Goal: Task Accomplishment & Management: Manage account settings

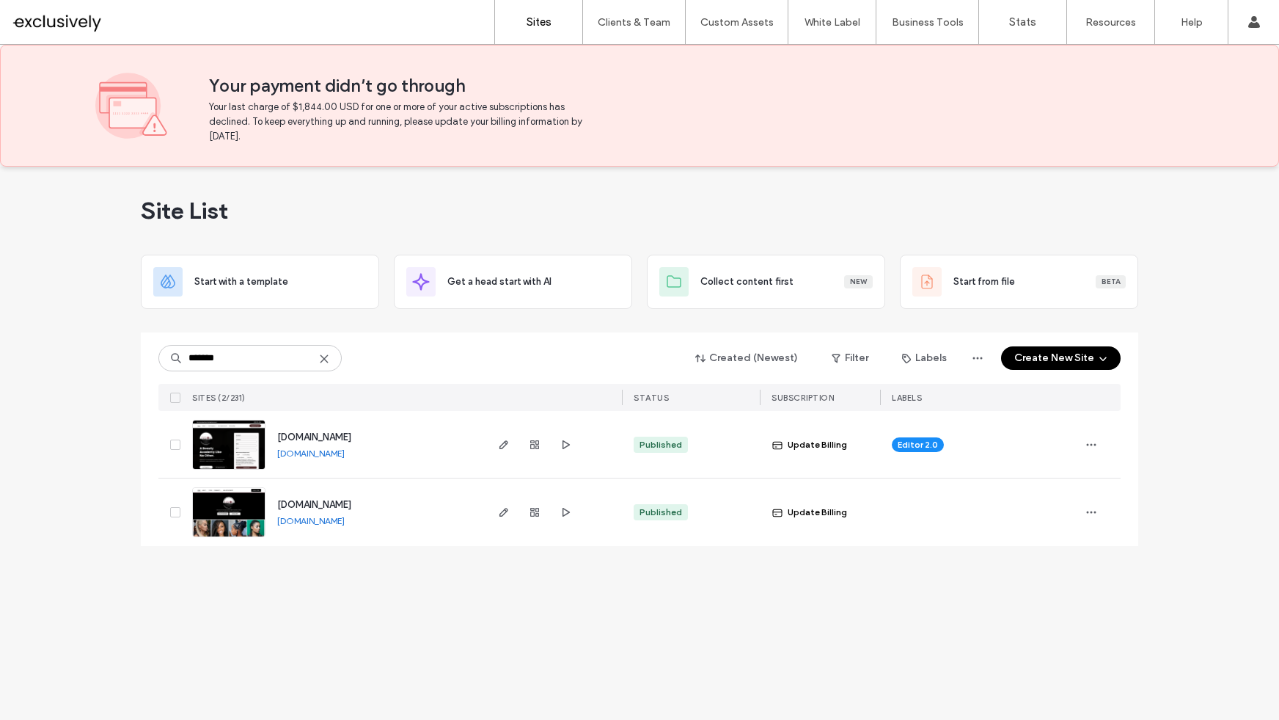
type input "*******"
click at [351, 433] on span "[DOMAIN_NAME]" at bounding box center [314, 436] width 74 height 11
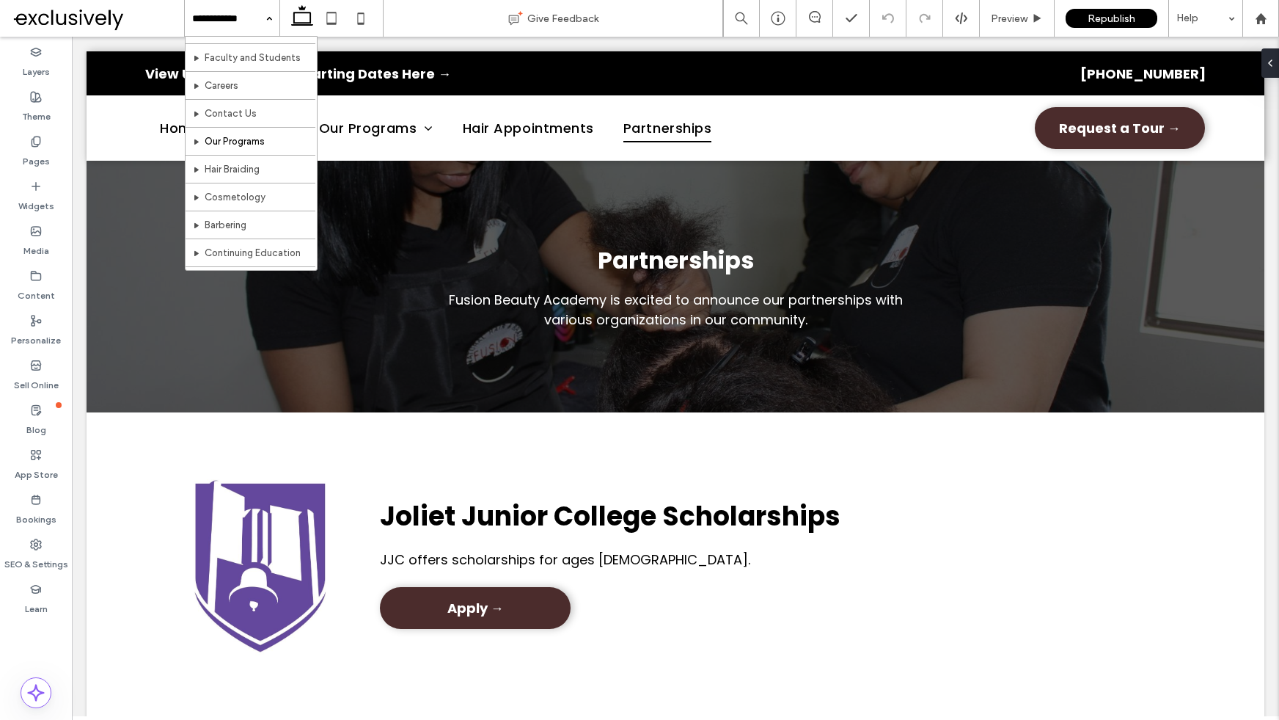
scroll to position [194, 0]
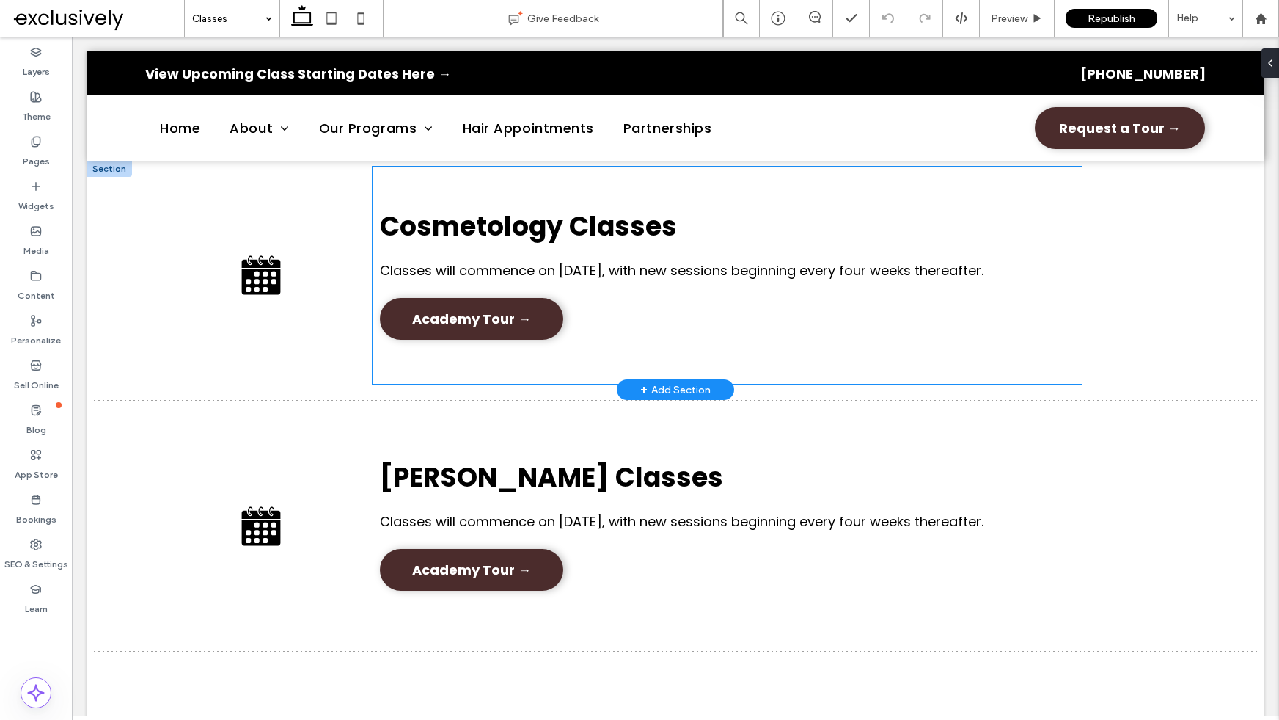
click at [433, 326] on span "Academy Tour →" at bounding box center [471, 319] width 129 height 34
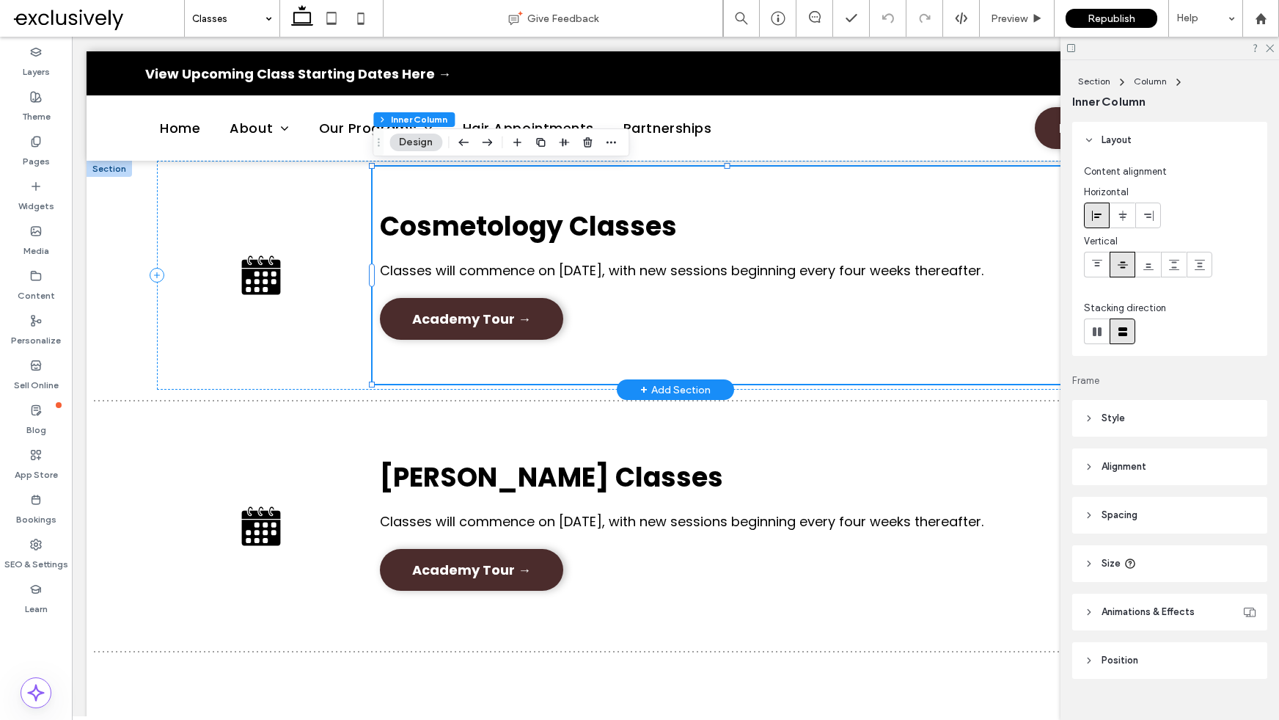
click at [454, 318] on span "Academy Tour →" at bounding box center [471, 319] width 129 height 34
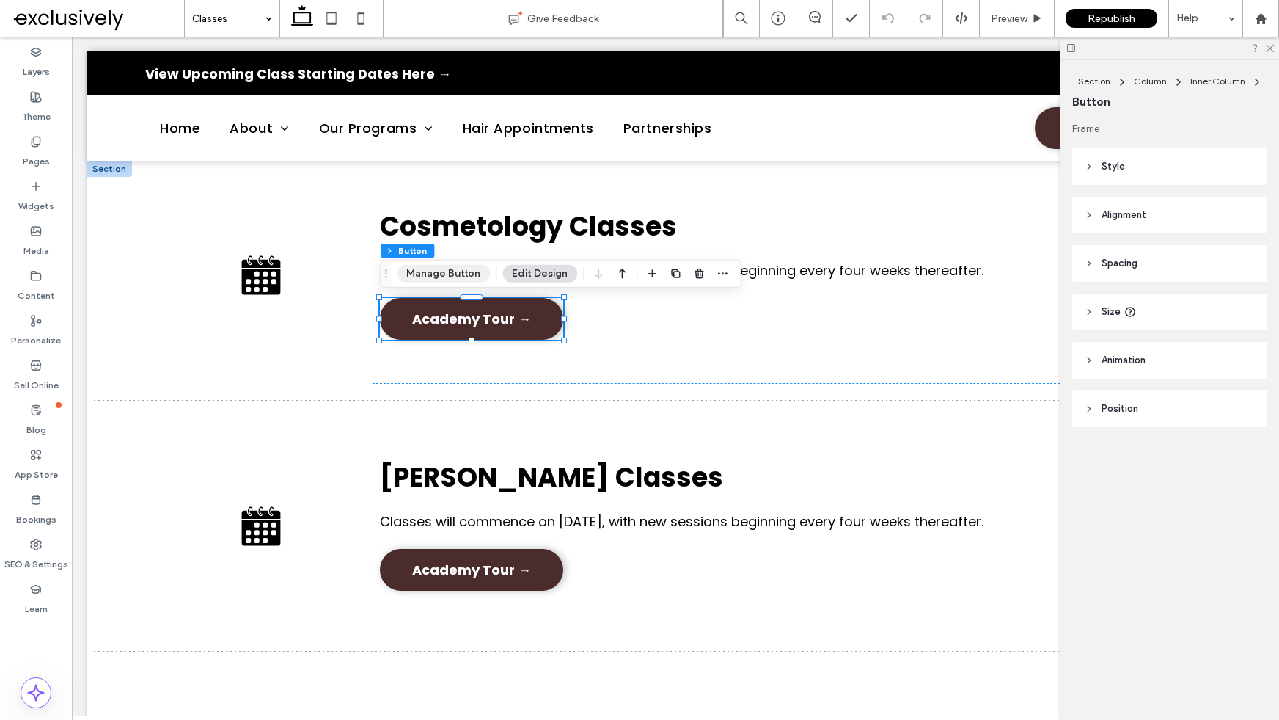
click at [457, 277] on button "Manage Button" at bounding box center [443, 274] width 93 height 18
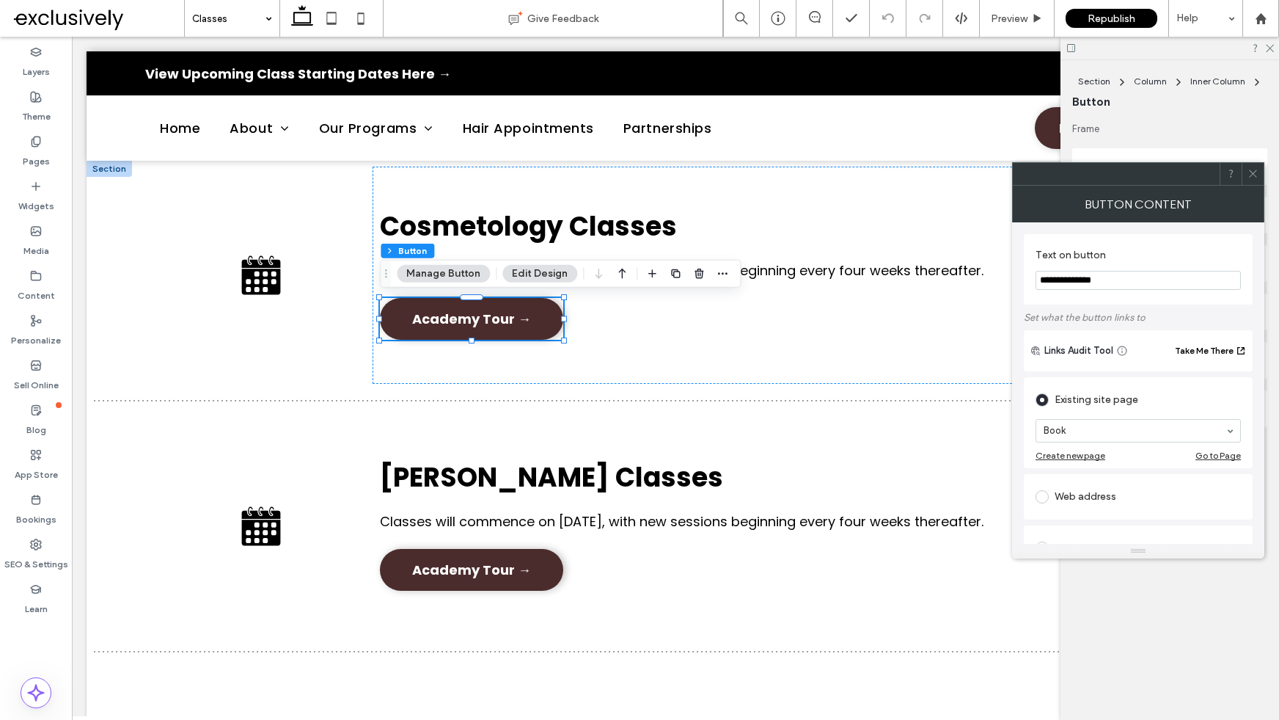
click at [1256, 172] on icon at bounding box center [1253, 173] width 11 height 11
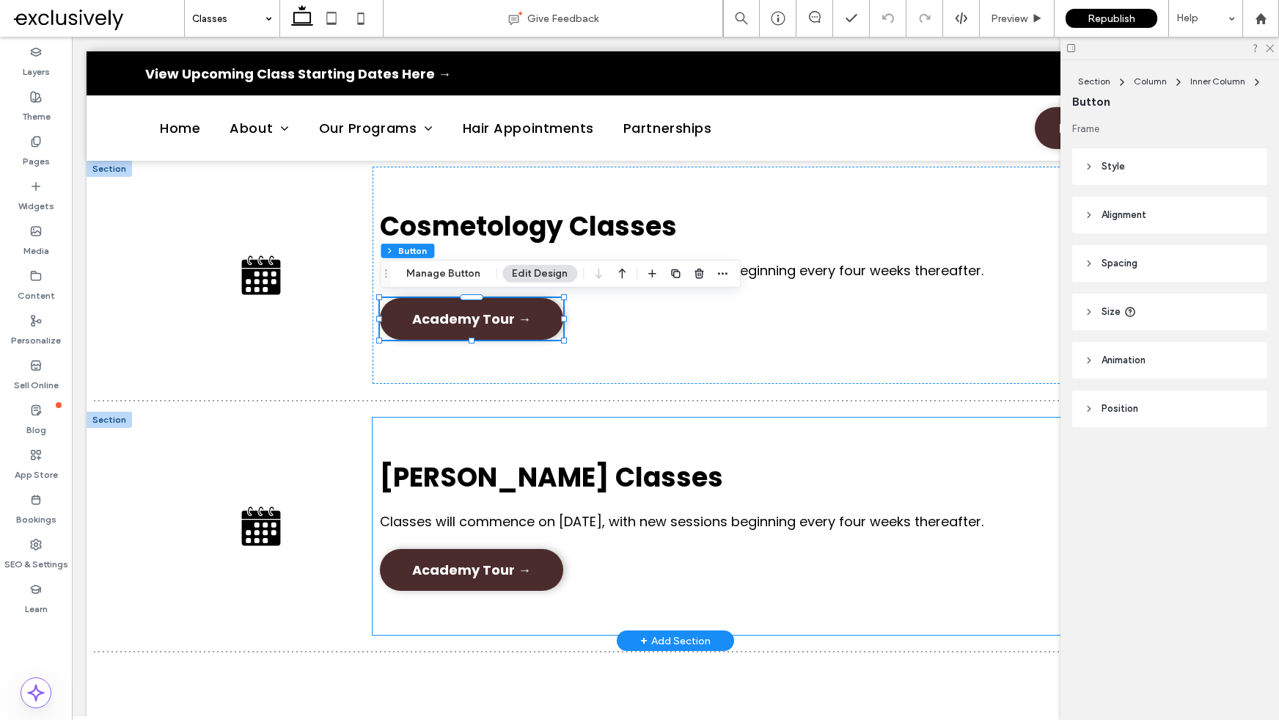
click at [477, 571] on span "Academy Tour →" at bounding box center [471, 569] width 129 height 34
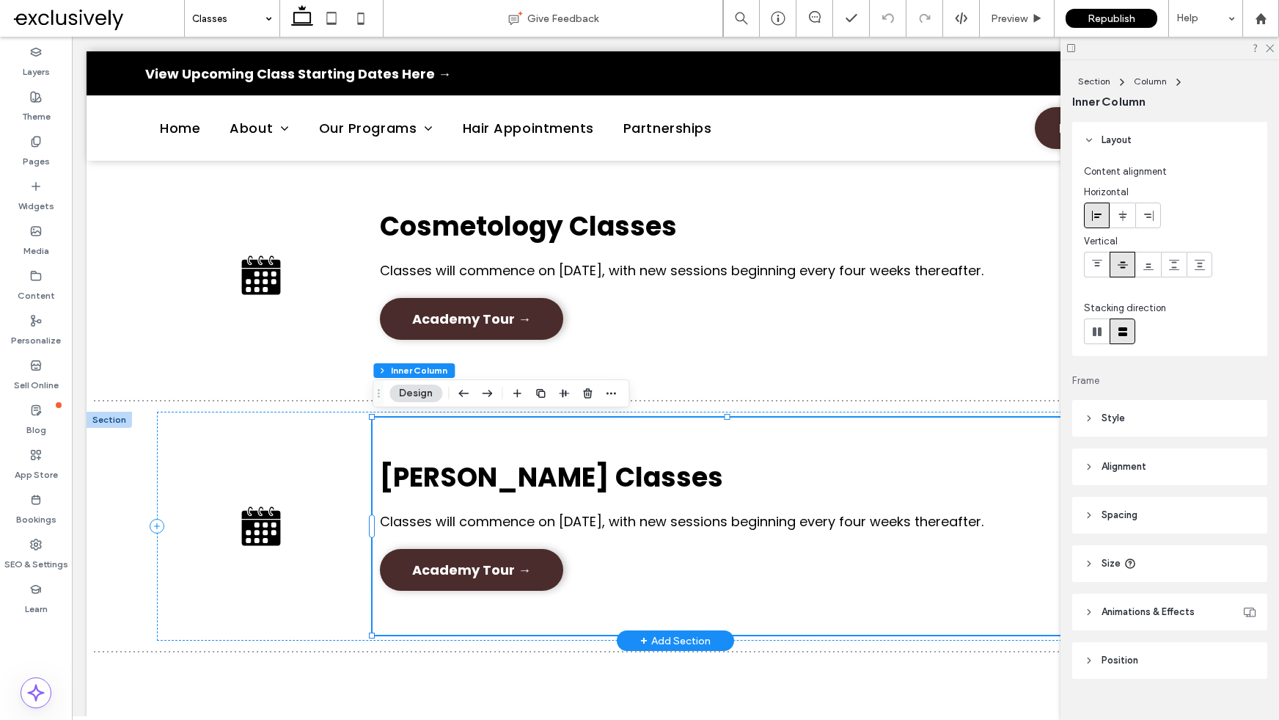
click at [485, 557] on span "Academy Tour →" at bounding box center [471, 569] width 129 height 34
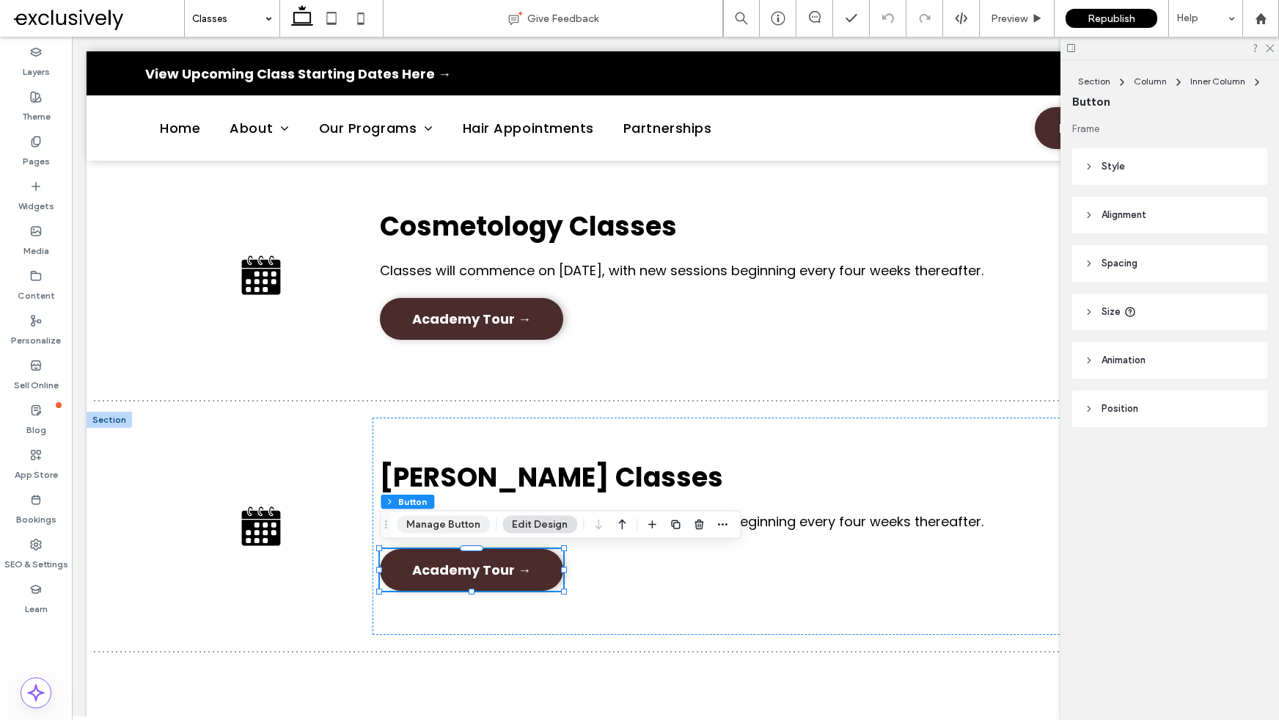
click at [453, 522] on button "Manage Button" at bounding box center [443, 525] width 93 height 18
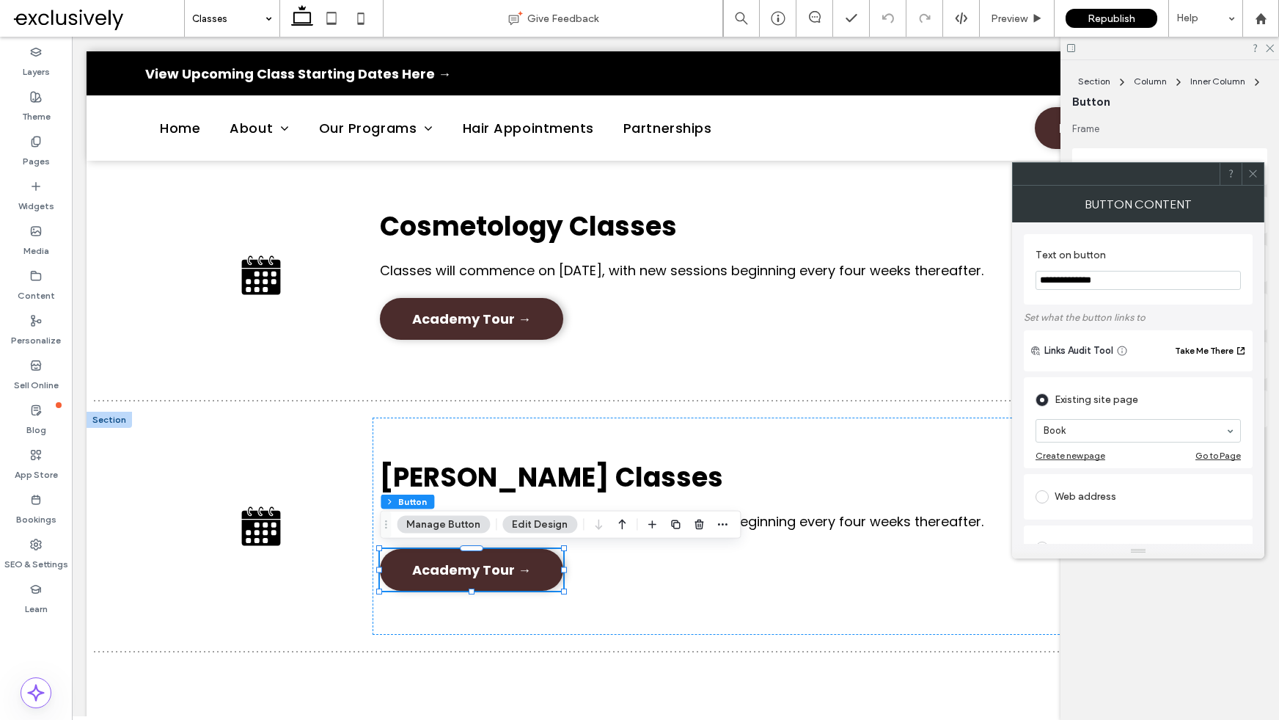
click at [1256, 176] on use at bounding box center [1252, 173] width 7 height 7
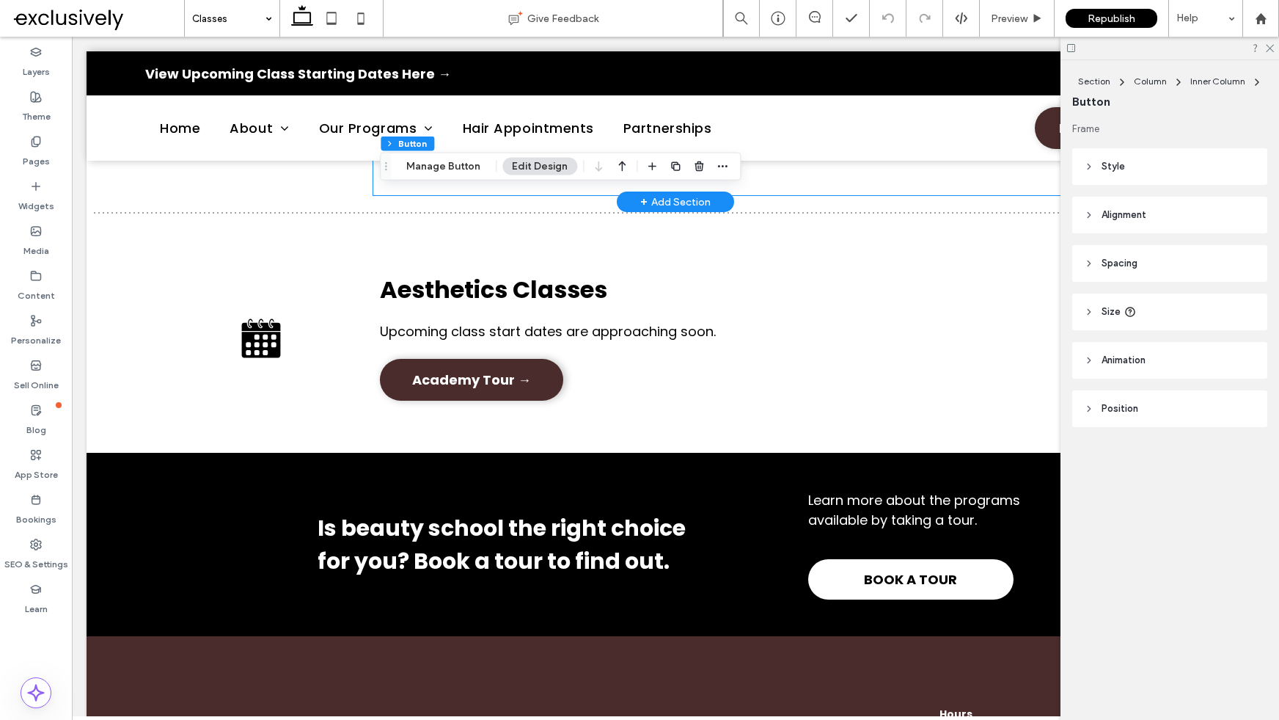
scroll to position [472, 0]
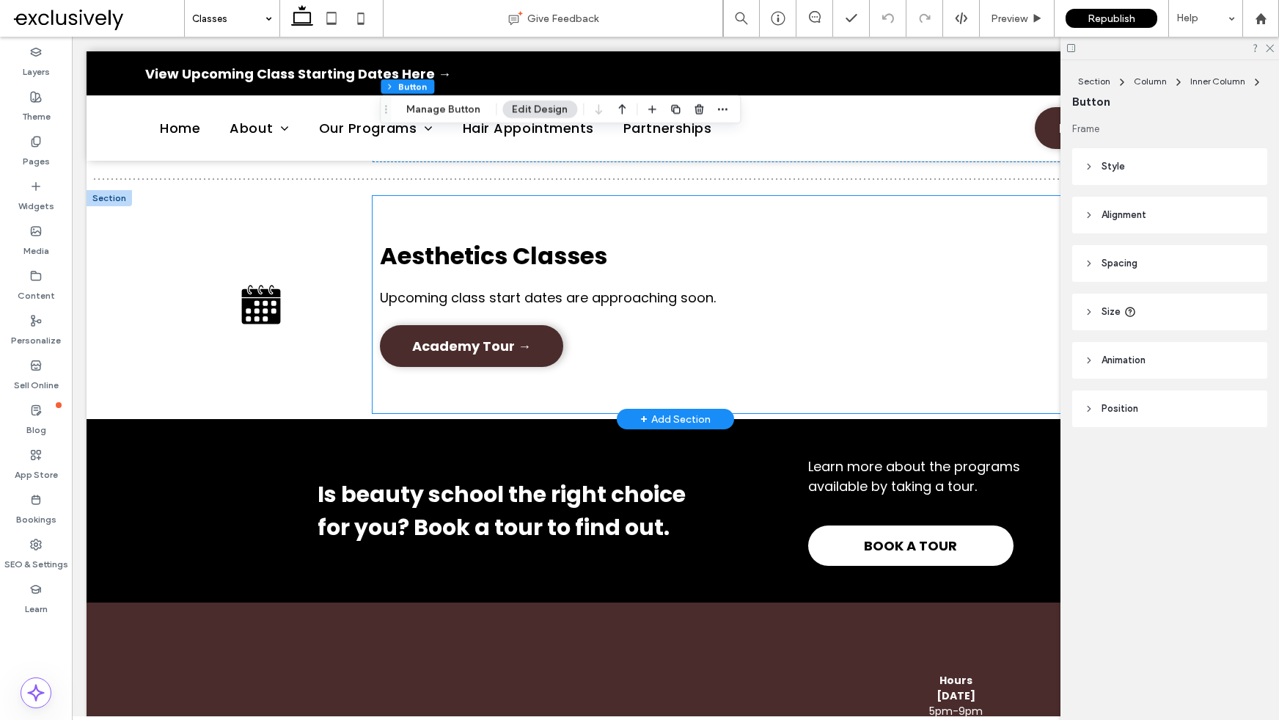
click at [492, 354] on span "Academy Tour →" at bounding box center [471, 346] width 129 height 34
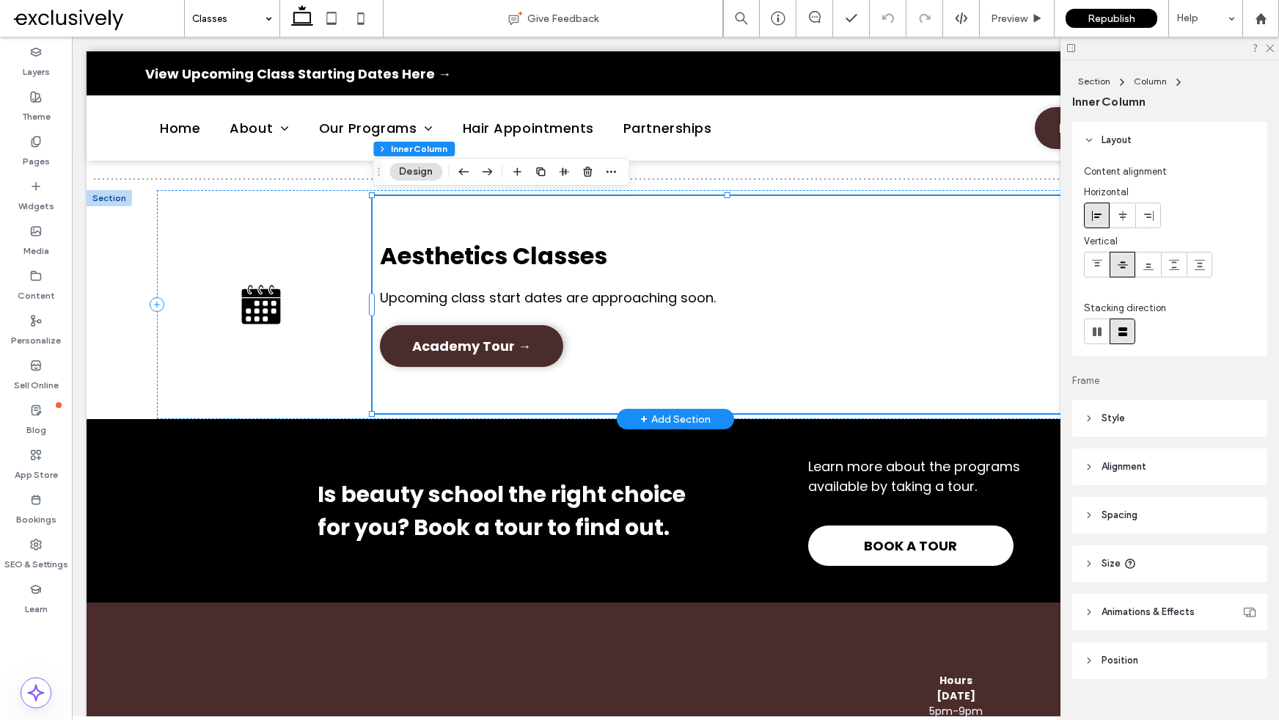
click at [486, 348] on span "Academy Tour →" at bounding box center [471, 346] width 129 height 34
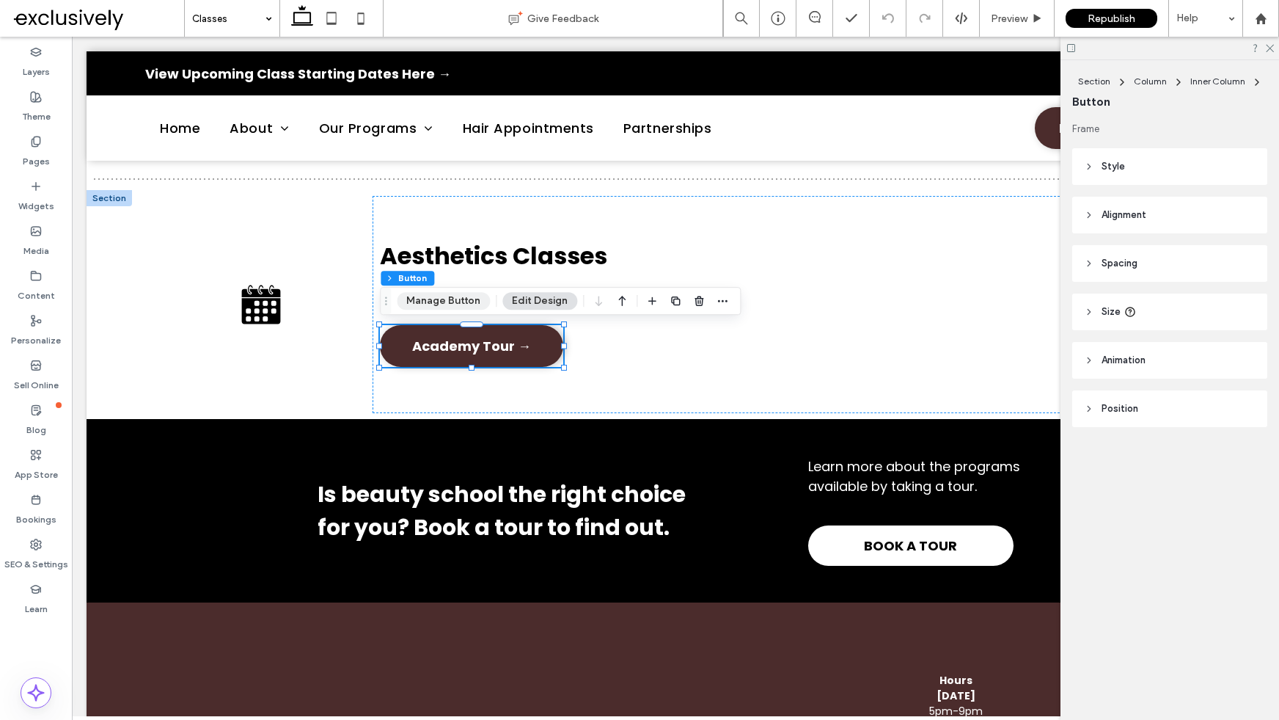
click at [453, 300] on button "Manage Button" at bounding box center [443, 301] width 93 height 18
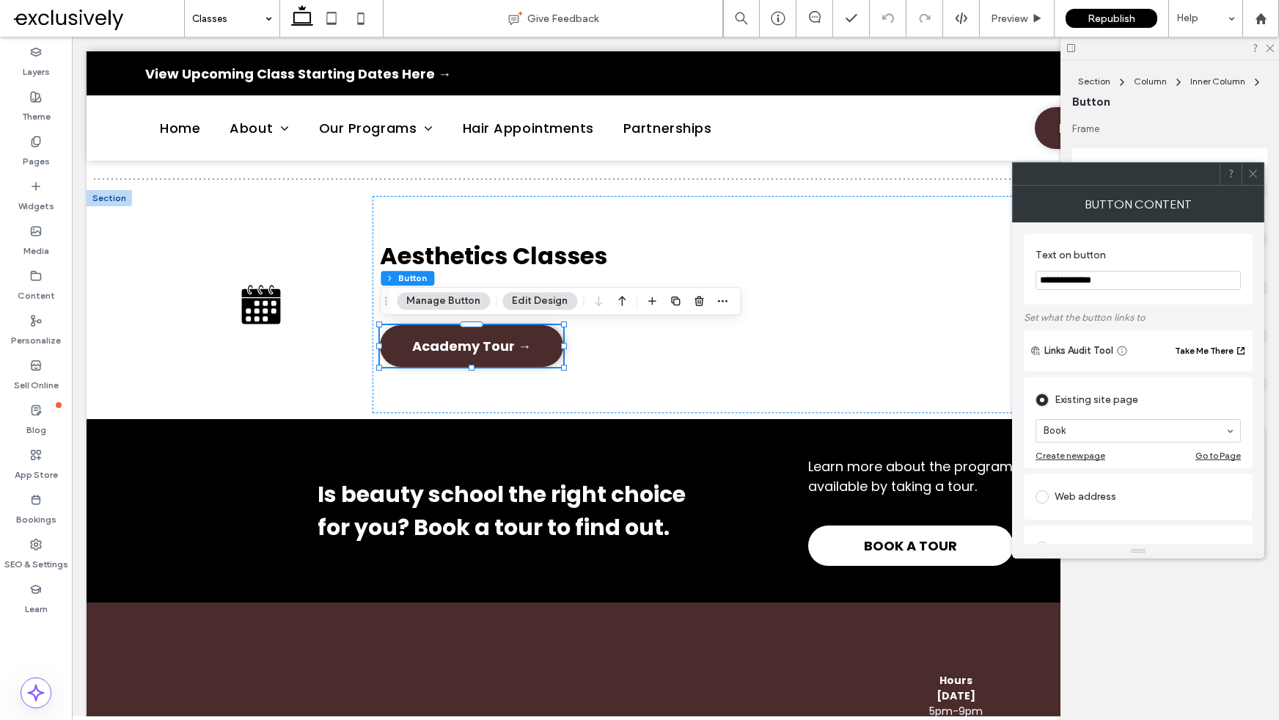
click at [1249, 175] on icon at bounding box center [1253, 173] width 11 height 11
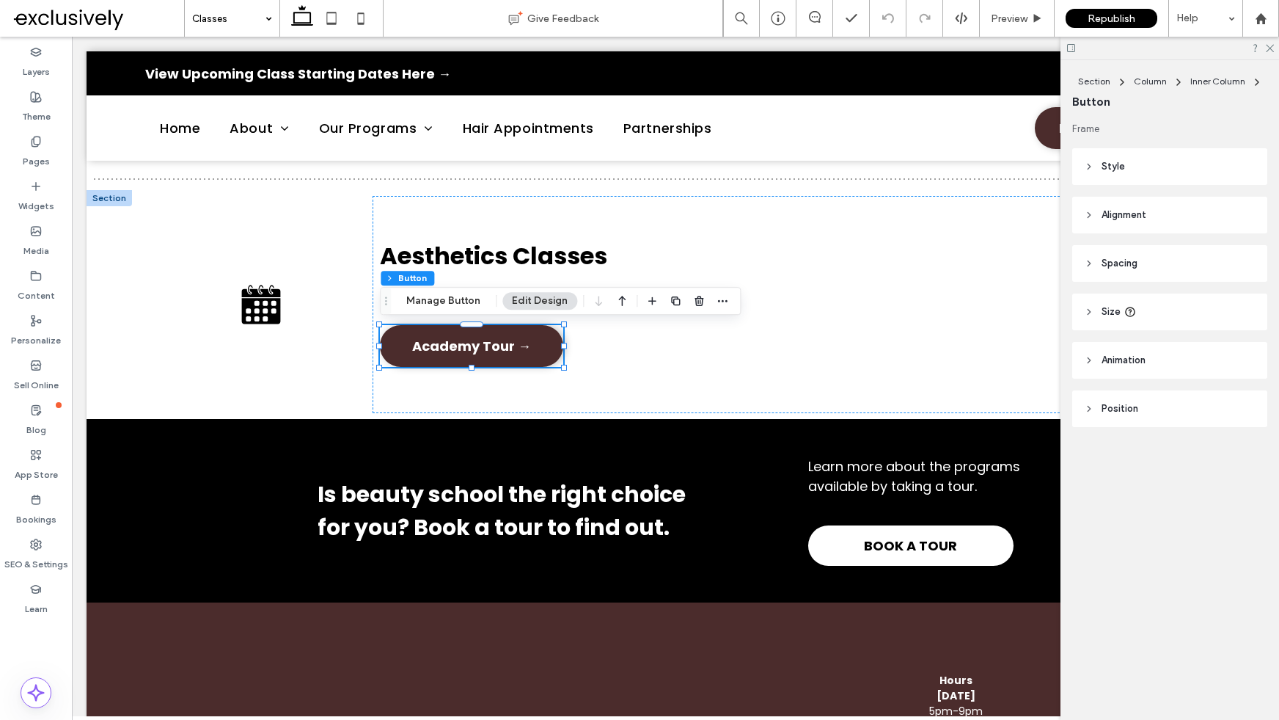
click at [252, 13] on input at bounding box center [228, 18] width 73 height 37
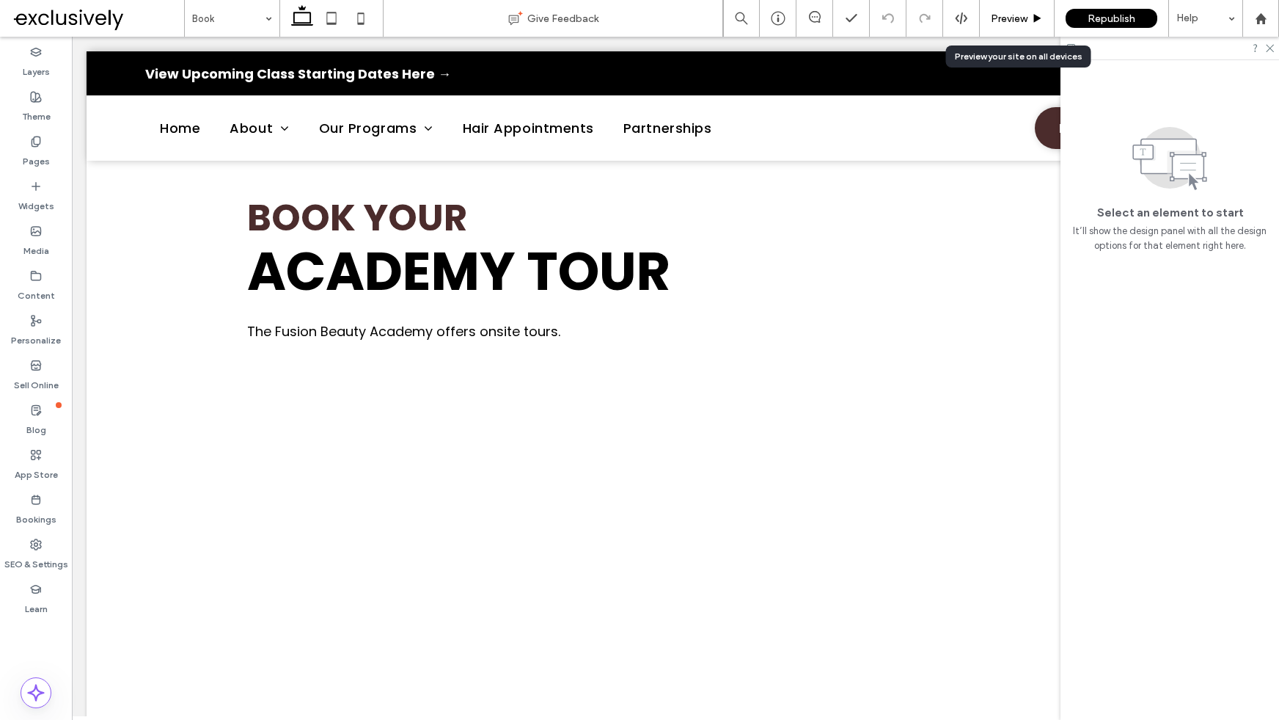
click at [1026, 16] on span "Preview" at bounding box center [1009, 18] width 37 height 12
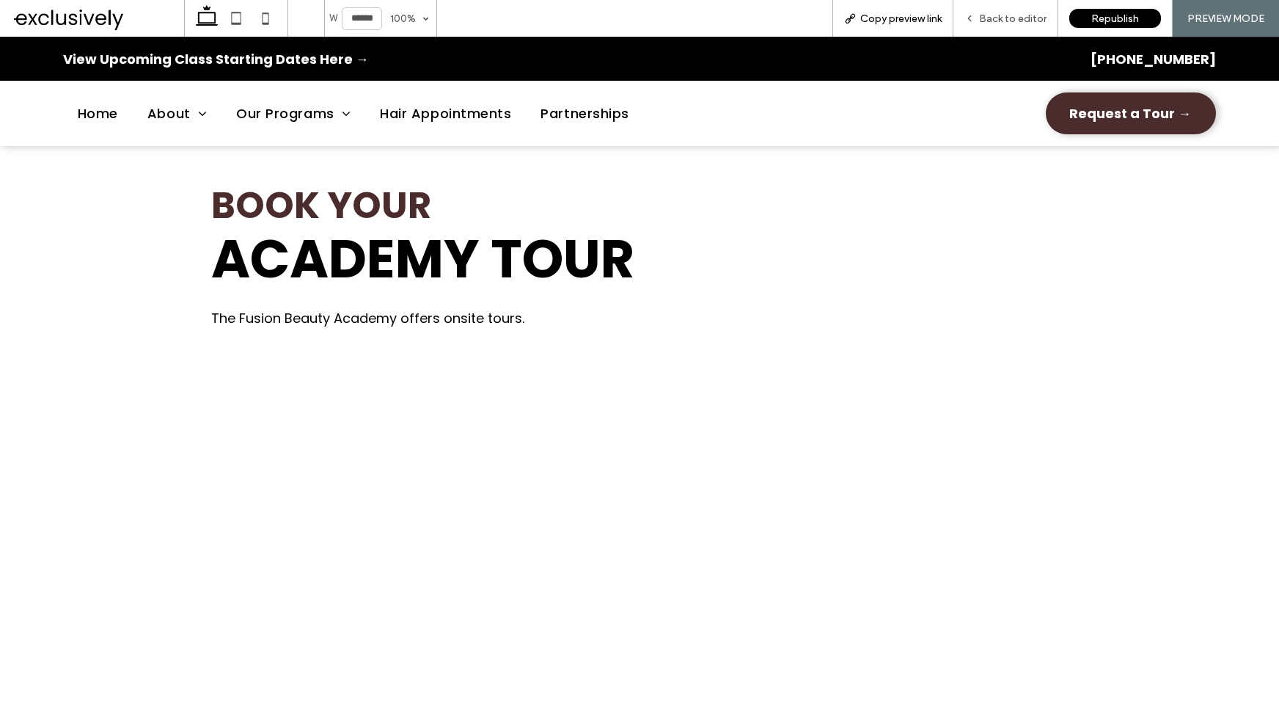
click at [881, 23] on span "Copy preview link" at bounding box center [901, 18] width 81 height 12
click at [996, 19] on span "Back to editor" at bounding box center [1012, 18] width 67 height 12
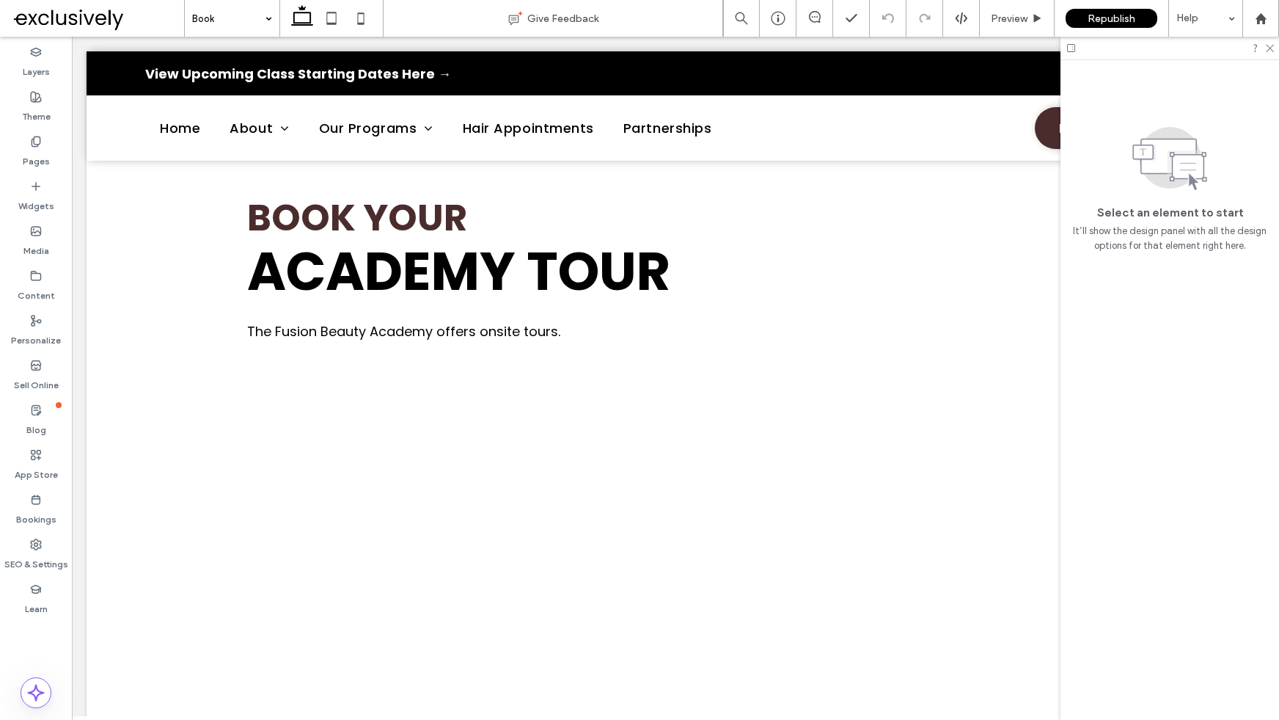
click at [255, 29] on input at bounding box center [228, 18] width 73 height 37
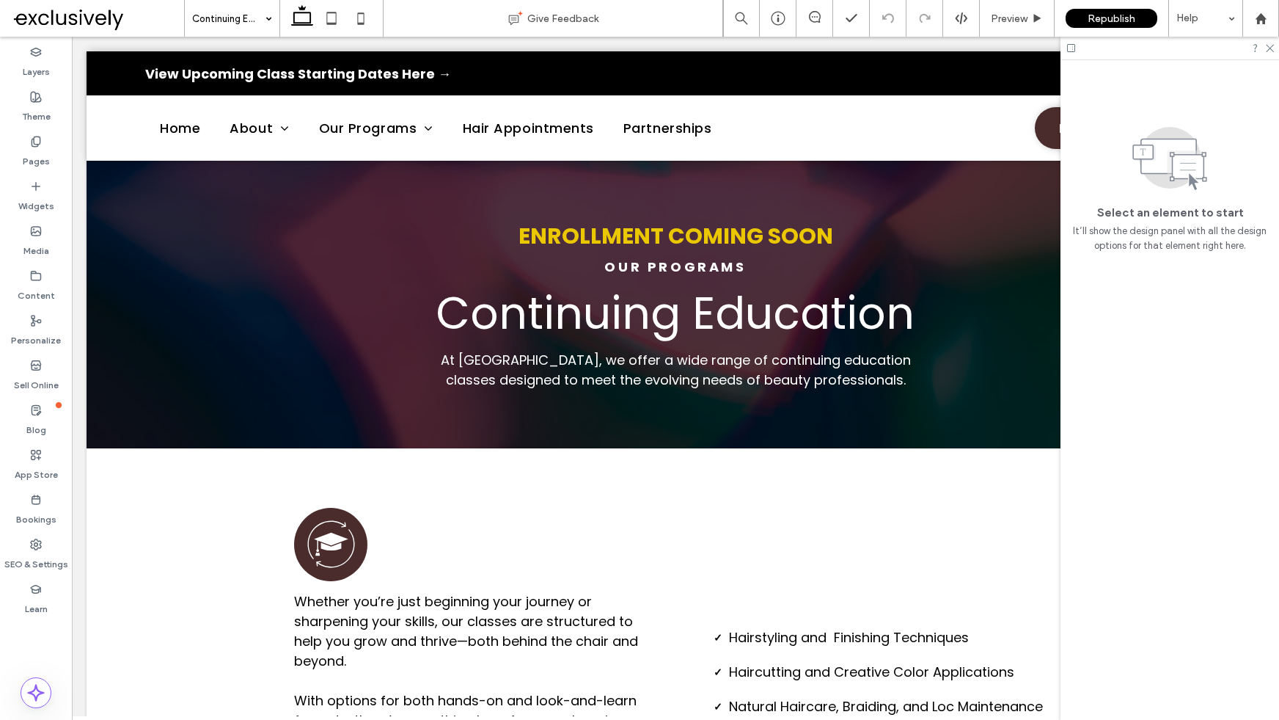
click at [225, 14] on input at bounding box center [228, 18] width 73 height 37
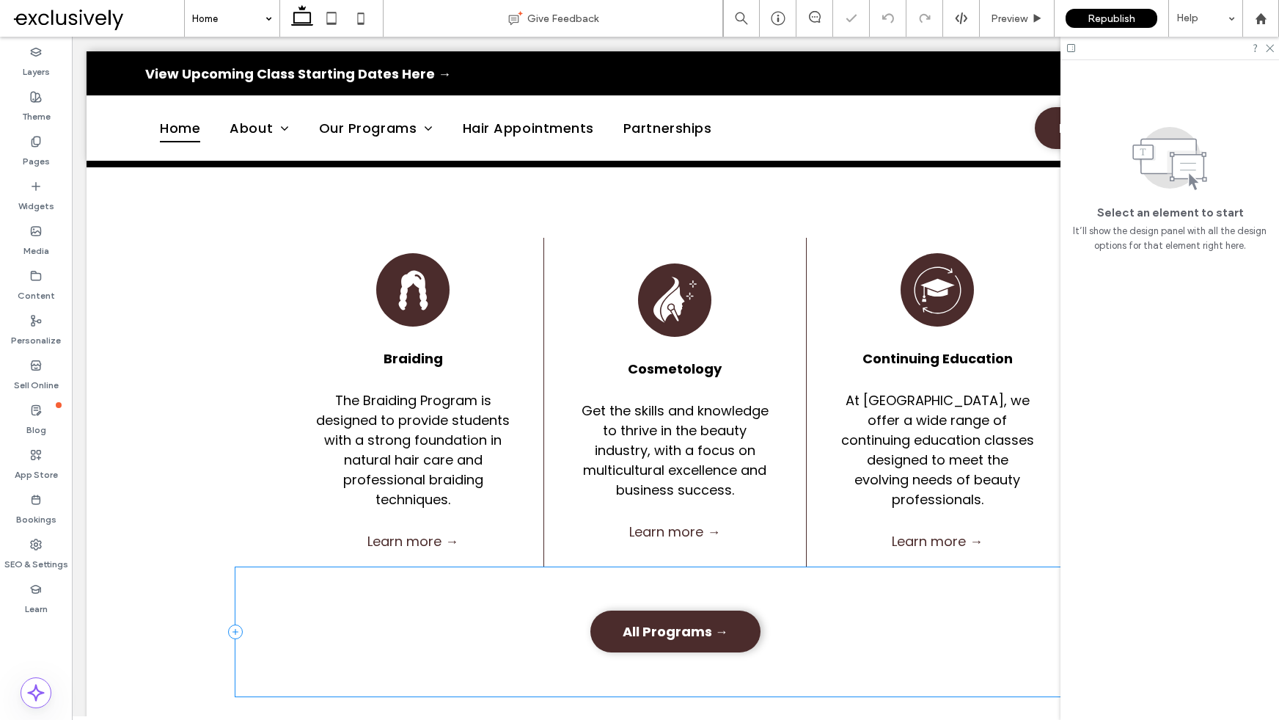
scroll to position [695, 0]
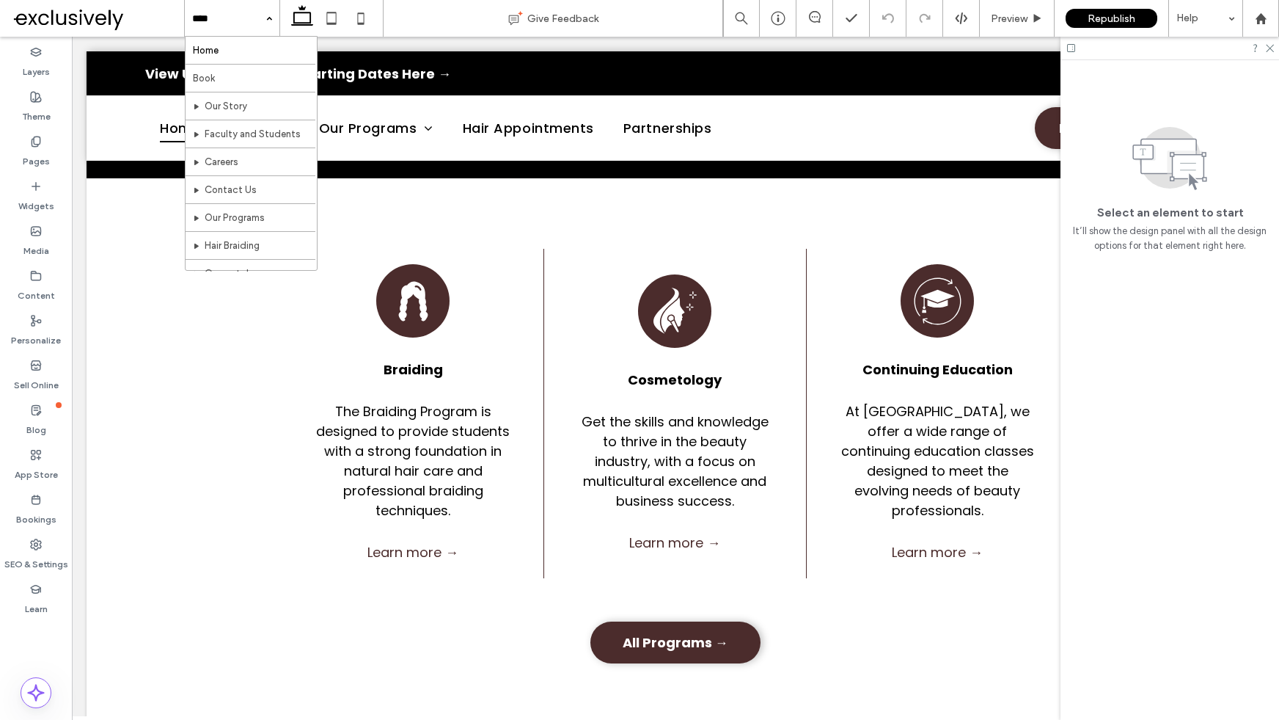
click at [199, 27] on input at bounding box center [228, 18] width 73 height 37
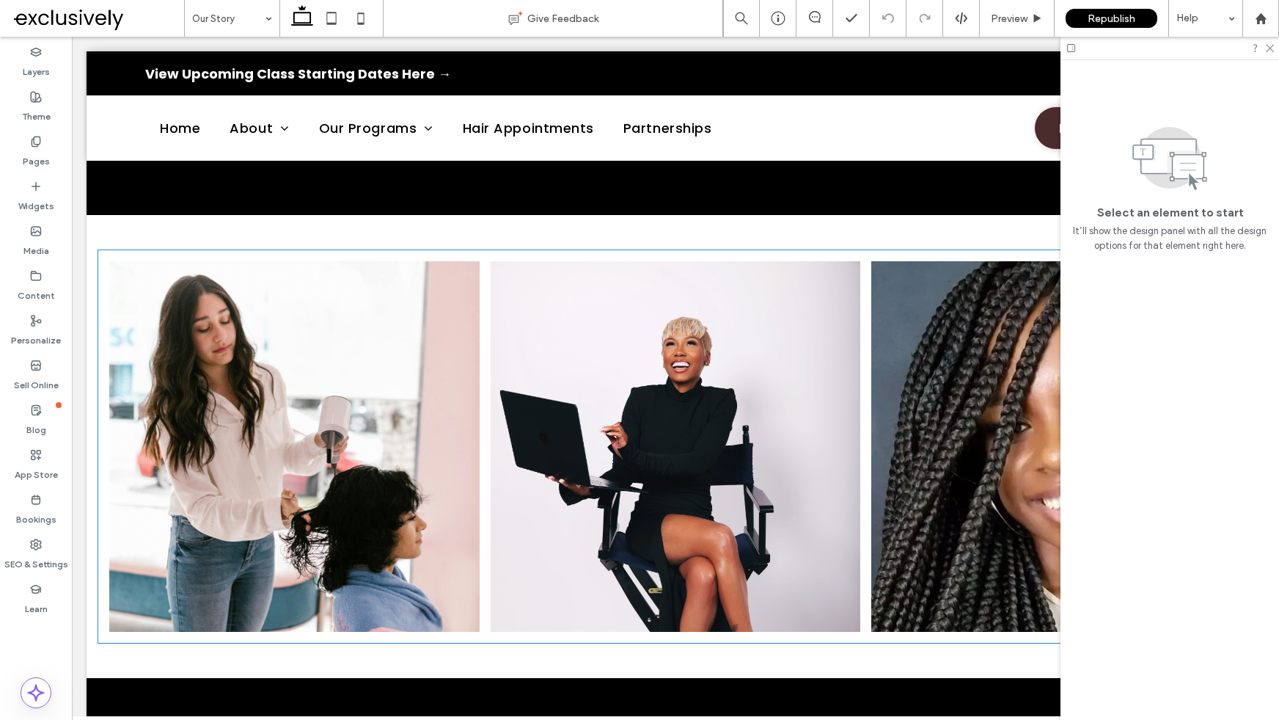
scroll to position [2102, 0]
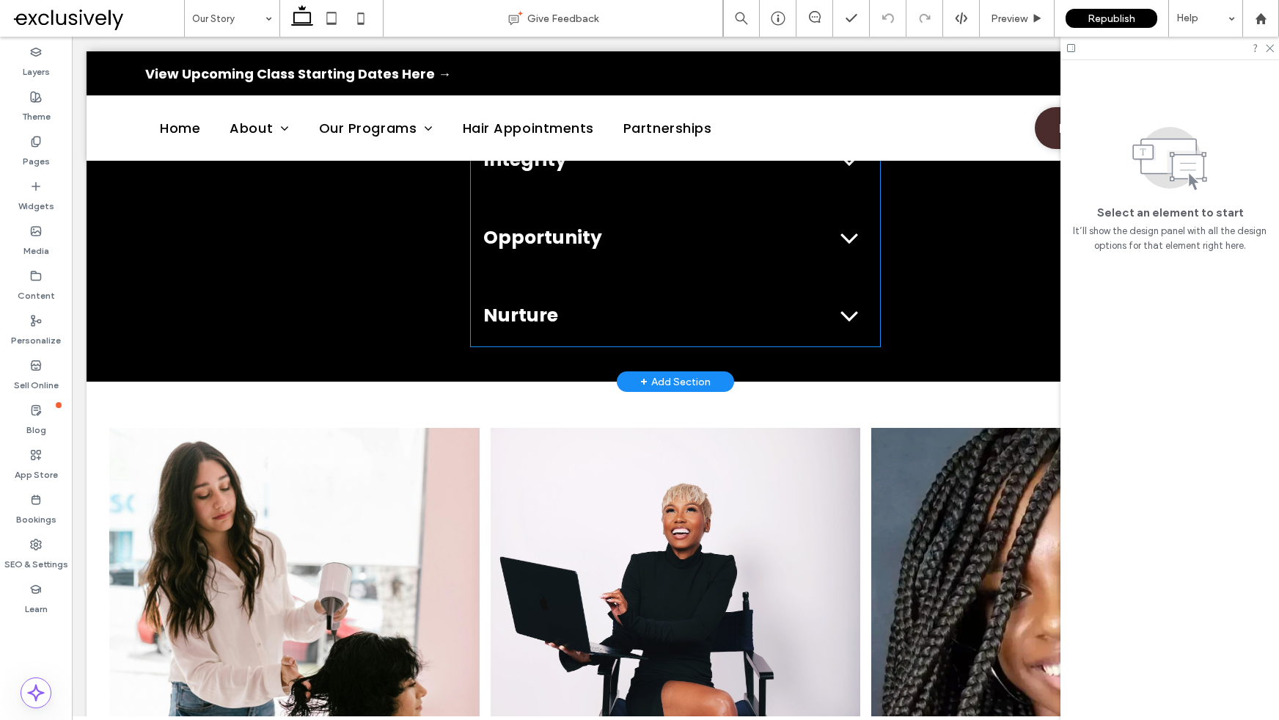
click at [853, 302] on icon at bounding box center [849, 315] width 31 height 31
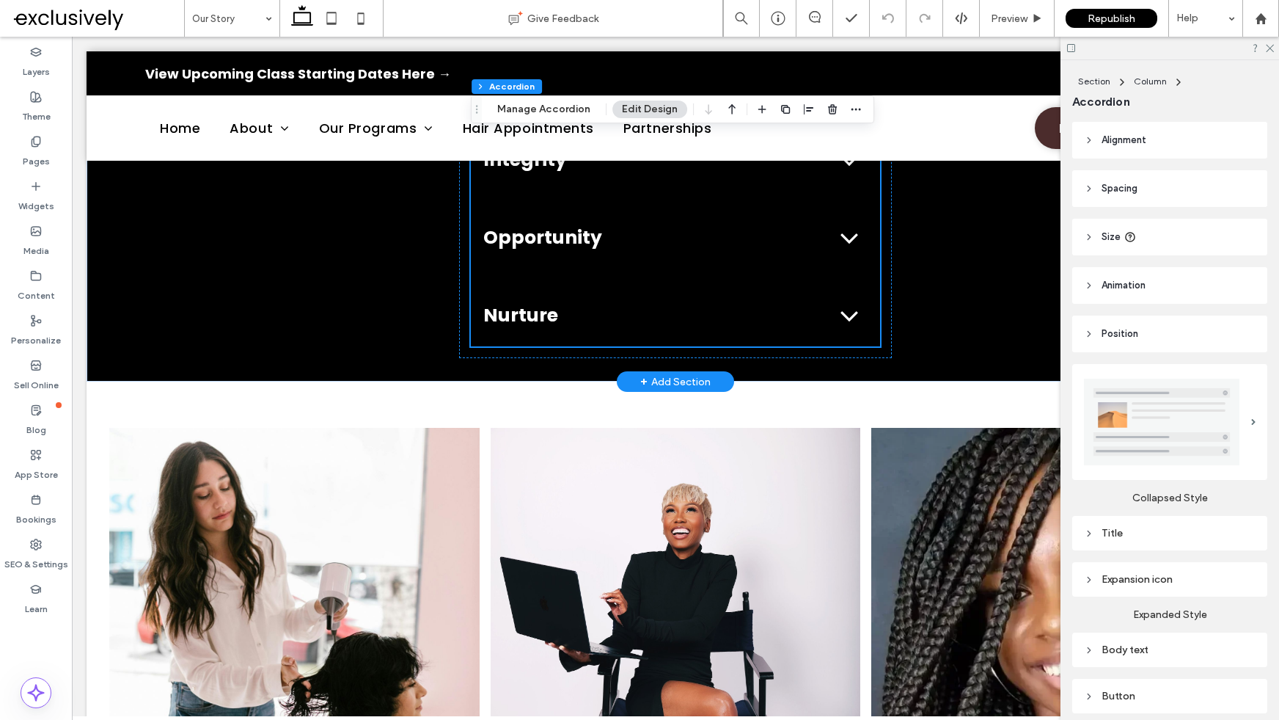
click at [853, 302] on icon at bounding box center [849, 315] width 31 height 31
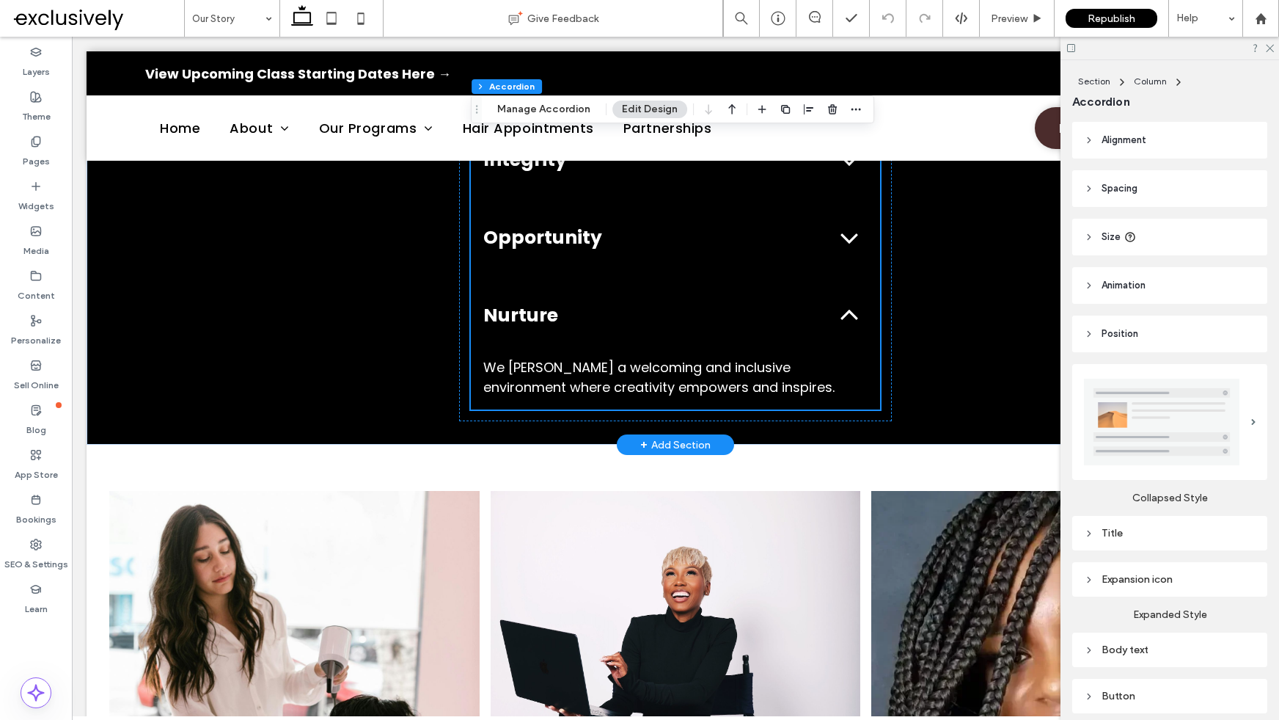
click at [851, 222] on icon at bounding box center [849, 237] width 31 height 31
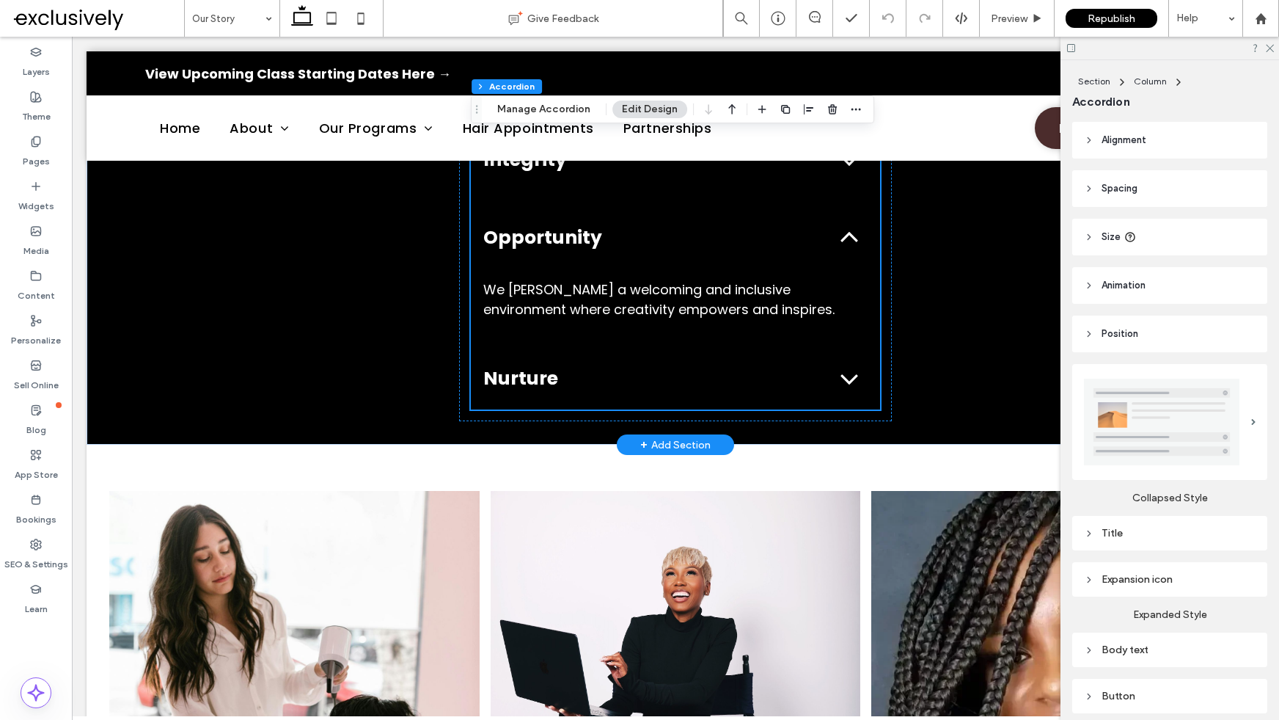
click at [851, 222] on icon at bounding box center [849, 237] width 31 height 31
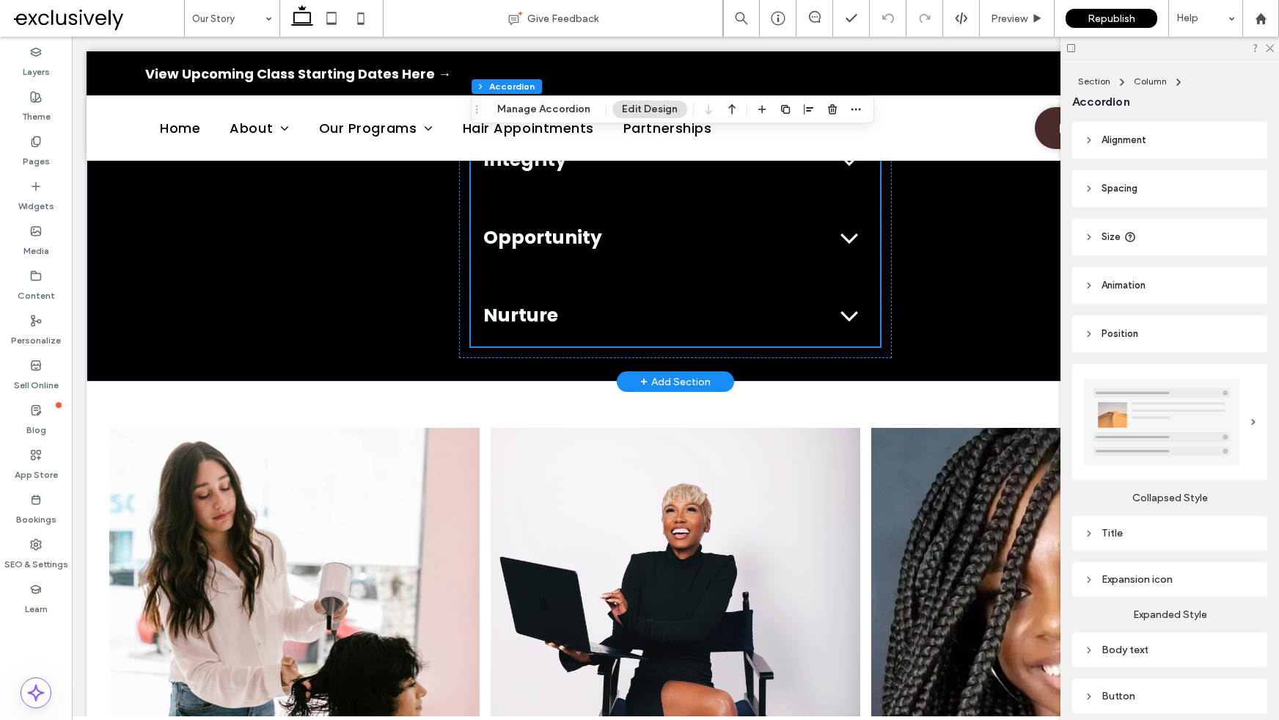
click at [853, 300] on icon at bounding box center [849, 315] width 31 height 31
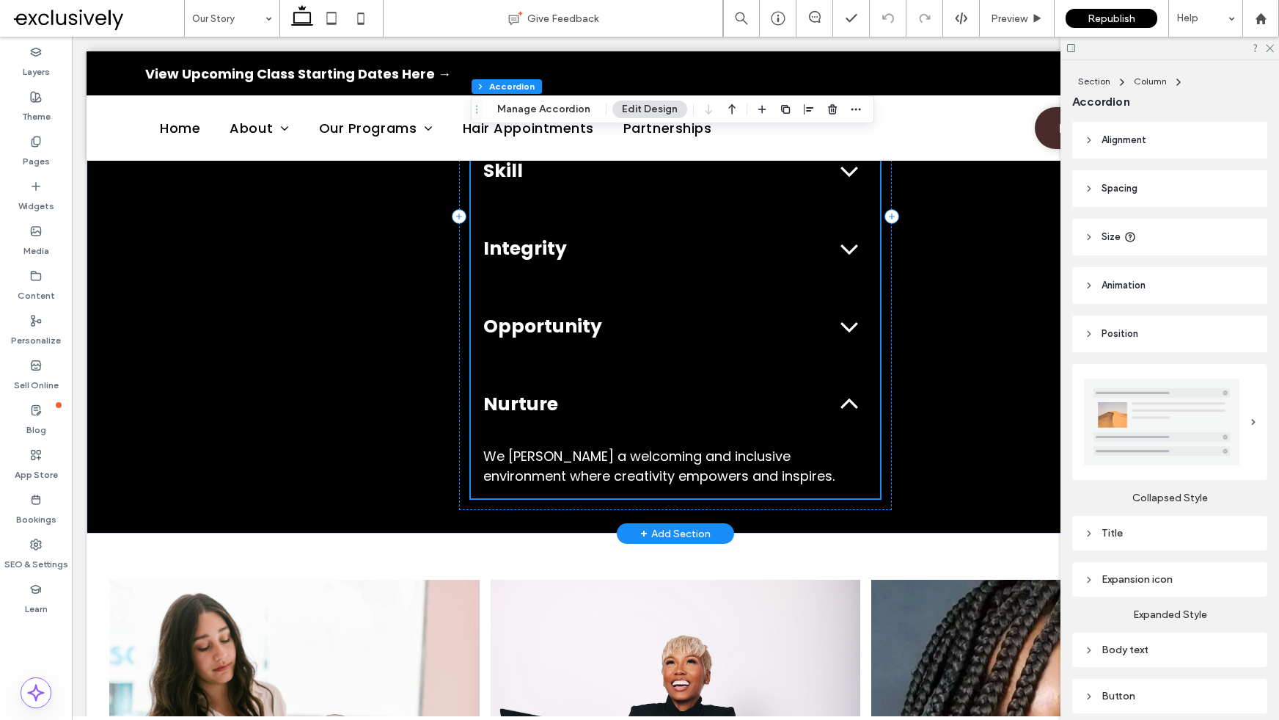
scroll to position [1972, 0]
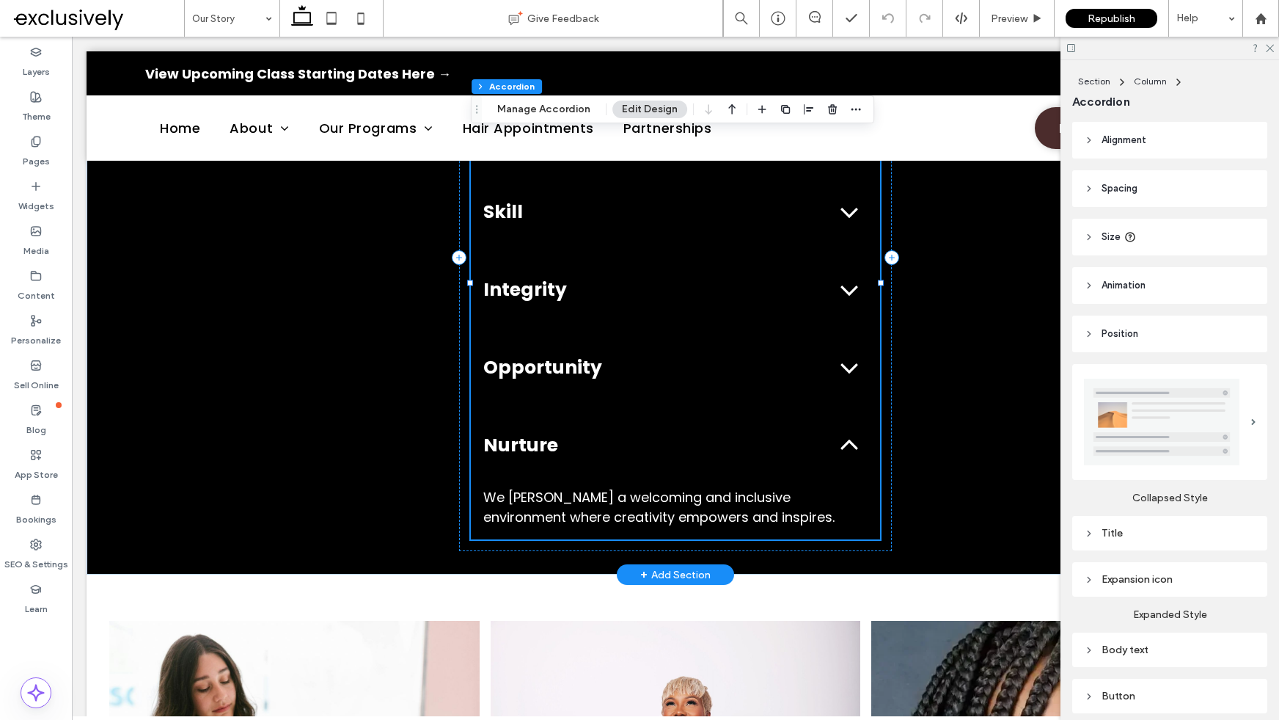
click at [846, 274] on icon at bounding box center [849, 289] width 31 height 31
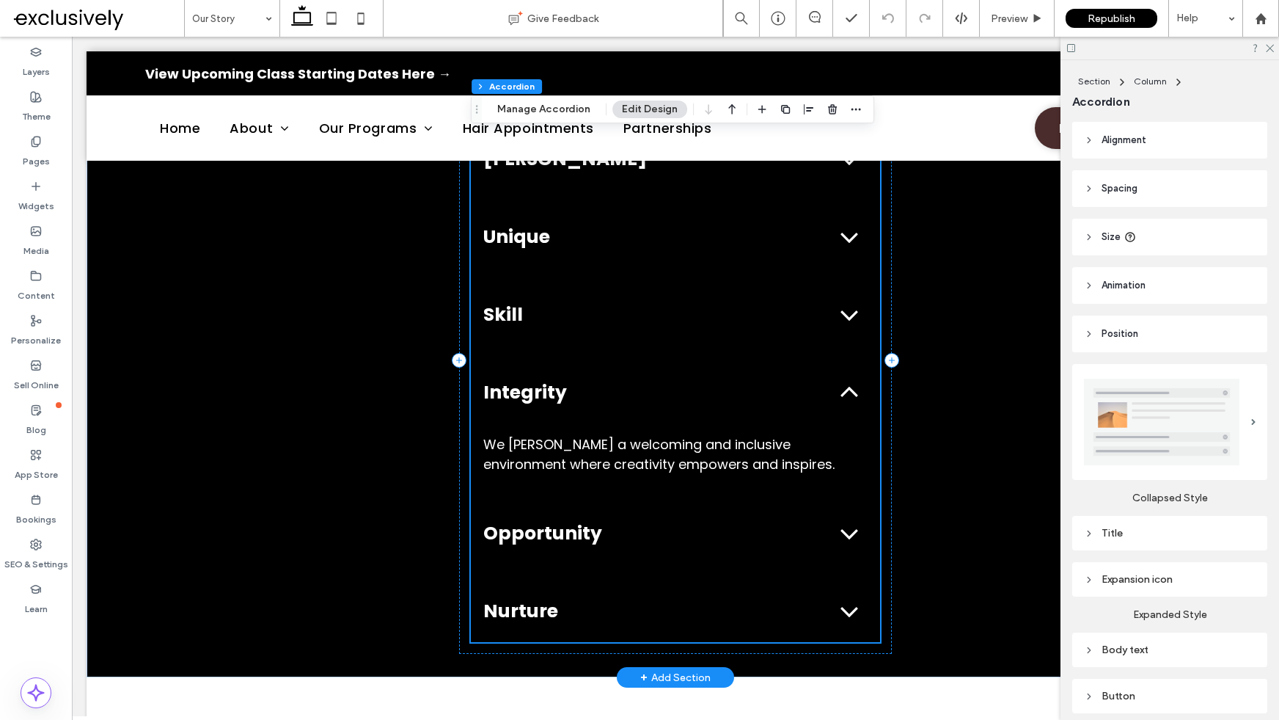
scroll to position [1840, 0]
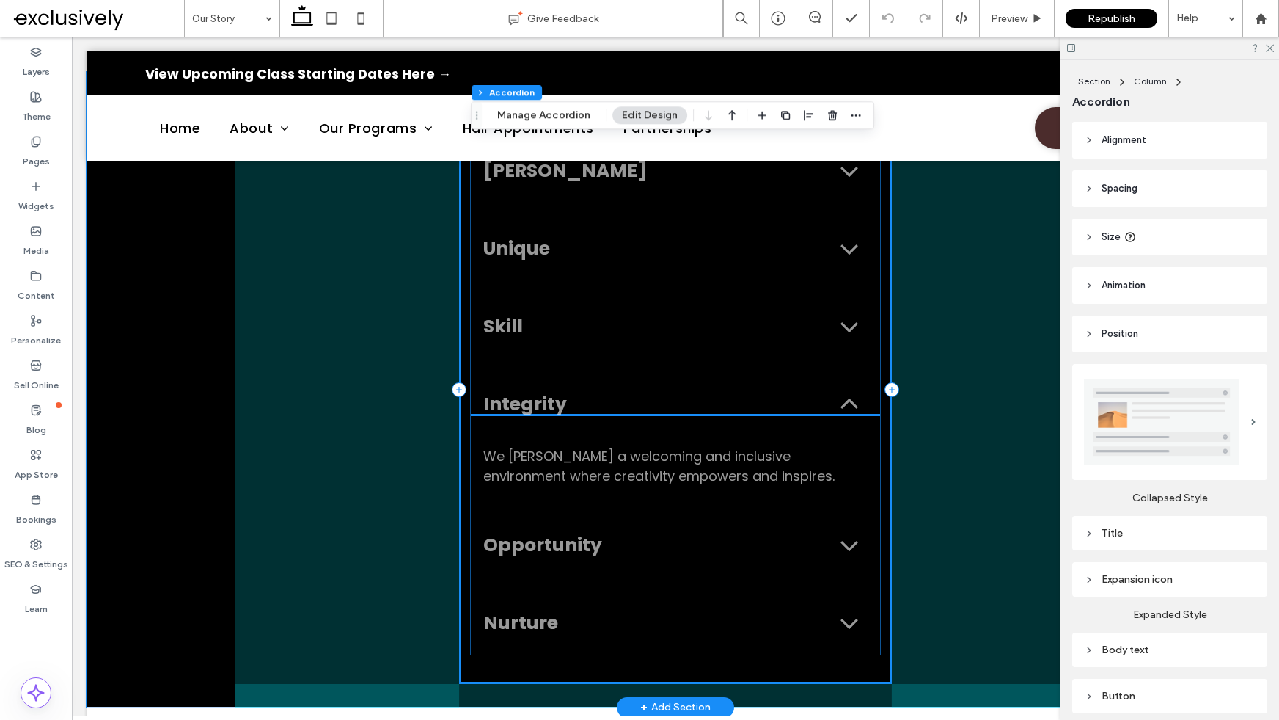
click at [847, 318] on div "Fusion Core Values Foster We foster a welcoming and inclusive environment where…" at bounding box center [675, 389] width 433 height 588
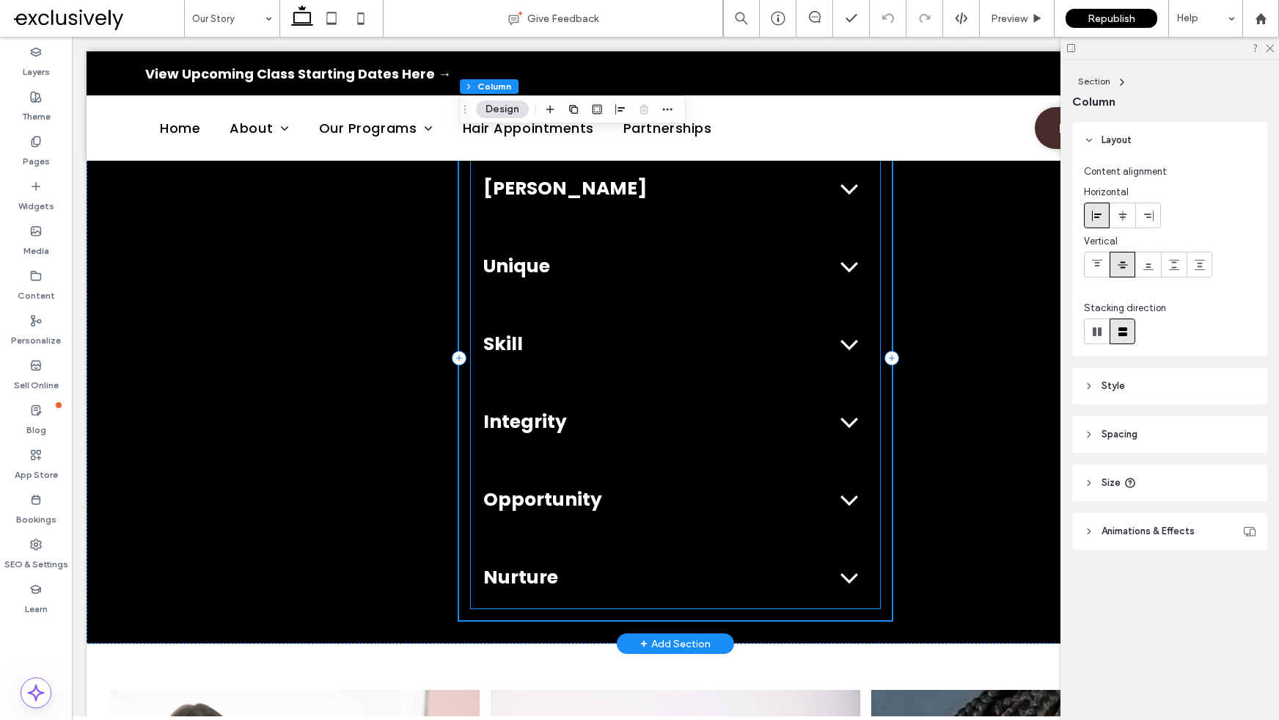
click at [847, 329] on icon at bounding box center [849, 344] width 31 height 31
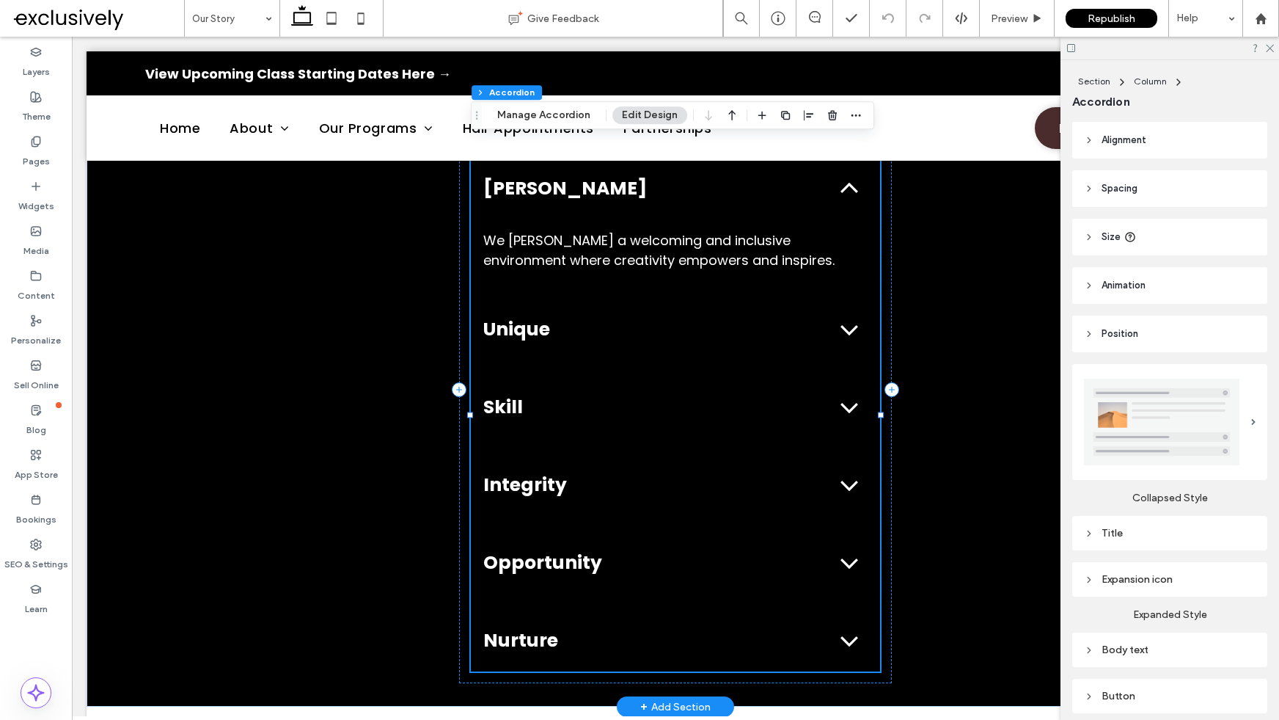
click at [847, 326] on icon at bounding box center [849, 329] width 31 height 31
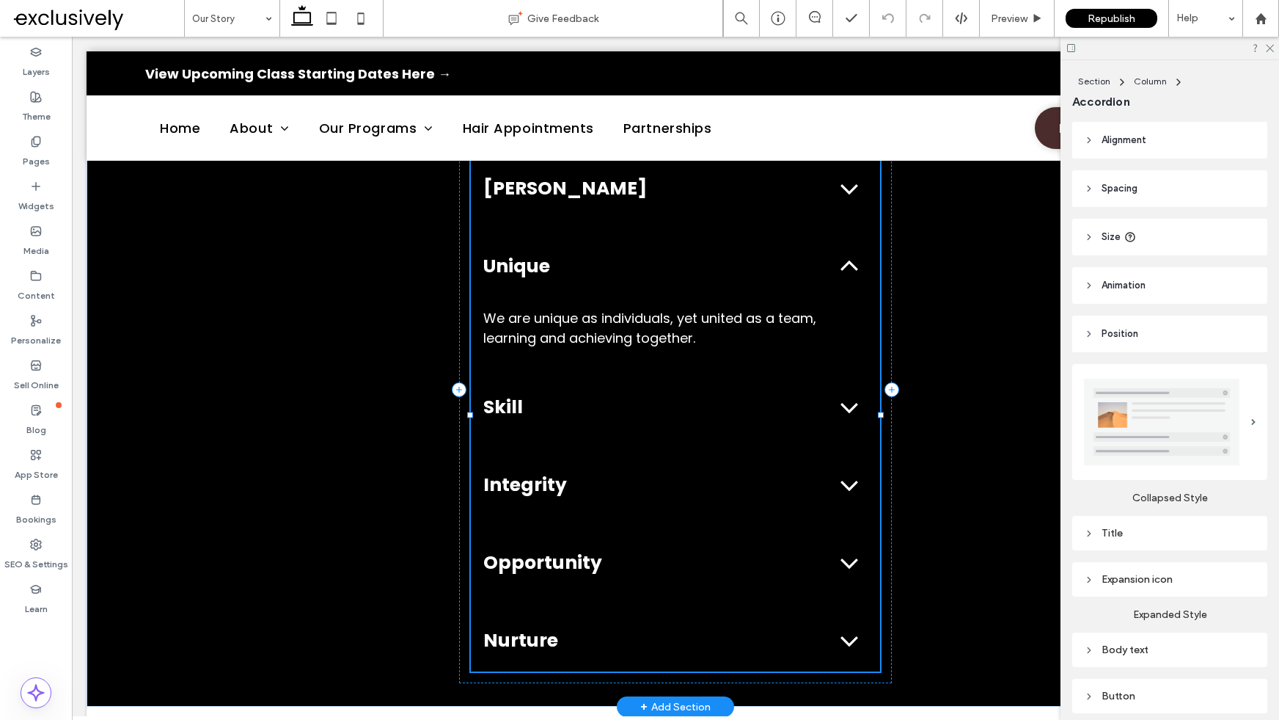
click at [844, 250] on div "Fusion Core Values Foster We foster a welcoming and inclusive environment where…" at bounding box center [675, 389] width 433 height 588
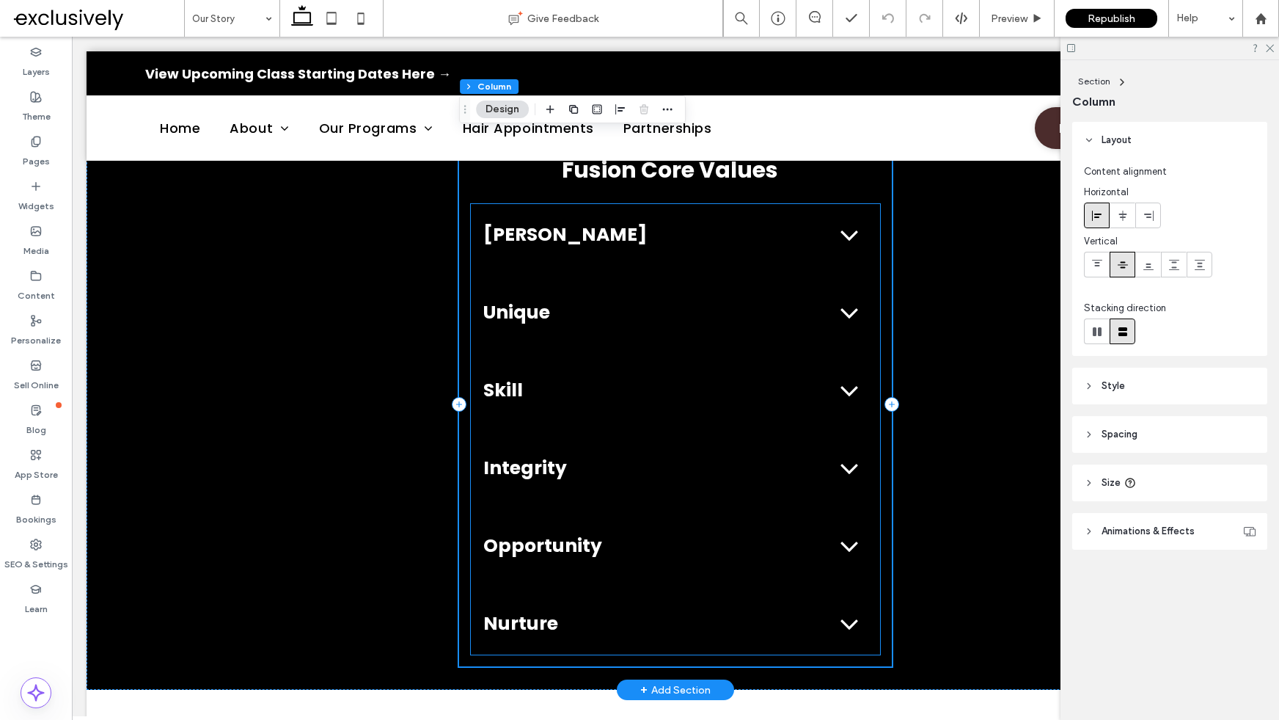
scroll to position [1695, 0]
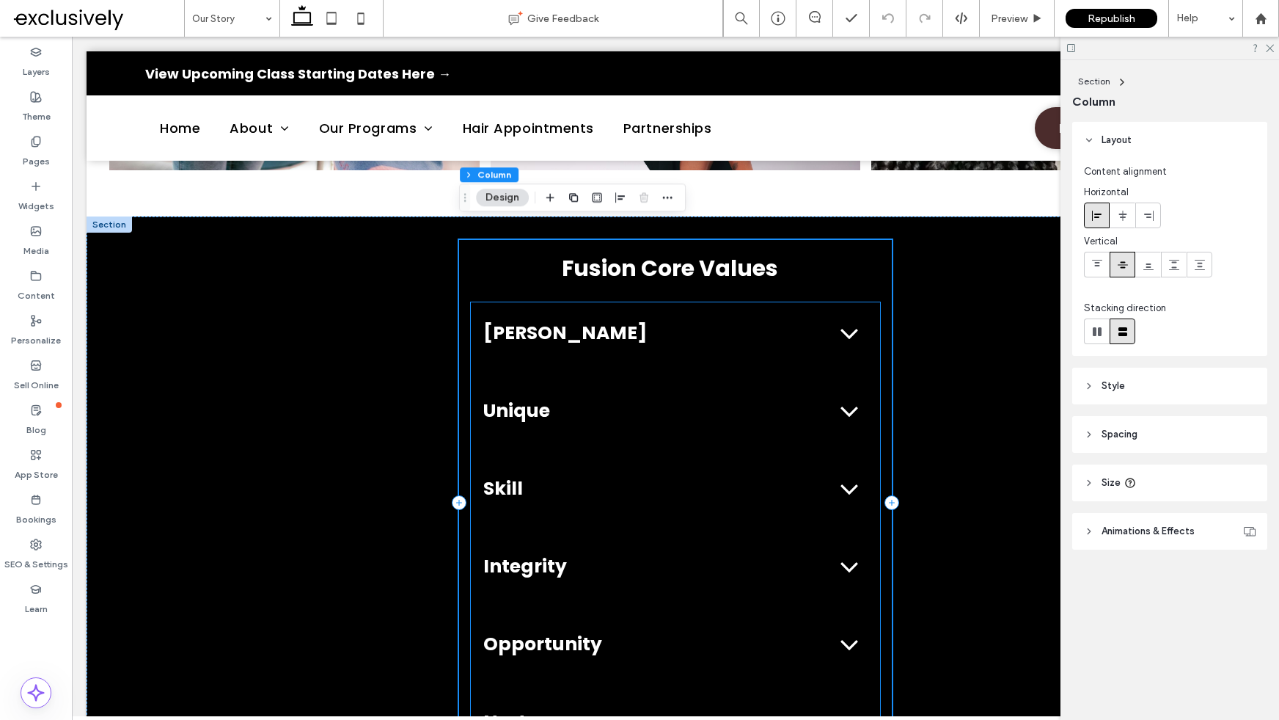
click at [621, 331] on div "Foster" at bounding box center [676, 333] width 408 height 60
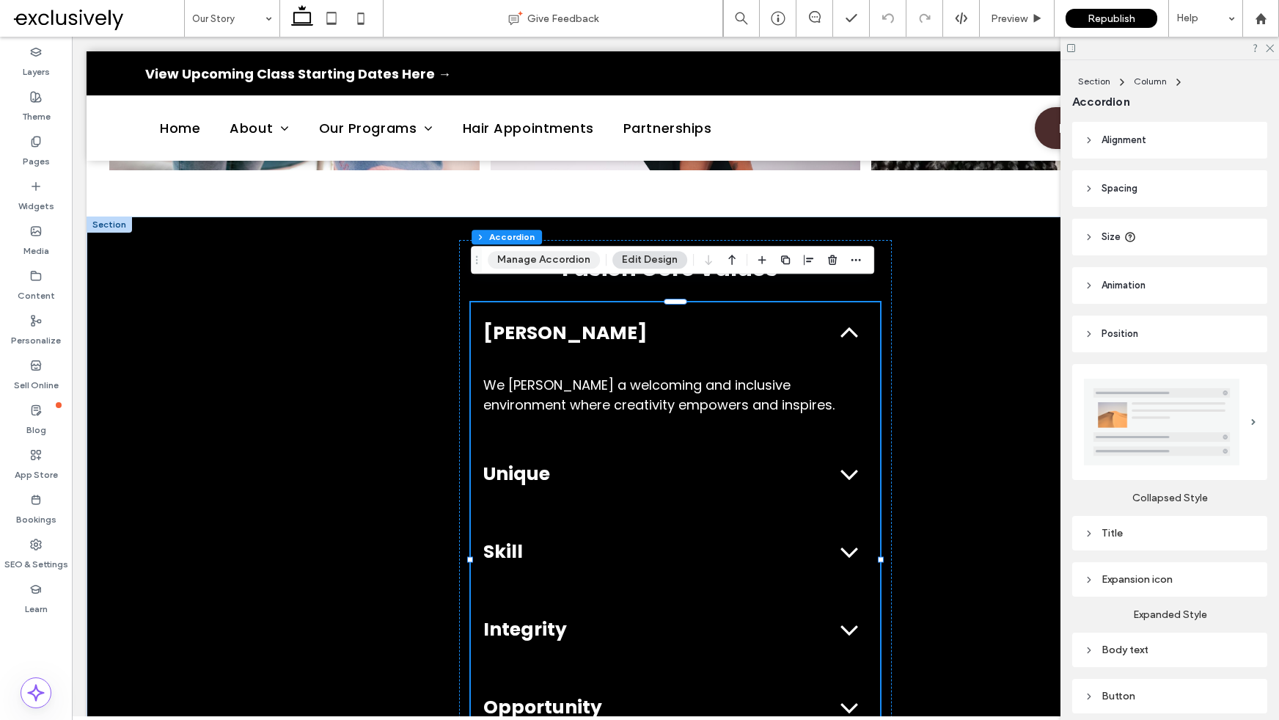
click at [521, 263] on button "Manage Accordion" at bounding box center [544, 260] width 112 height 18
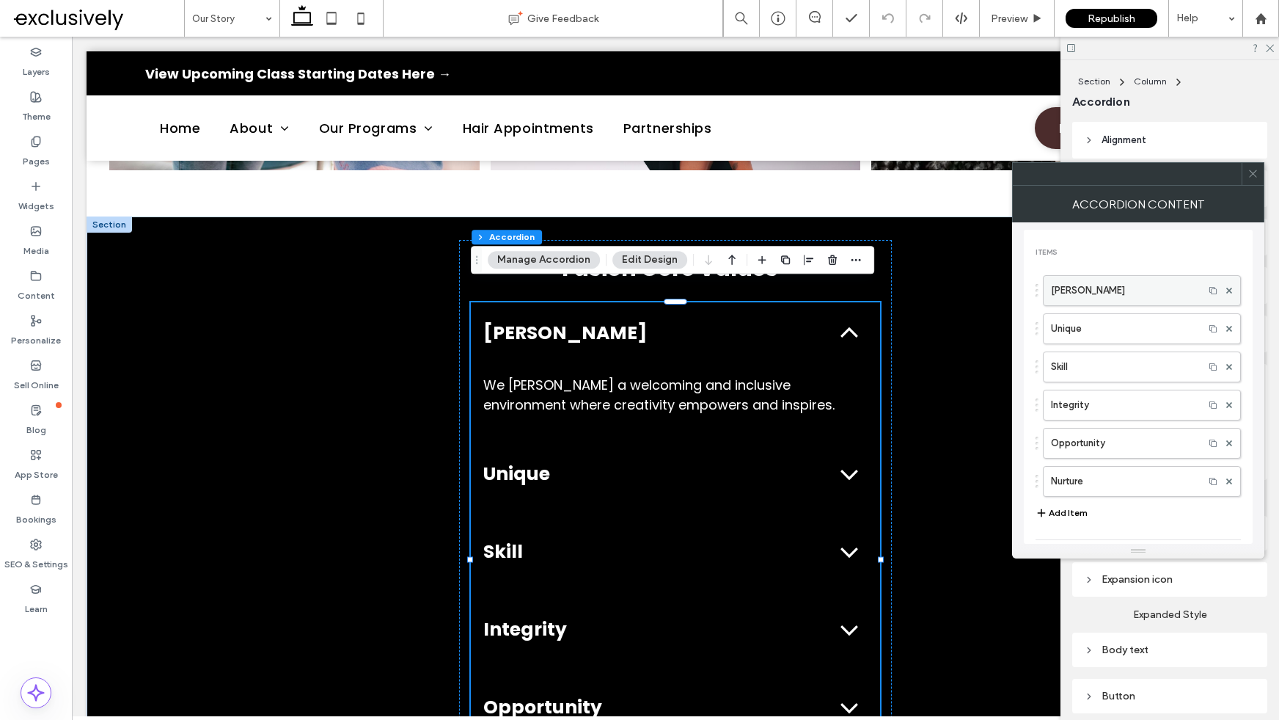
click at [1069, 285] on label "Foster" at bounding box center [1123, 290] width 145 height 29
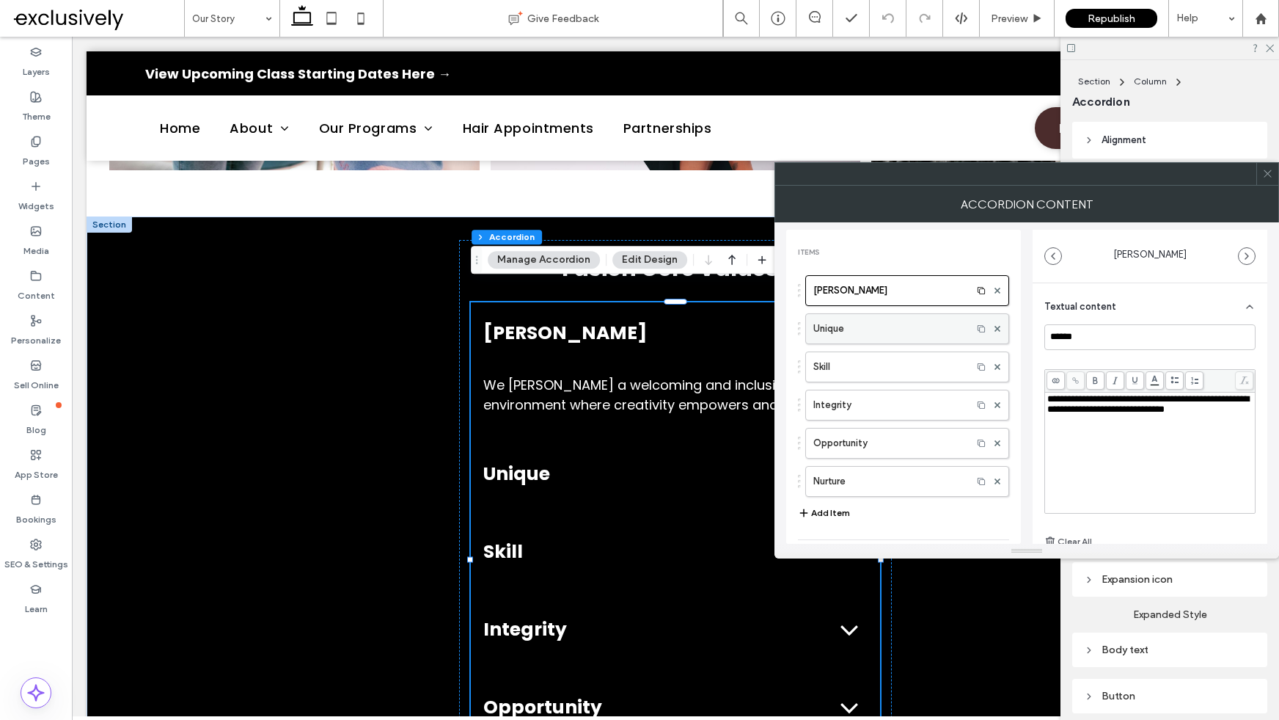
click at [866, 330] on label "Unique" at bounding box center [889, 328] width 151 height 29
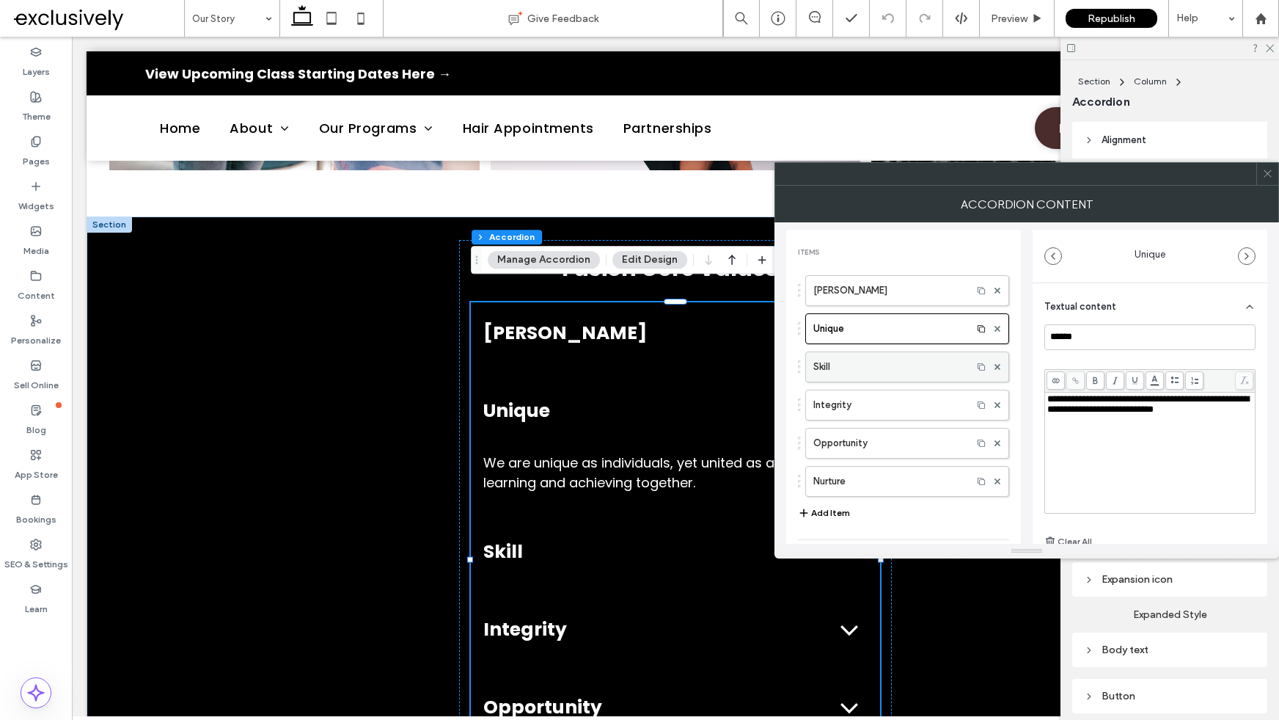
click at [838, 363] on label "Skill" at bounding box center [889, 366] width 151 height 29
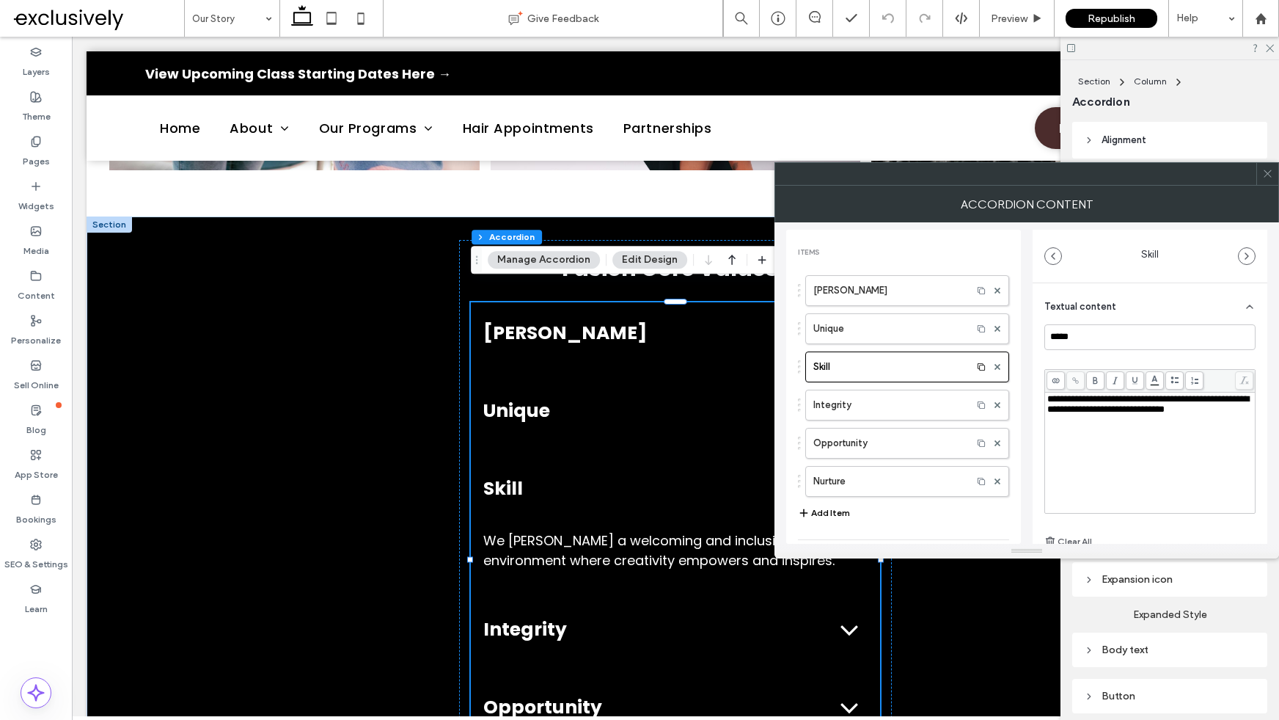
click at [1129, 433] on div "**********" at bounding box center [1151, 452] width 206 height 117
click at [1113, 439] on div "**********" at bounding box center [1151, 452] width 206 height 117
click at [1147, 444] on div "**********" at bounding box center [1151, 452] width 206 height 117
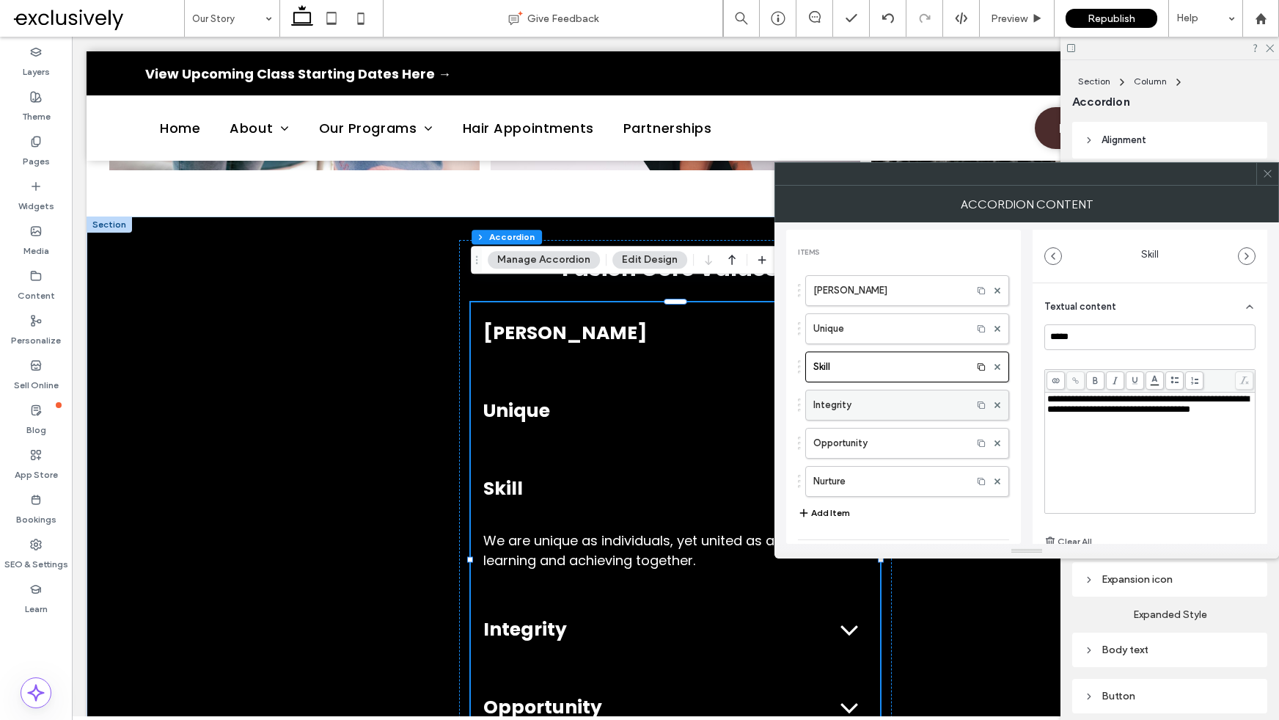
click at [853, 402] on label "Integrity" at bounding box center [889, 404] width 151 height 29
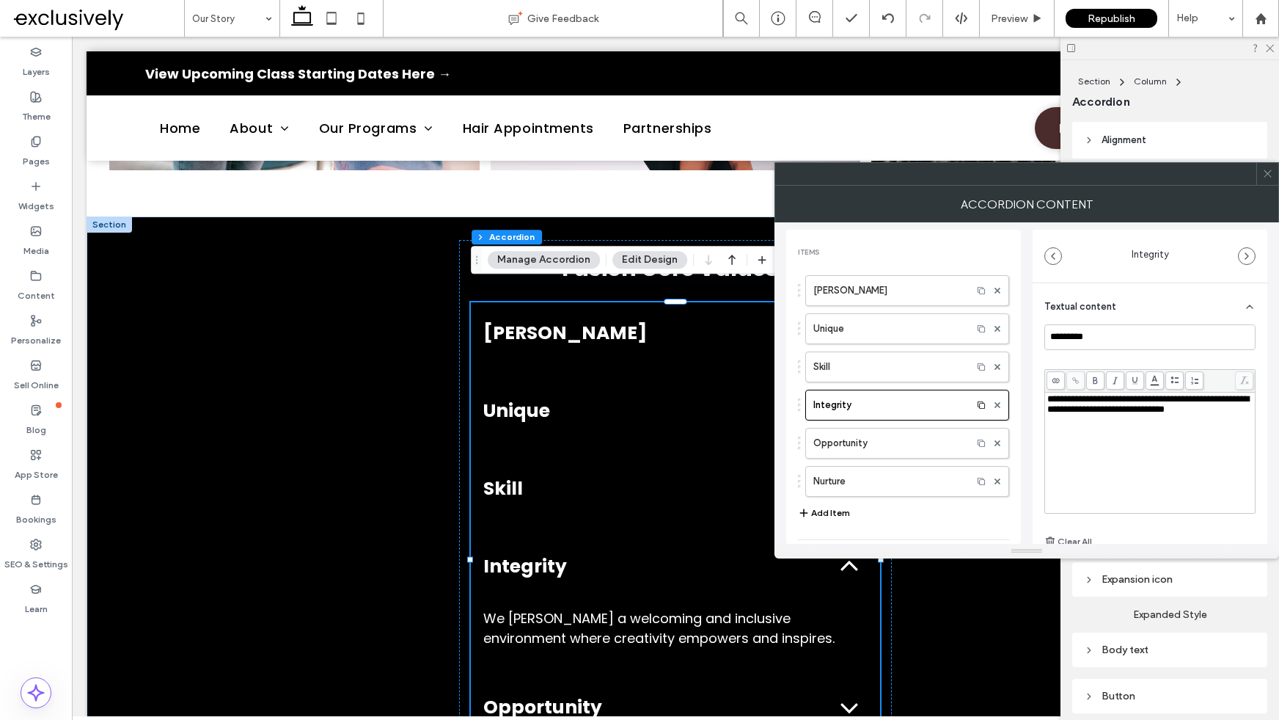
click at [1119, 414] on div "**********" at bounding box center [1151, 404] width 206 height 21
click at [842, 441] on label "Opportunity" at bounding box center [889, 442] width 151 height 29
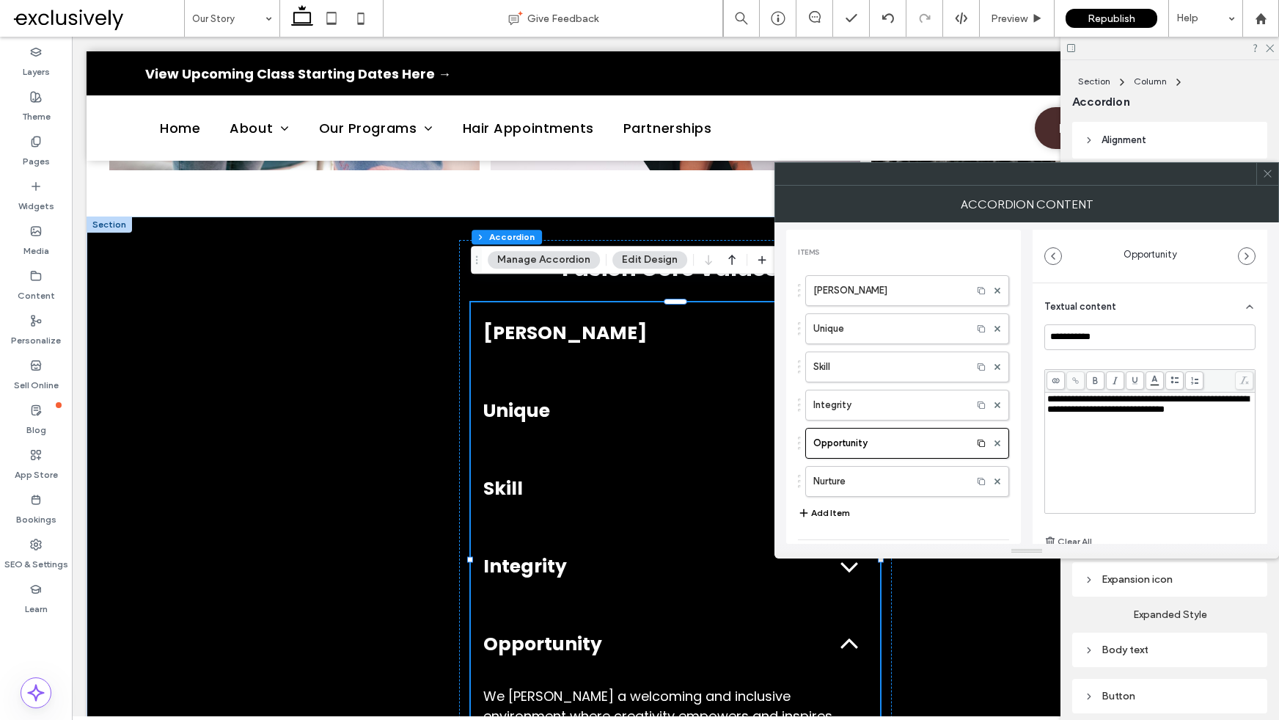
click at [1106, 414] on div "**********" at bounding box center [1151, 404] width 206 height 21
click at [884, 476] on label "Nurture" at bounding box center [889, 481] width 151 height 29
type input "*******"
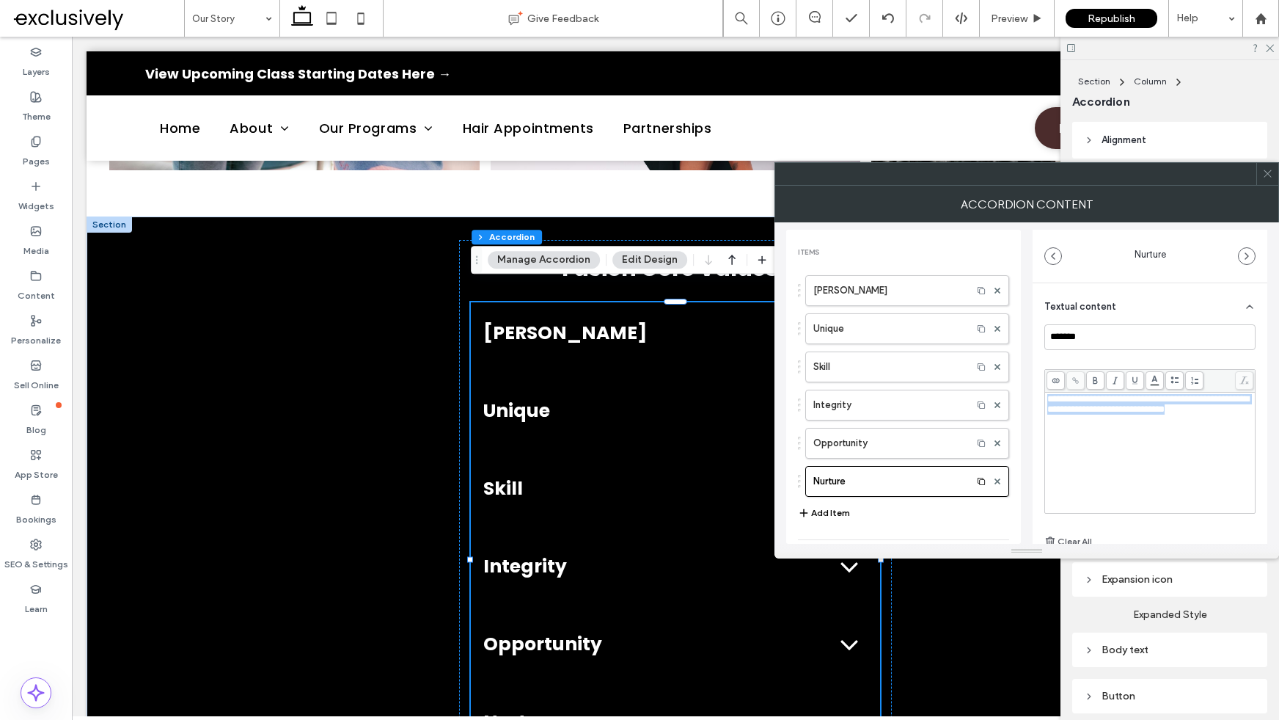
click at [1228, 440] on div "**********" at bounding box center [1151, 452] width 206 height 117
click at [1273, 177] on icon at bounding box center [1268, 173] width 11 height 11
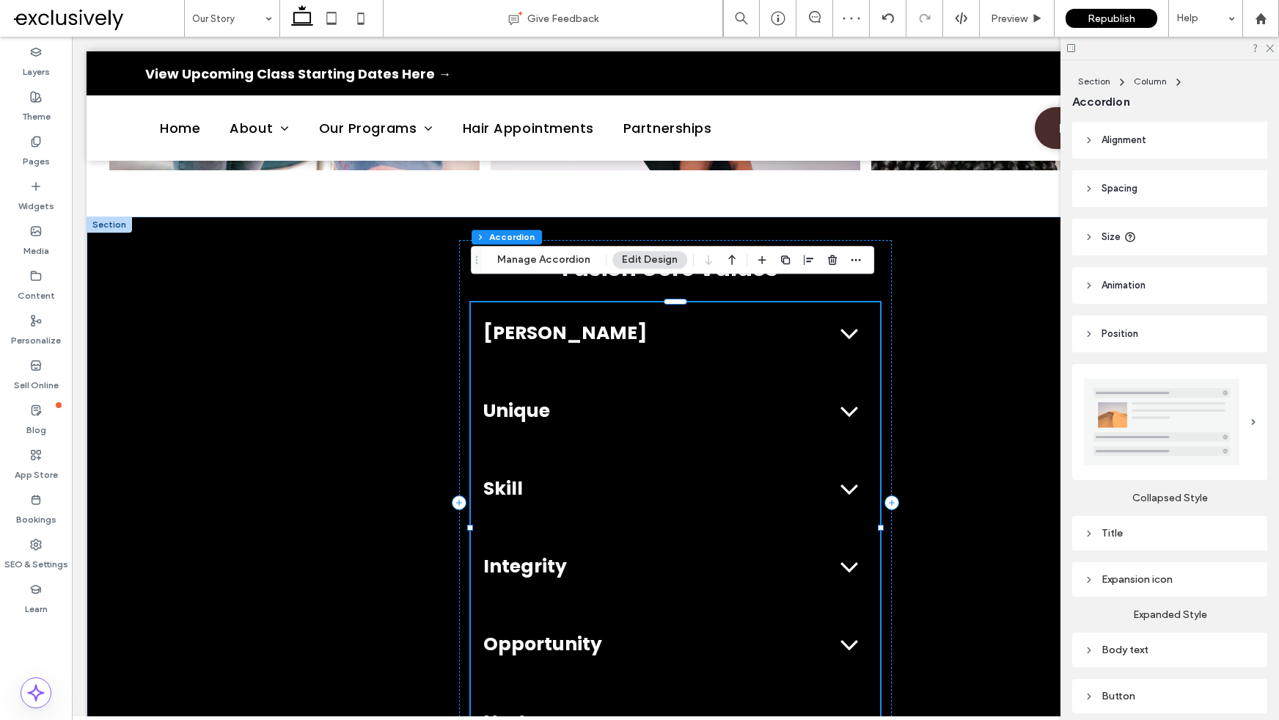
click at [851, 329] on icon at bounding box center [849, 334] width 17 height 10
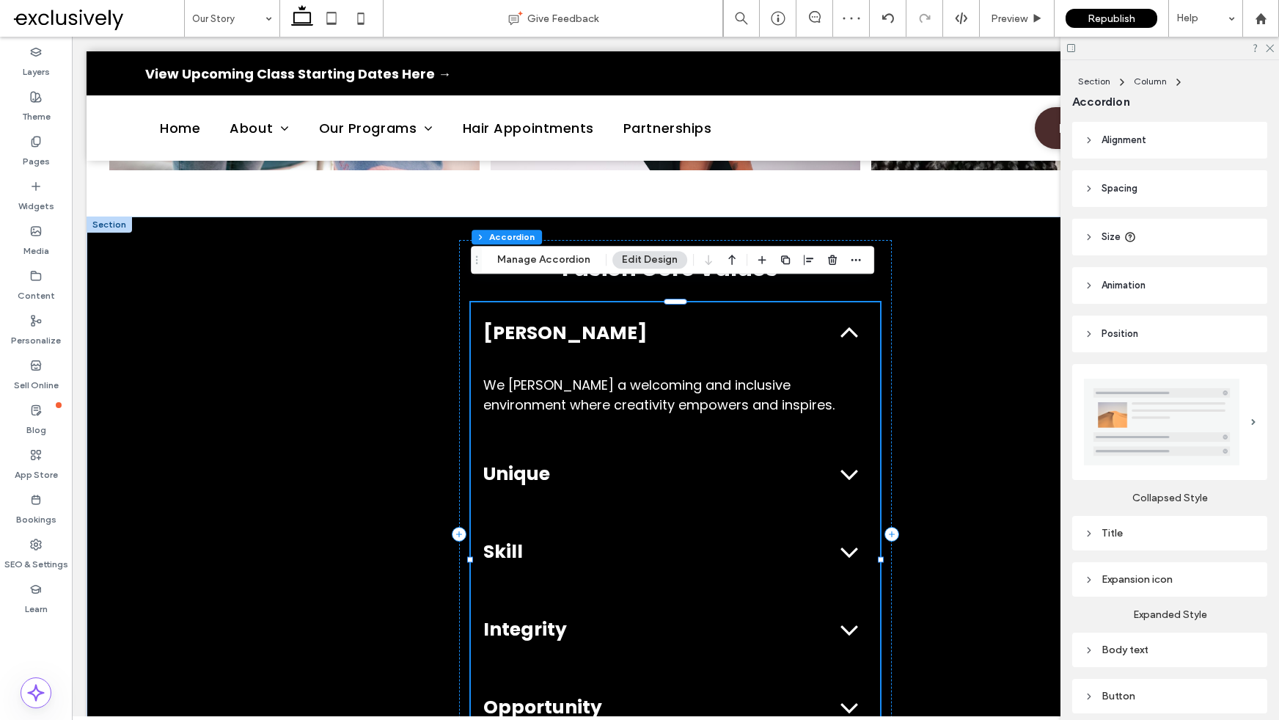
click at [851, 318] on icon at bounding box center [849, 333] width 31 height 31
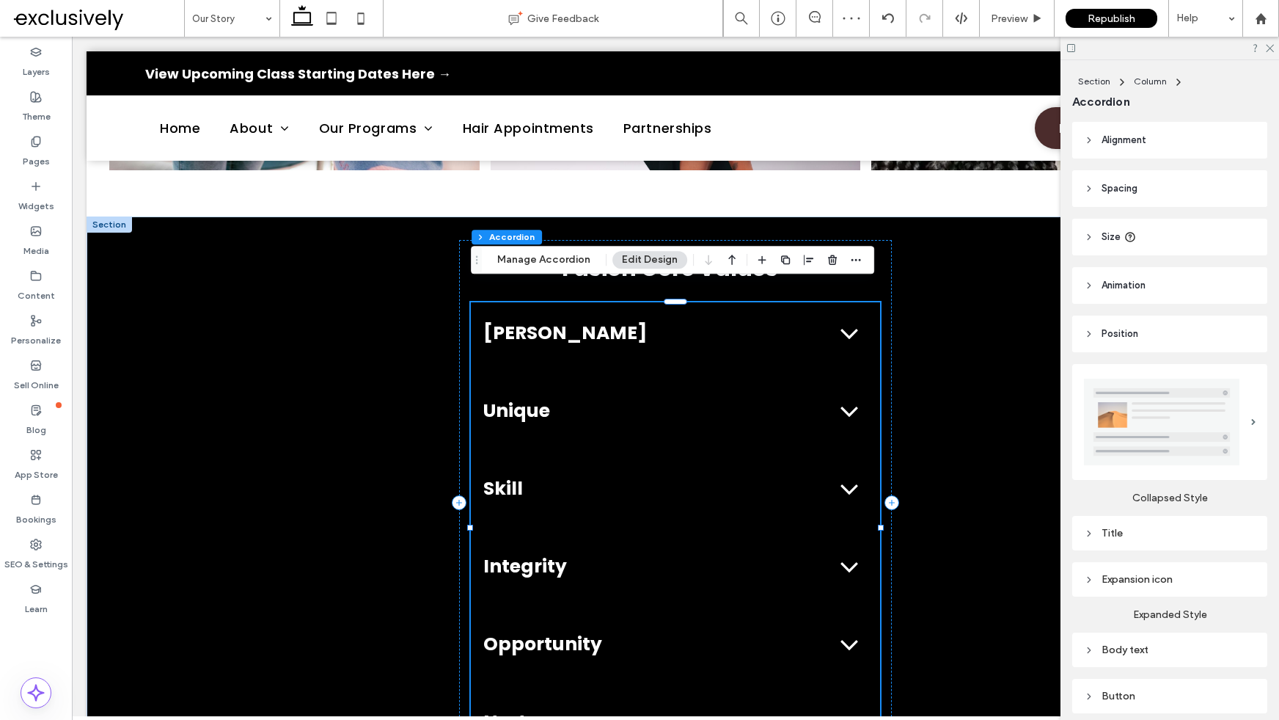
click at [852, 395] on icon at bounding box center [849, 410] width 31 height 31
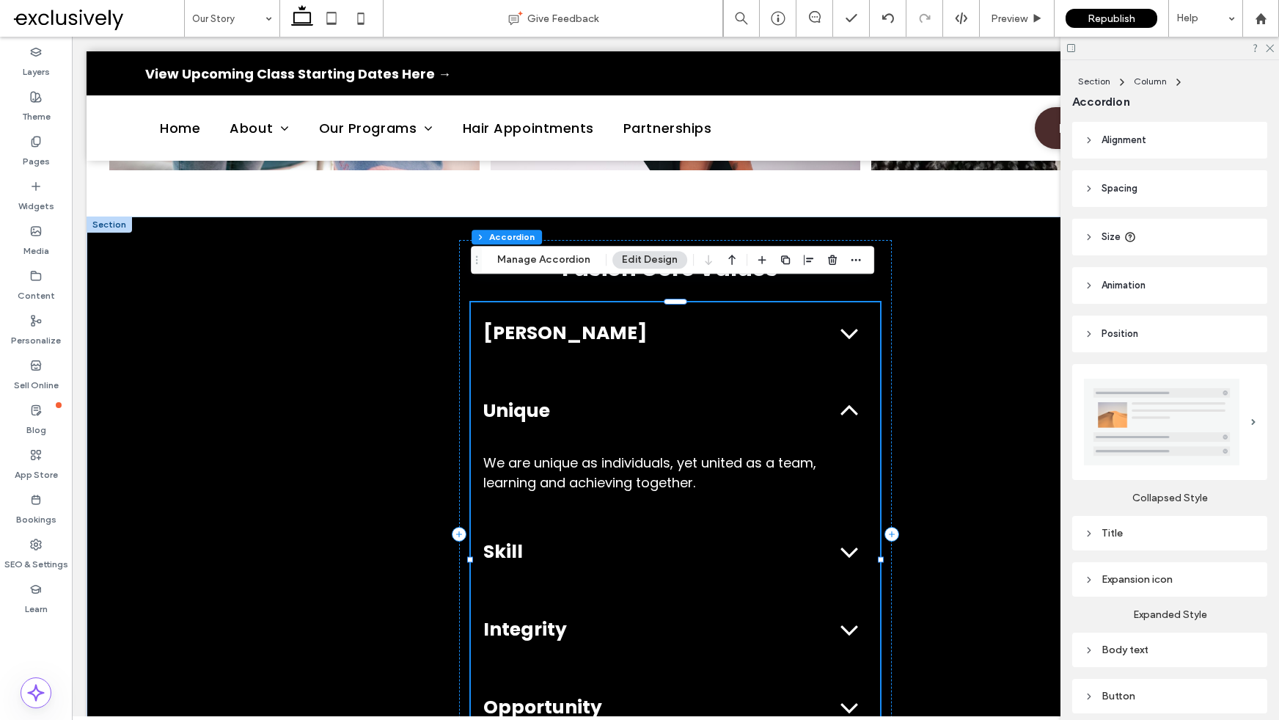
click at [852, 395] on icon at bounding box center [849, 410] width 31 height 31
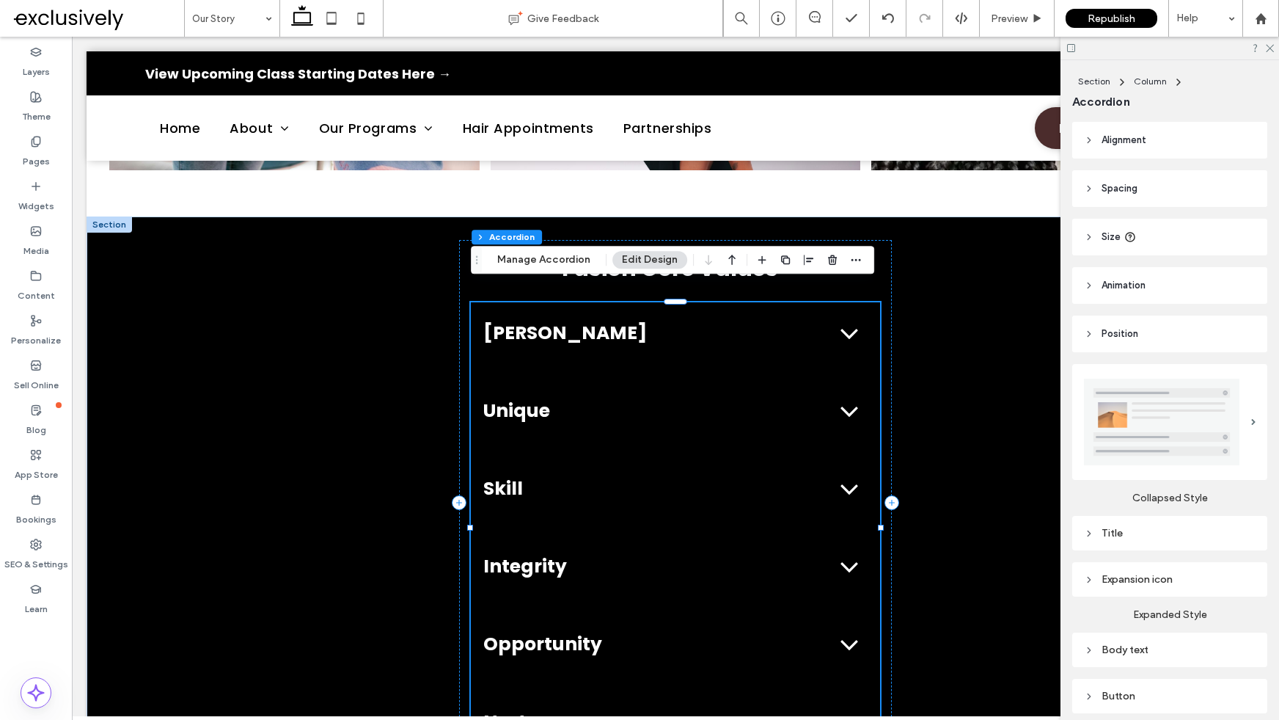
click at [848, 473] on icon at bounding box center [849, 488] width 31 height 31
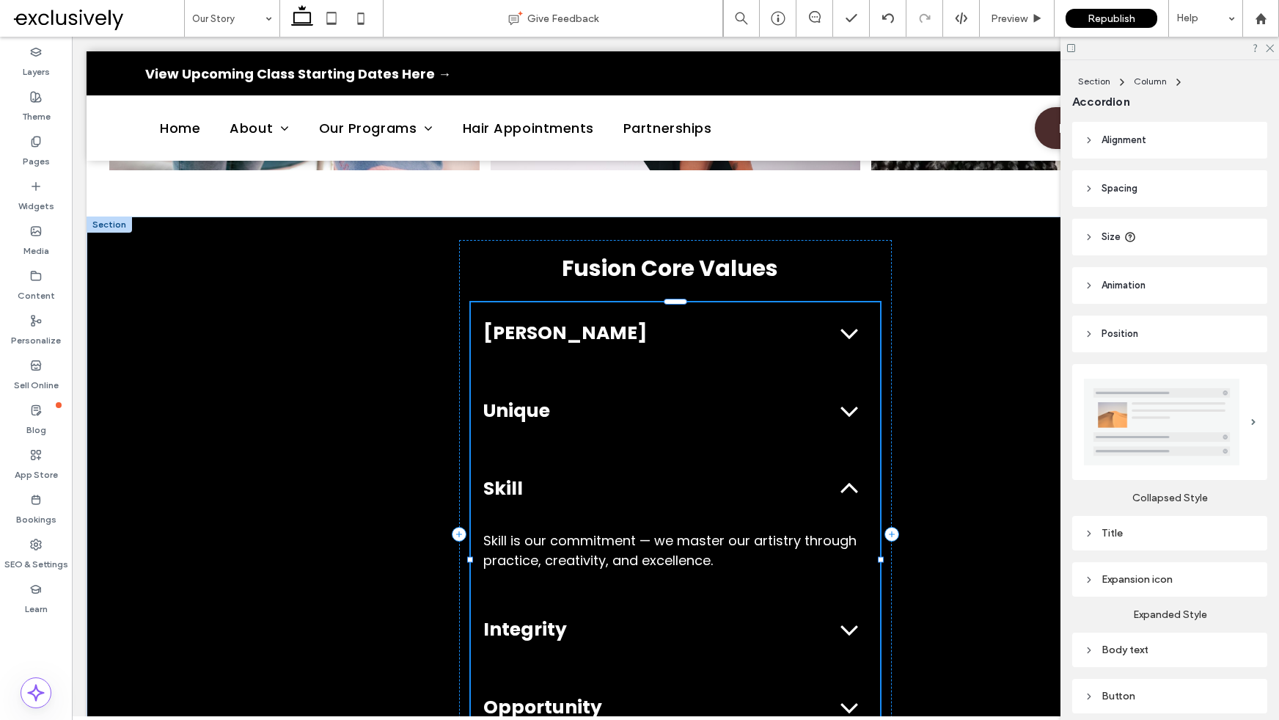
click at [848, 470] on div "Fusion Core Values Foster We foster a welcoming and inclusive environment where…" at bounding box center [675, 534] width 433 height 588
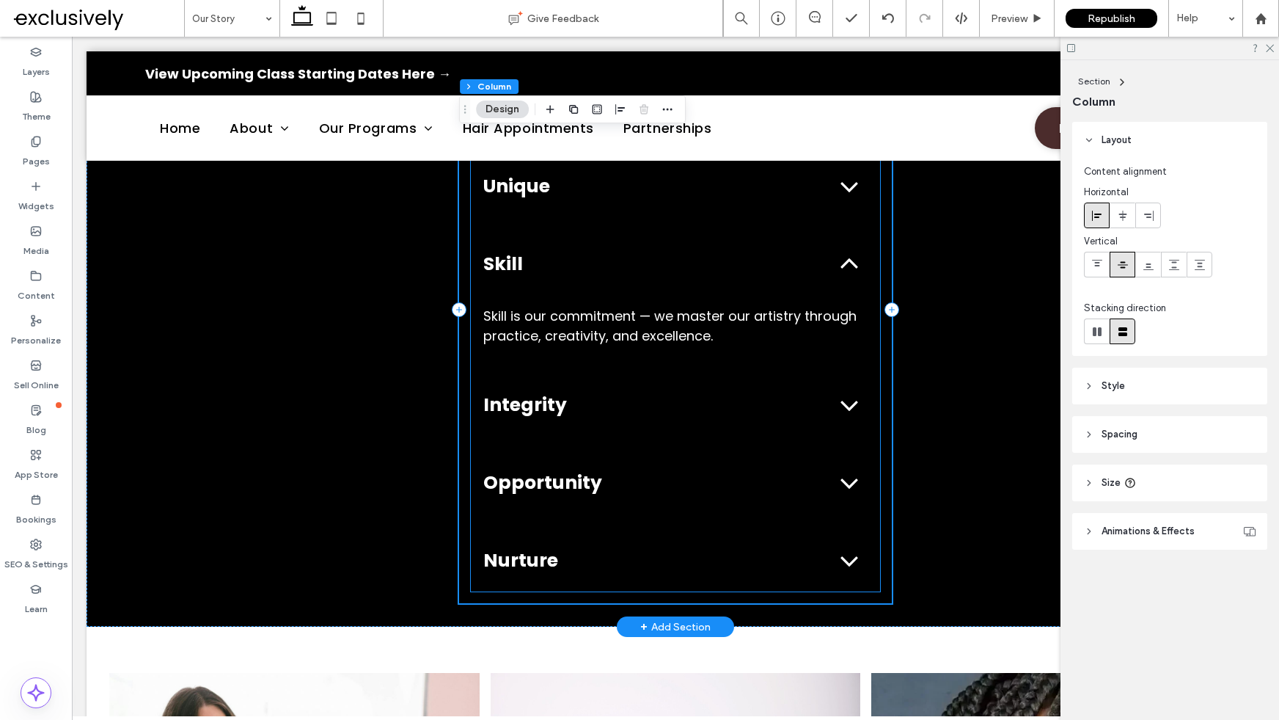
scroll to position [1924, 0]
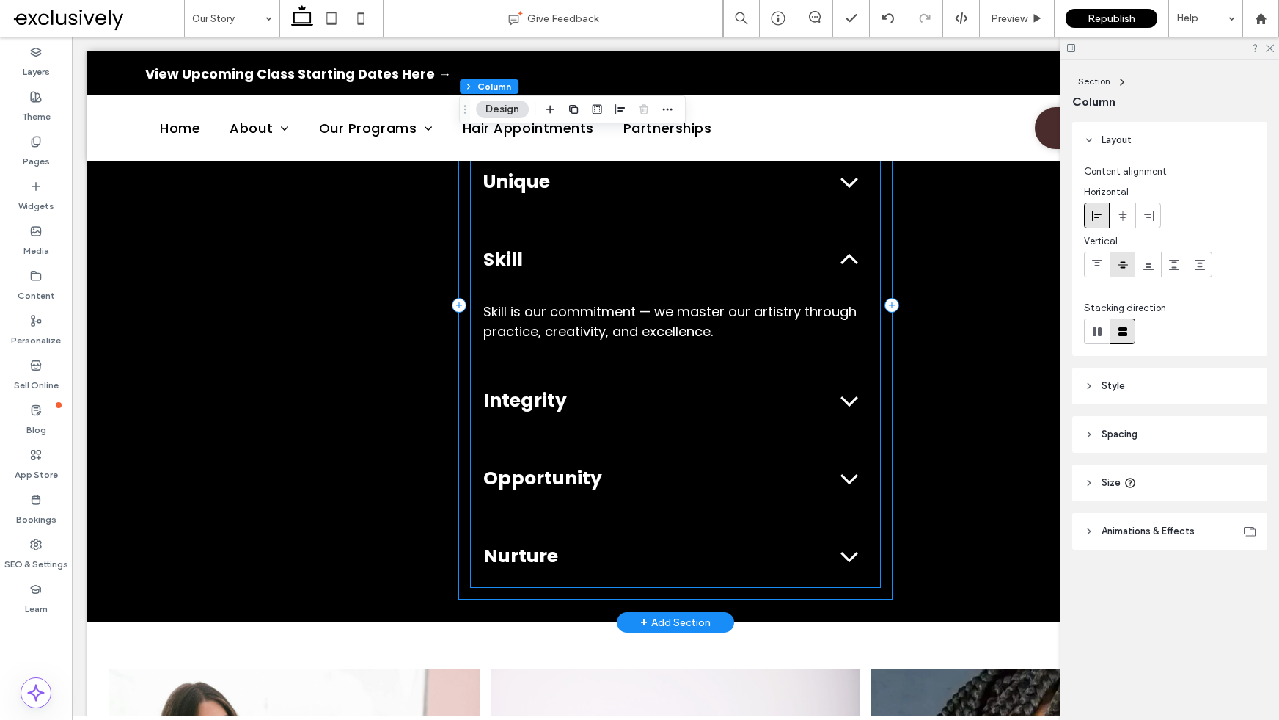
click at [852, 385] on icon at bounding box center [849, 400] width 31 height 31
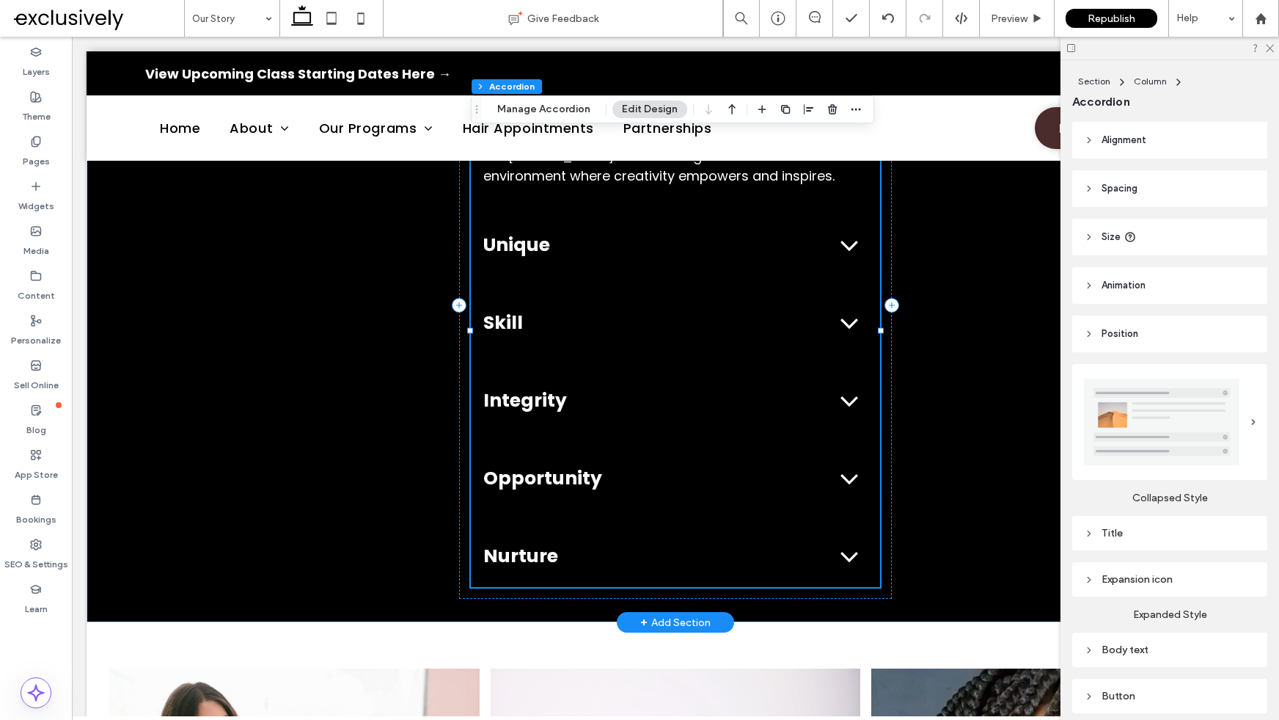
click at [851, 385] on icon at bounding box center [849, 400] width 31 height 31
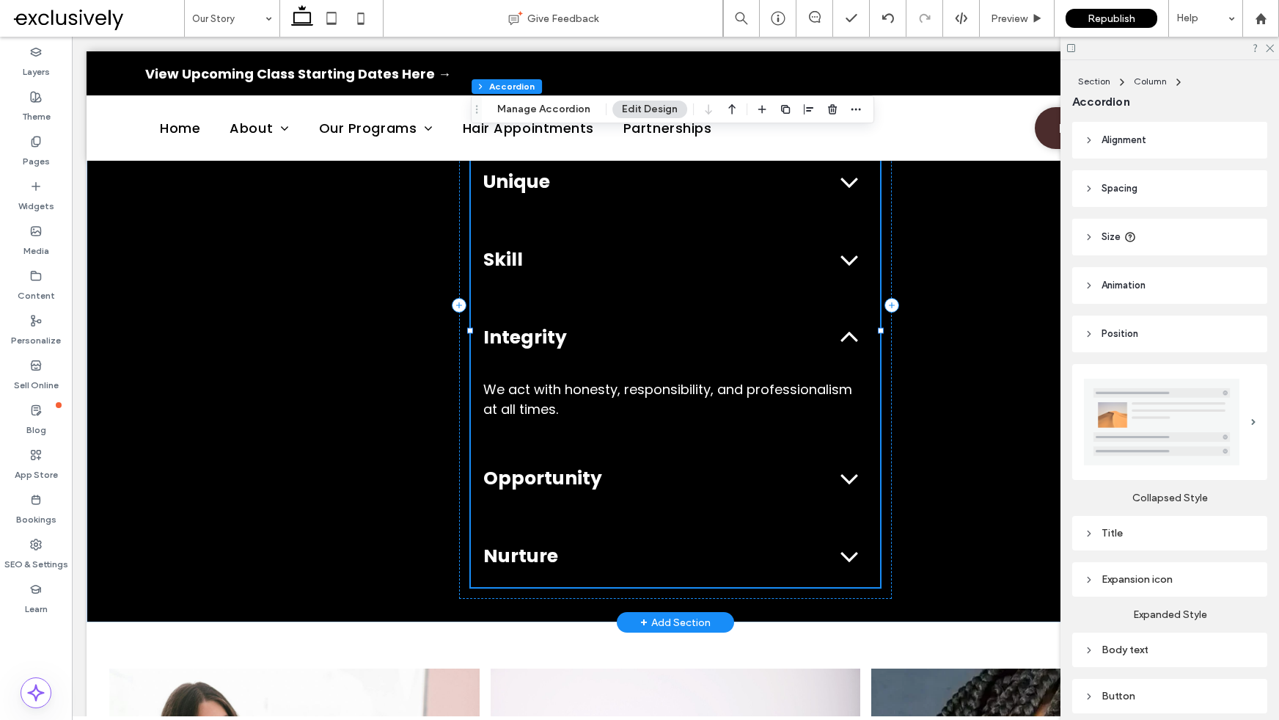
click at [849, 322] on icon at bounding box center [849, 337] width 31 height 31
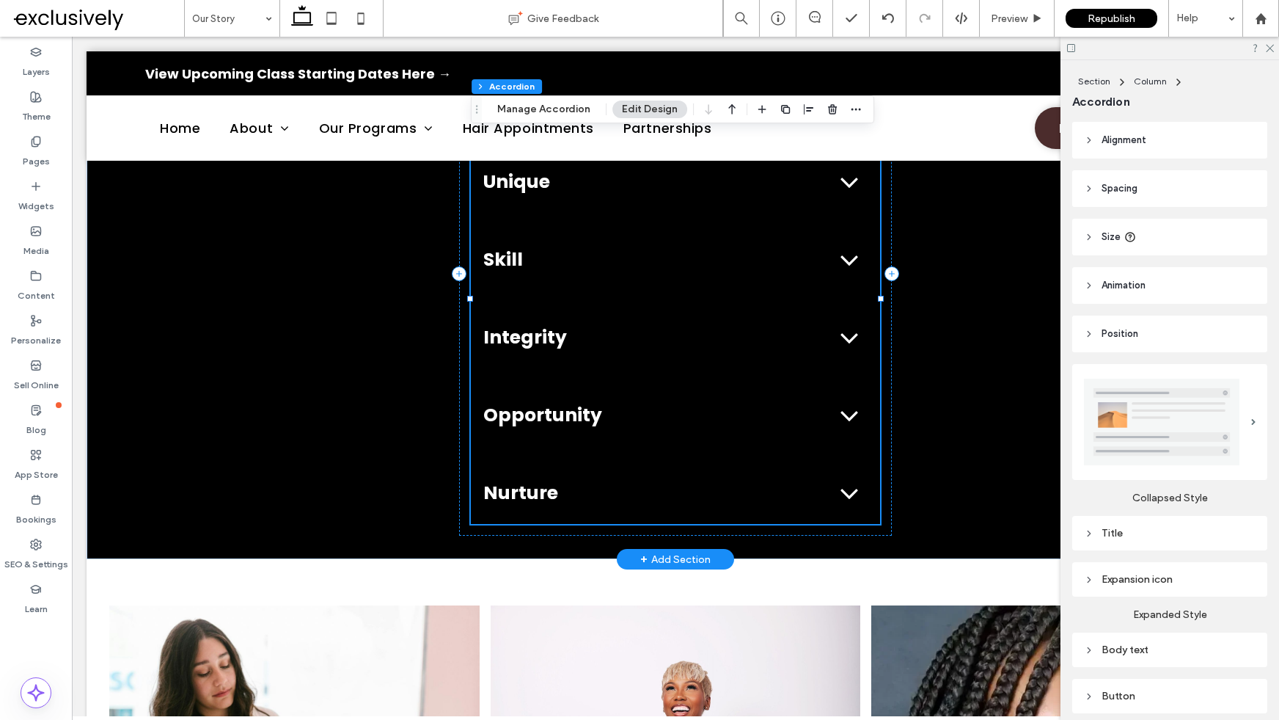
click at [847, 401] on icon at bounding box center [849, 415] width 31 height 31
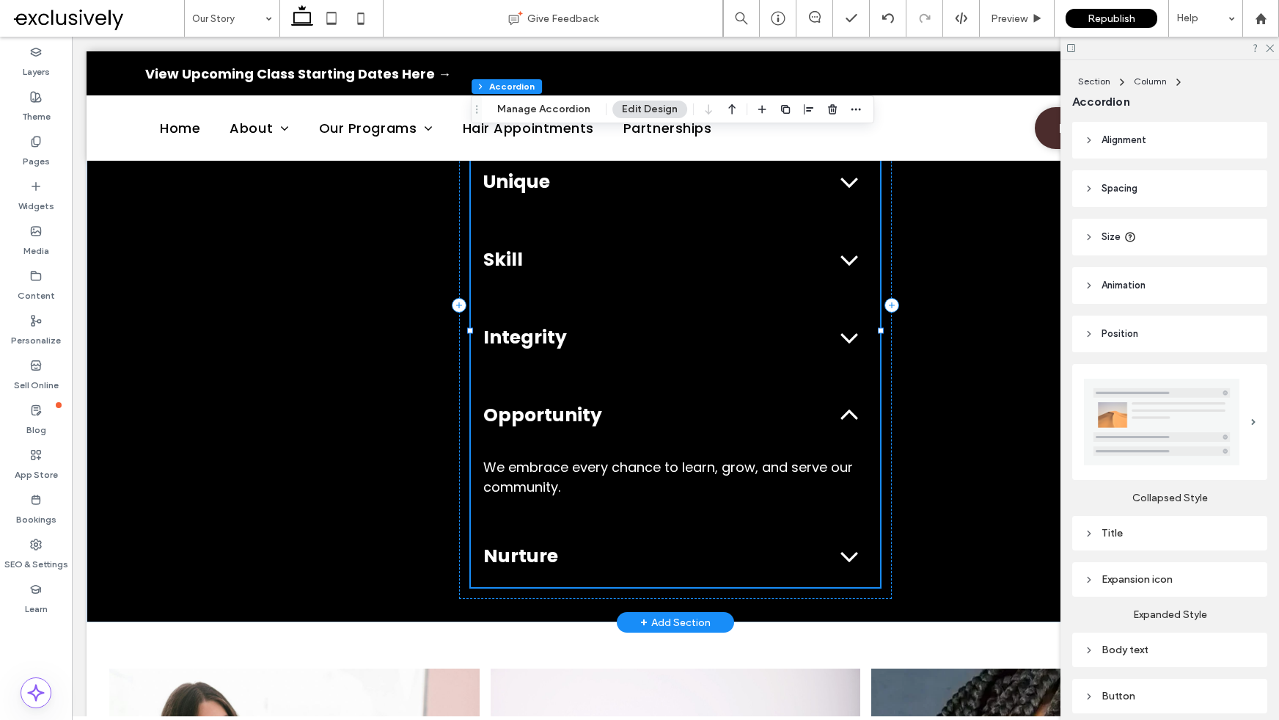
click at [847, 401] on icon at bounding box center [849, 415] width 31 height 31
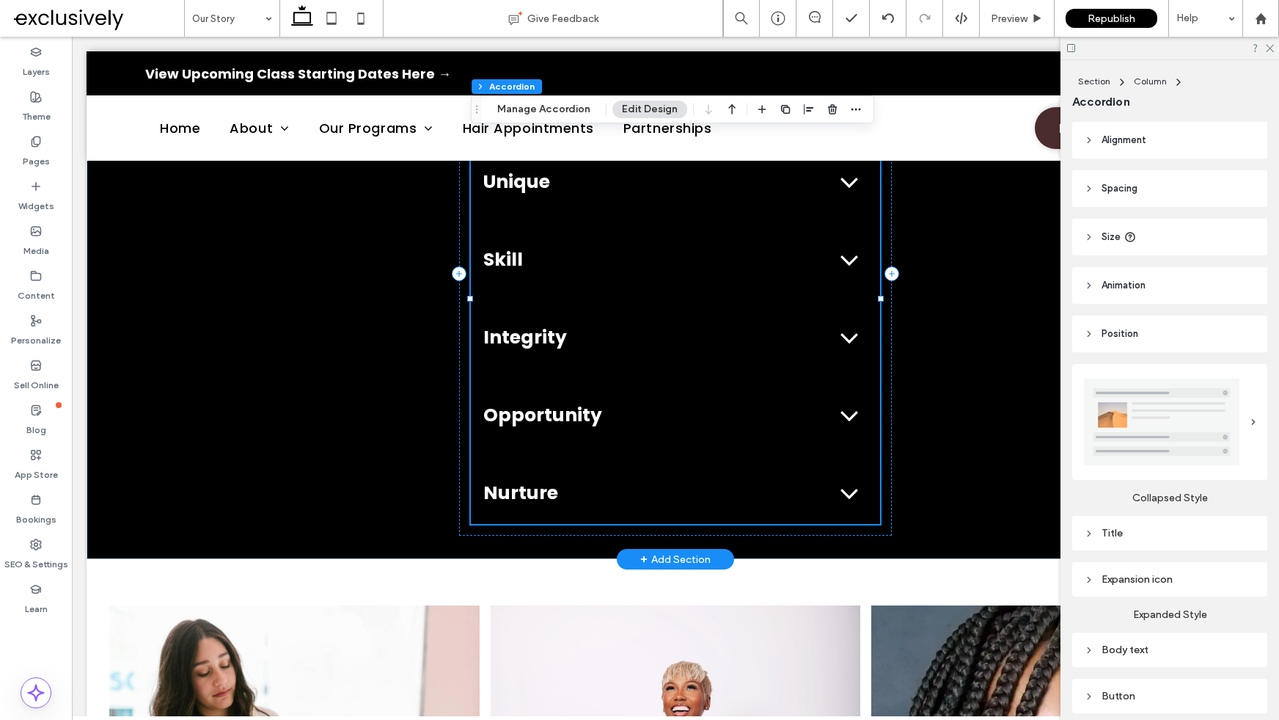
click at [850, 489] on icon at bounding box center [849, 494] width 17 height 10
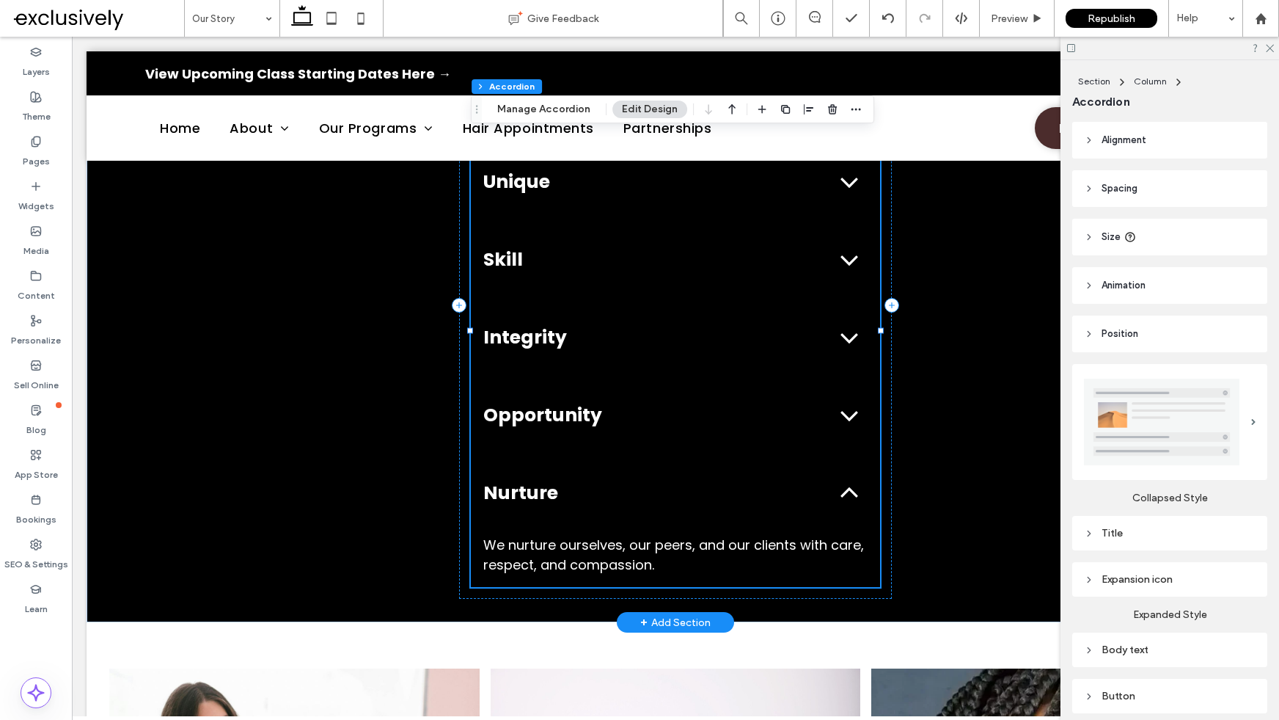
click at [850, 478] on icon at bounding box center [849, 493] width 31 height 31
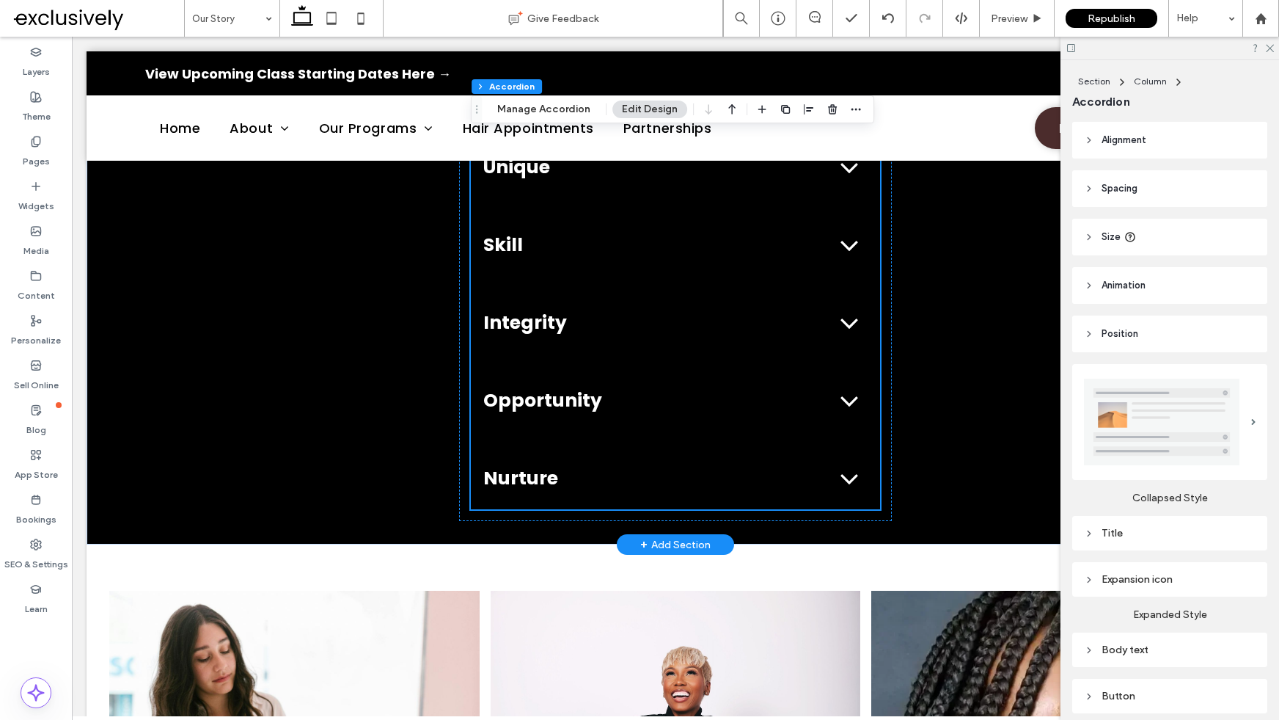
scroll to position [2364, 0]
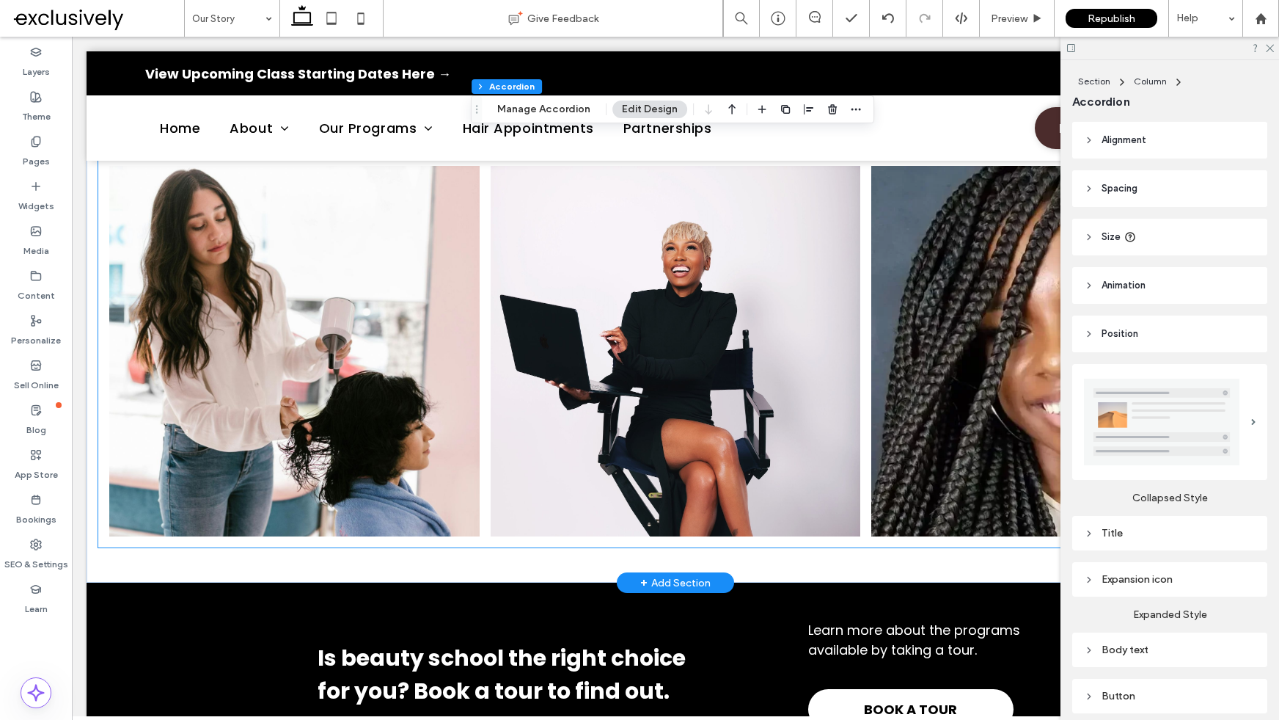
click at [332, 318] on link at bounding box center [294, 351] width 392 height 392
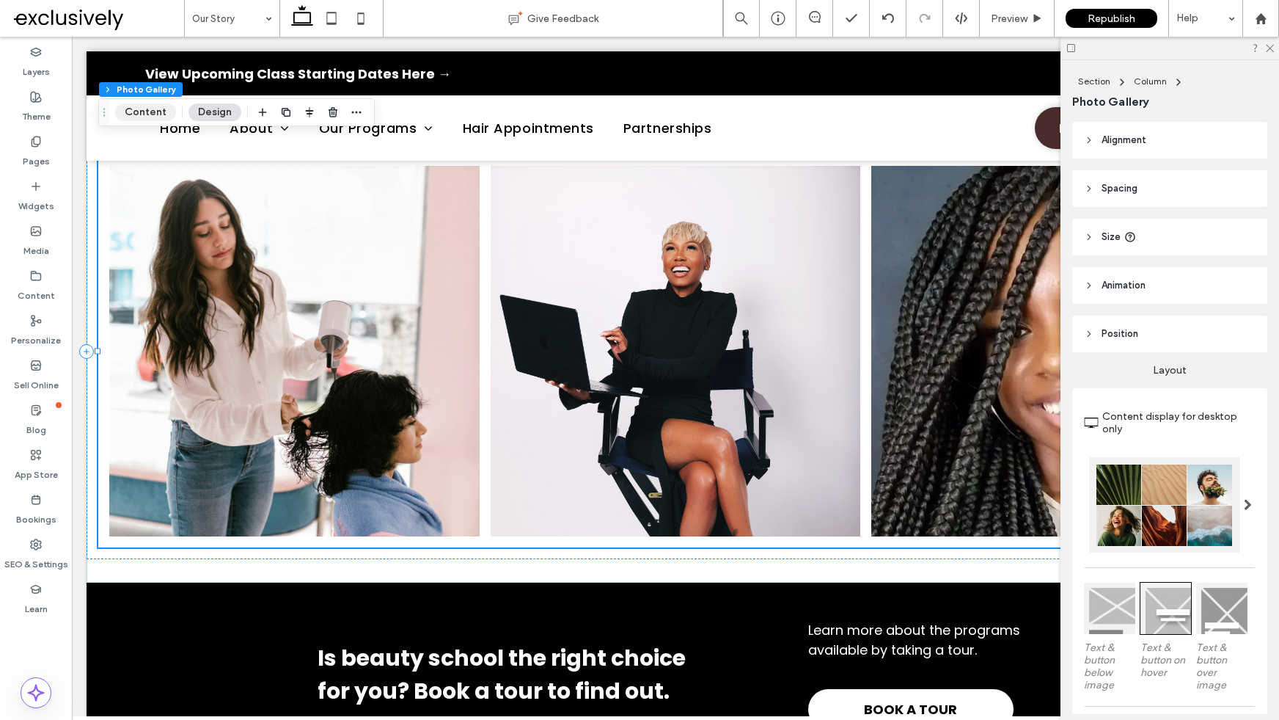
click at [131, 112] on button "Content" at bounding box center [145, 112] width 61 height 18
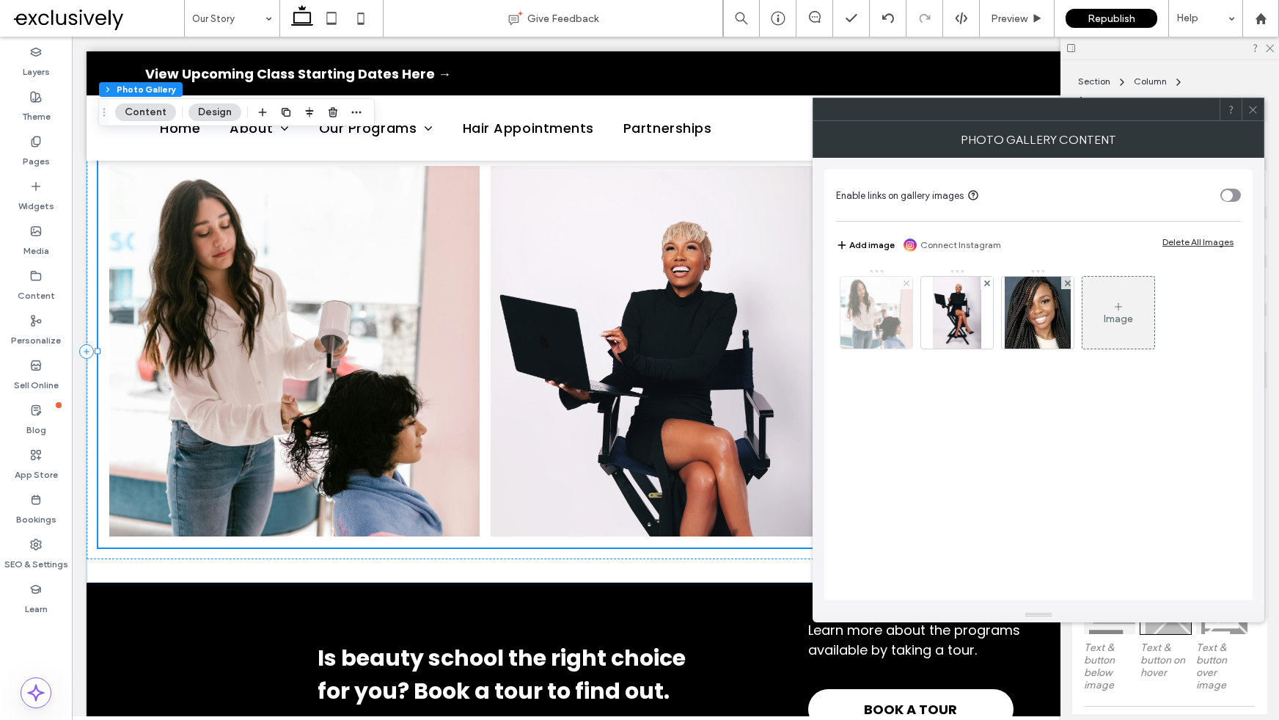
click at [908, 285] on use at bounding box center [906, 283] width 6 height 6
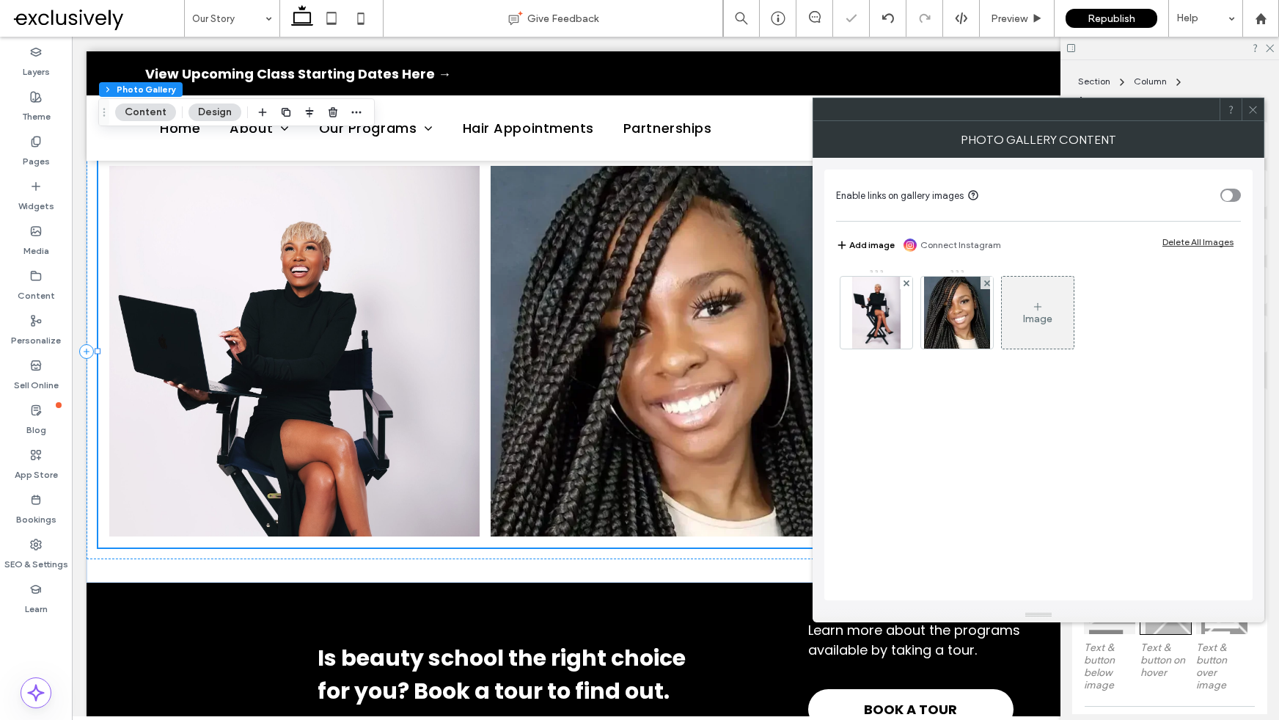
click at [1040, 289] on div "Image" at bounding box center [1038, 312] width 72 height 69
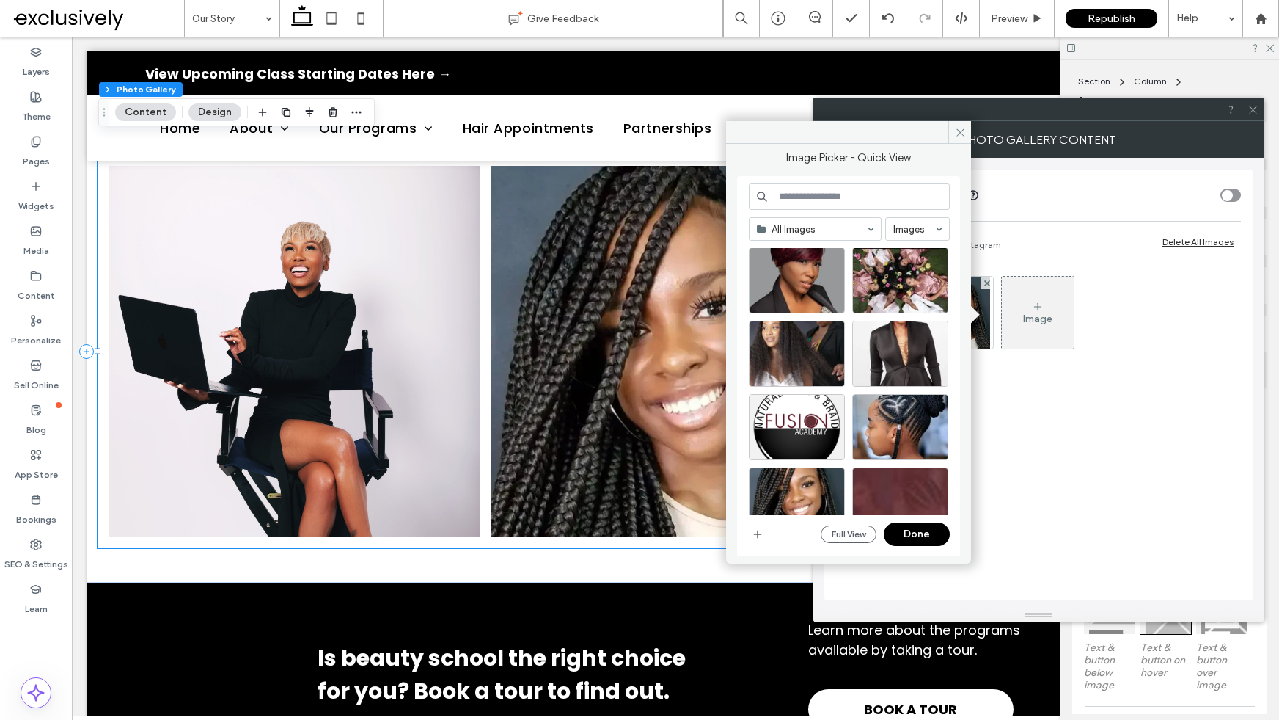
scroll to position [899, 0]
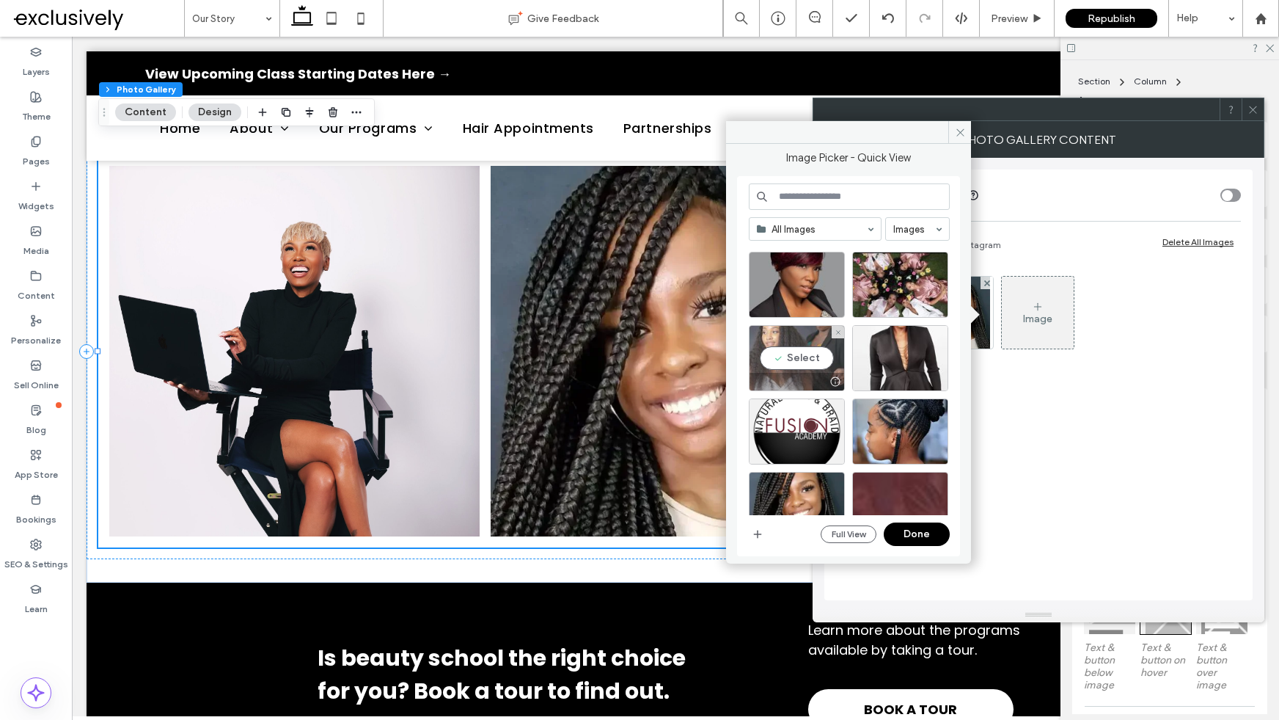
click at [799, 361] on div "Select" at bounding box center [797, 358] width 96 height 66
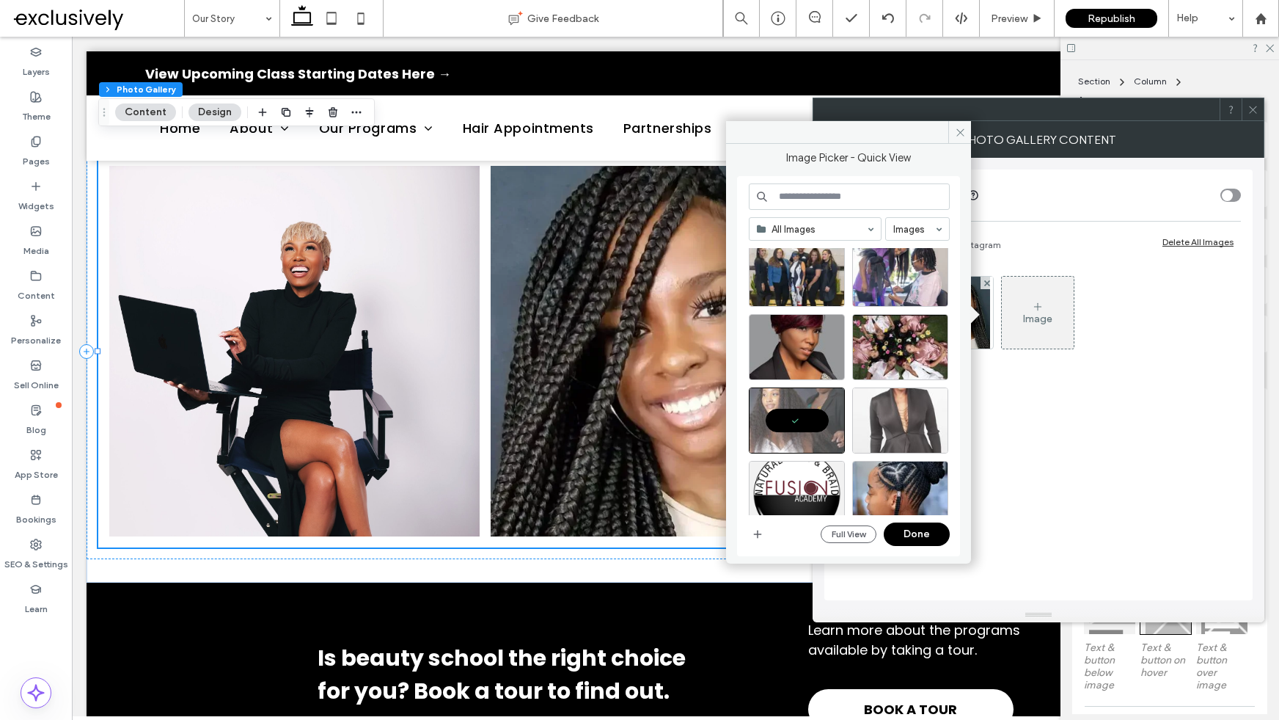
scroll to position [833, 0]
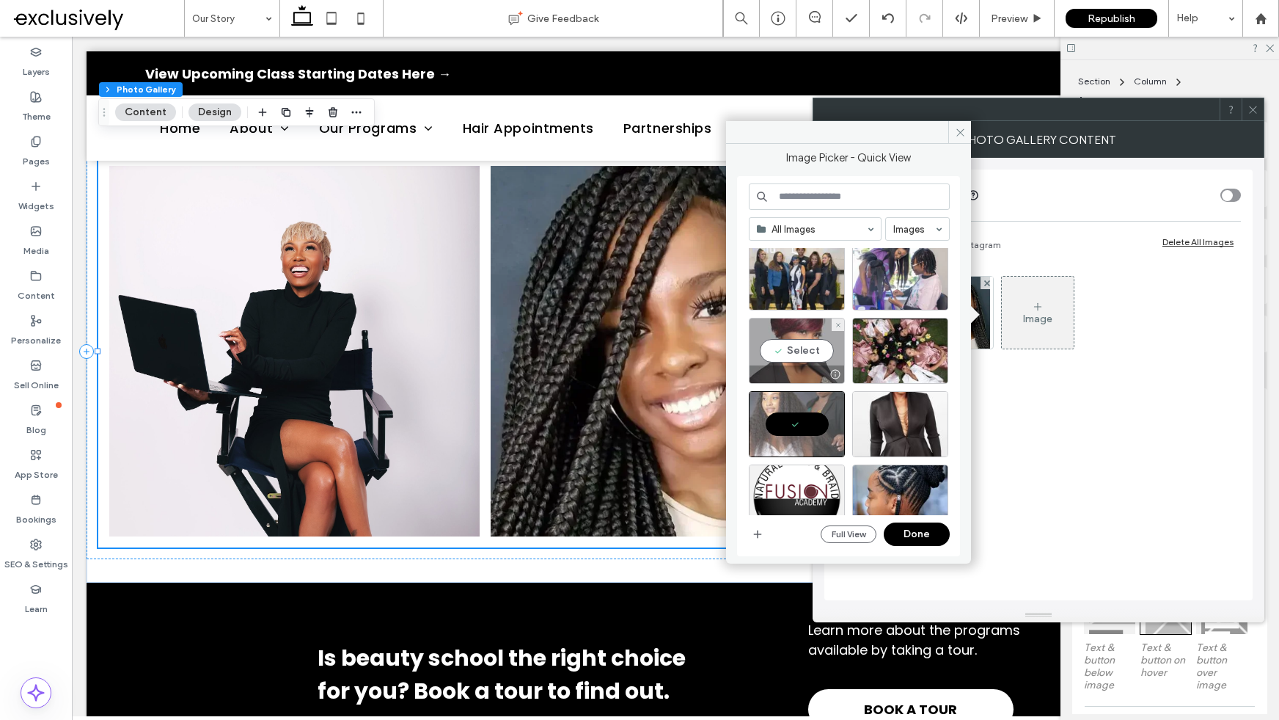
click at [802, 354] on div "Select" at bounding box center [797, 351] width 96 height 66
click at [900, 346] on div "Select" at bounding box center [900, 351] width 96 height 66
click at [923, 544] on button "Done" at bounding box center [917, 533] width 66 height 23
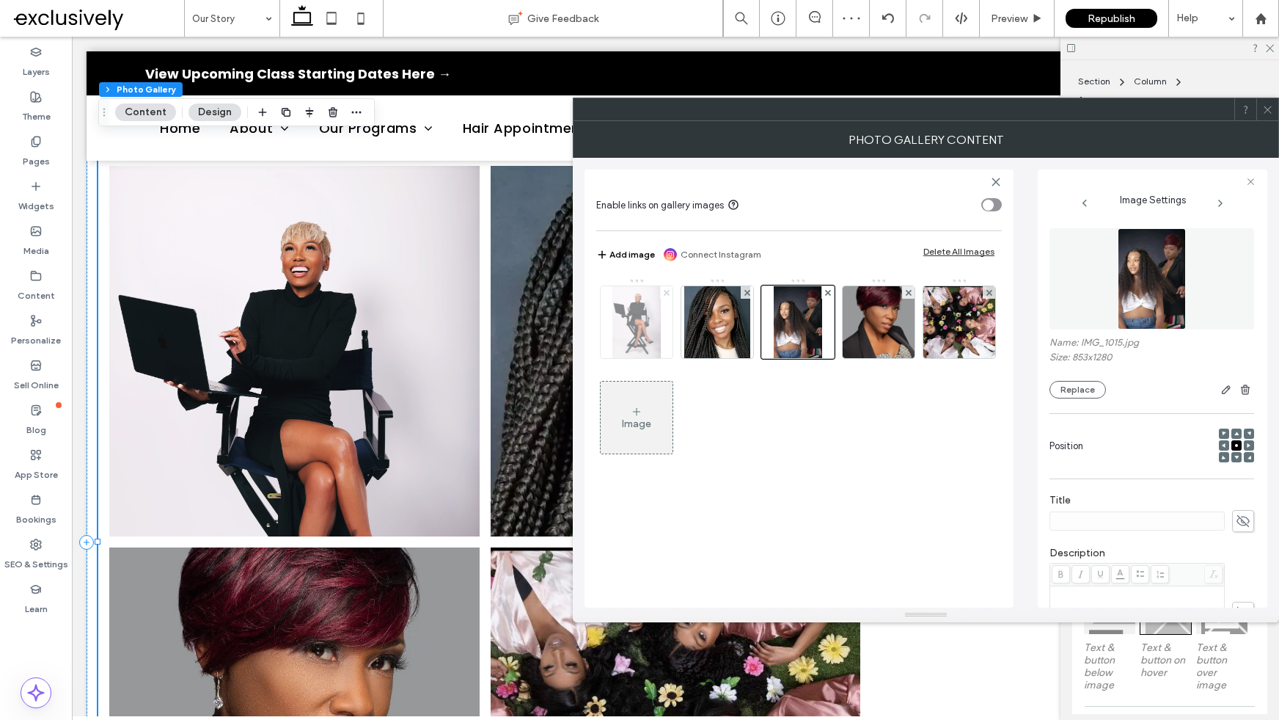
click at [668, 296] on span at bounding box center [667, 292] width 6 height 12
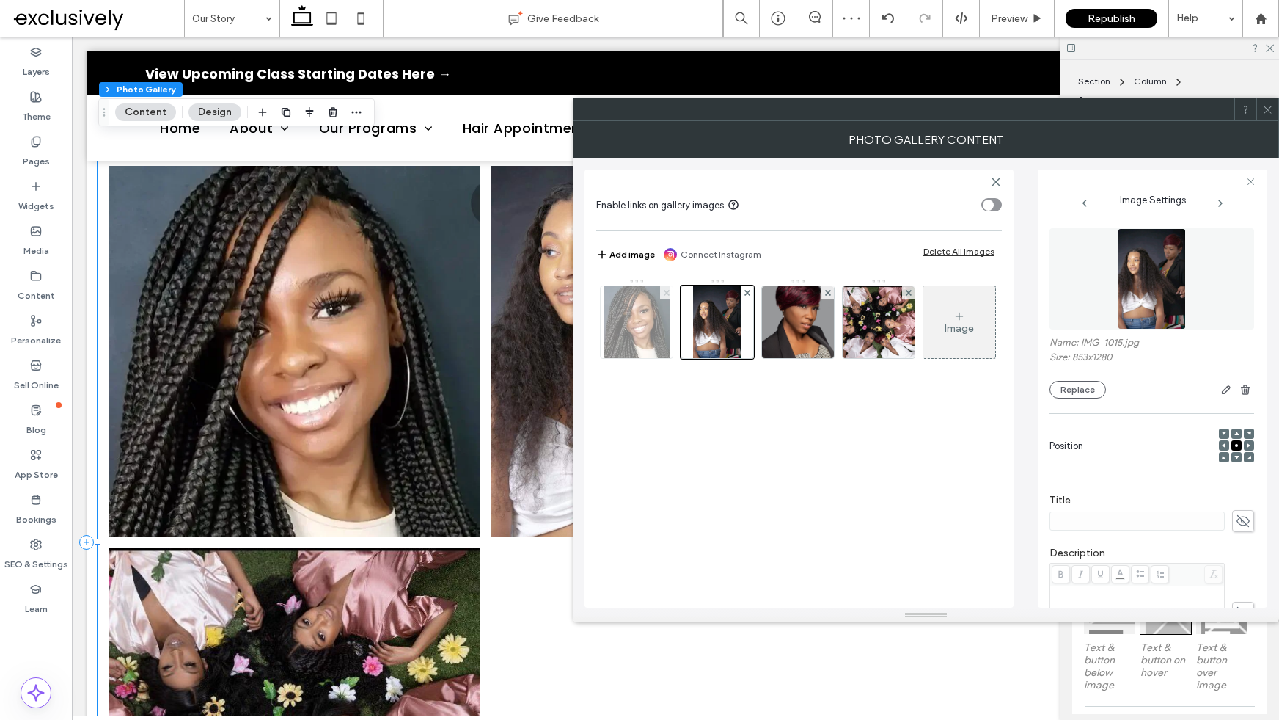
click at [668, 295] on icon at bounding box center [667, 293] width 6 height 6
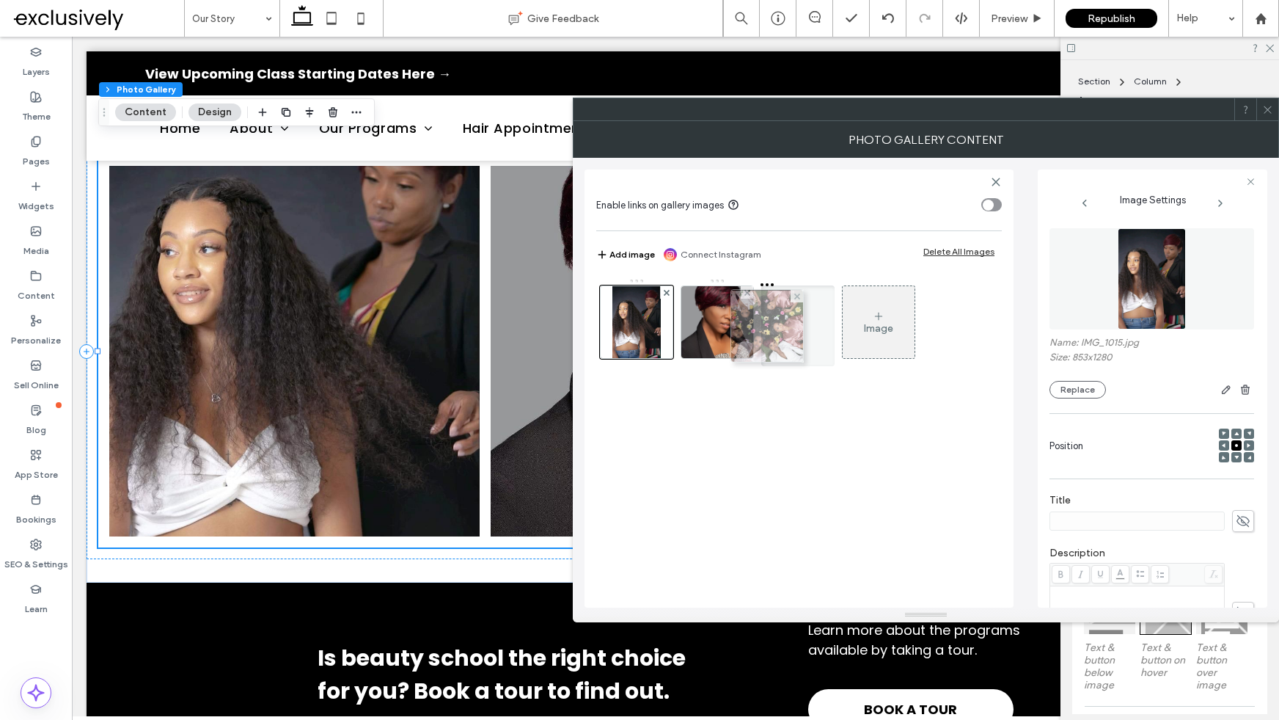
click at [786, 340] on div "Image" at bounding box center [798, 325] width 404 height 95
click at [631, 330] on div "Image" at bounding box center [798, 325] width 404 height 95
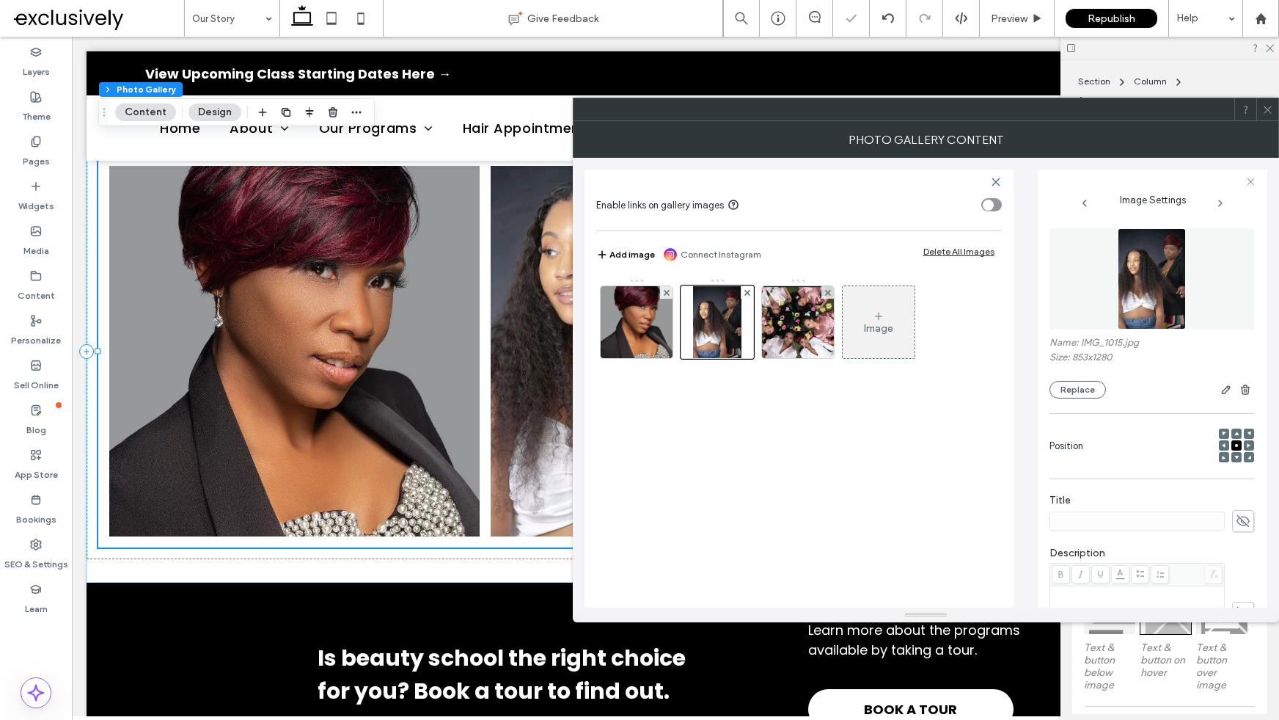
click at [1271, 109] on icon at bounding box center [1268, 109] width 11 height 11
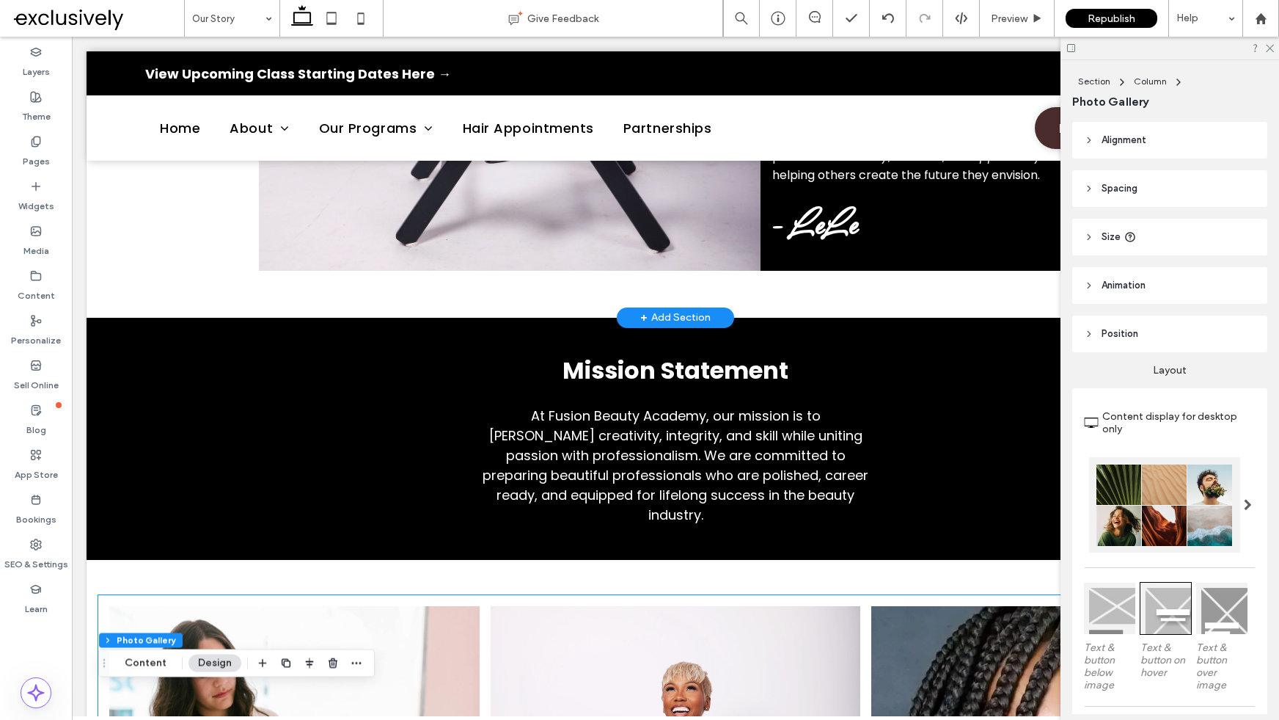
scroll to position [874, 0]
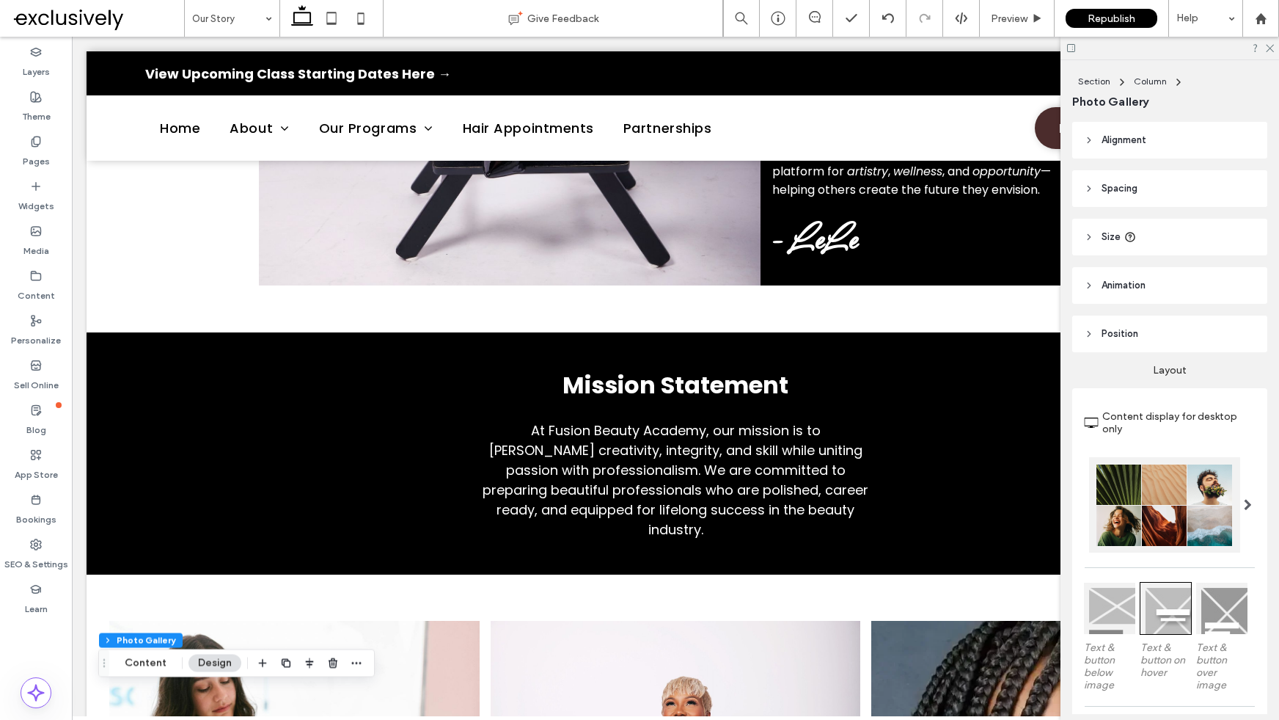
click at [1275, 47] on div at bounding box center [1170, 48] width 219 height 23
click at [1267, 48] on icon at bounding box center [1270, 48] width 10 height 10
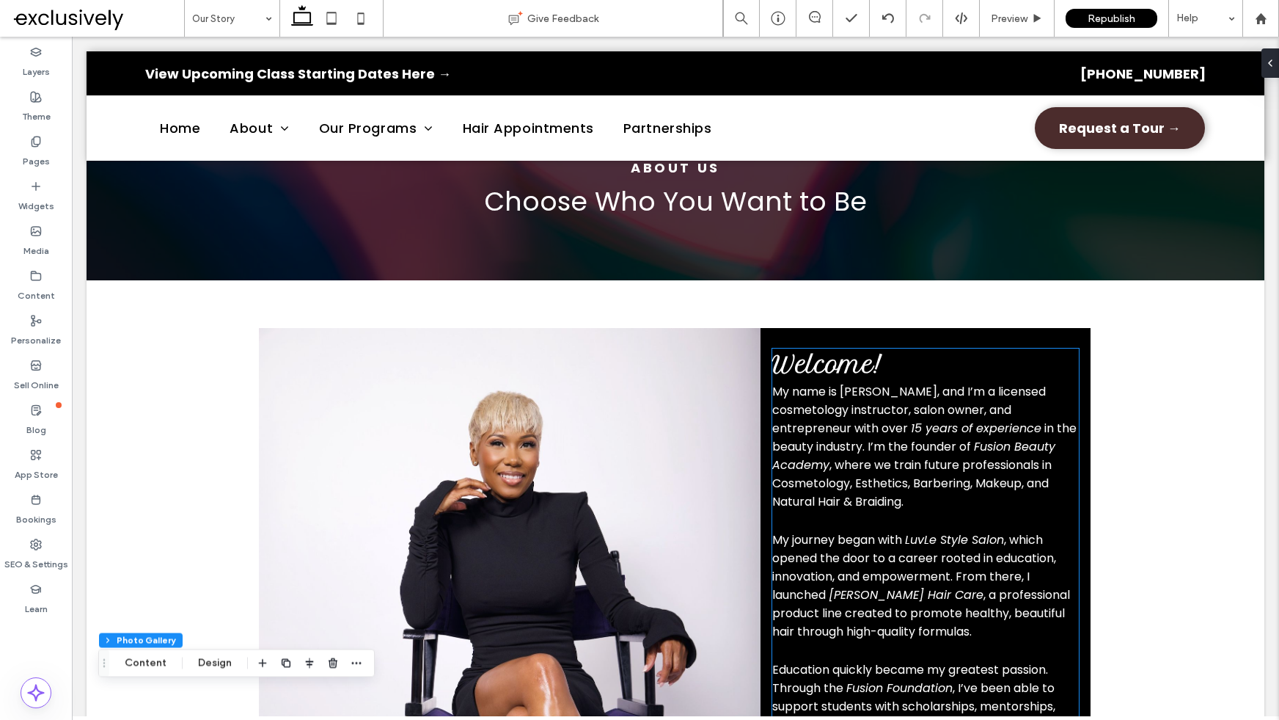
scroll to position [51, 0]
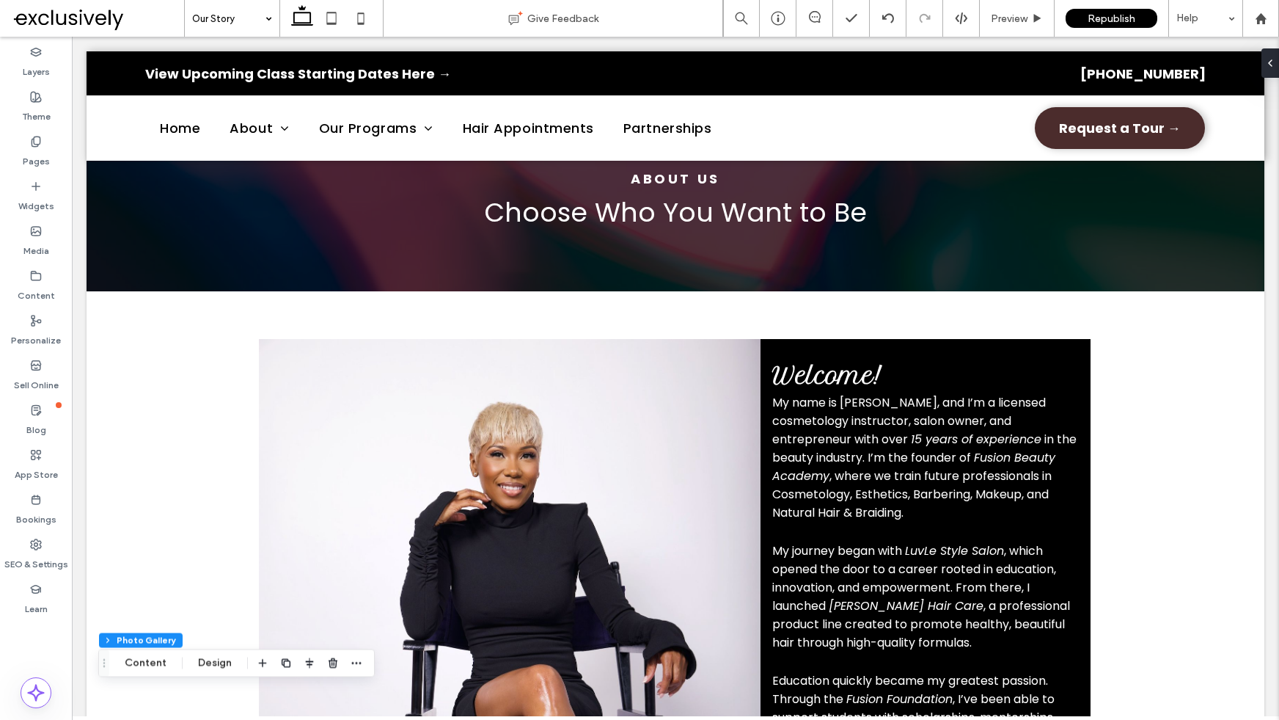
click at [228, 29] on input at bounding box center [228, 18] width 73 height 37
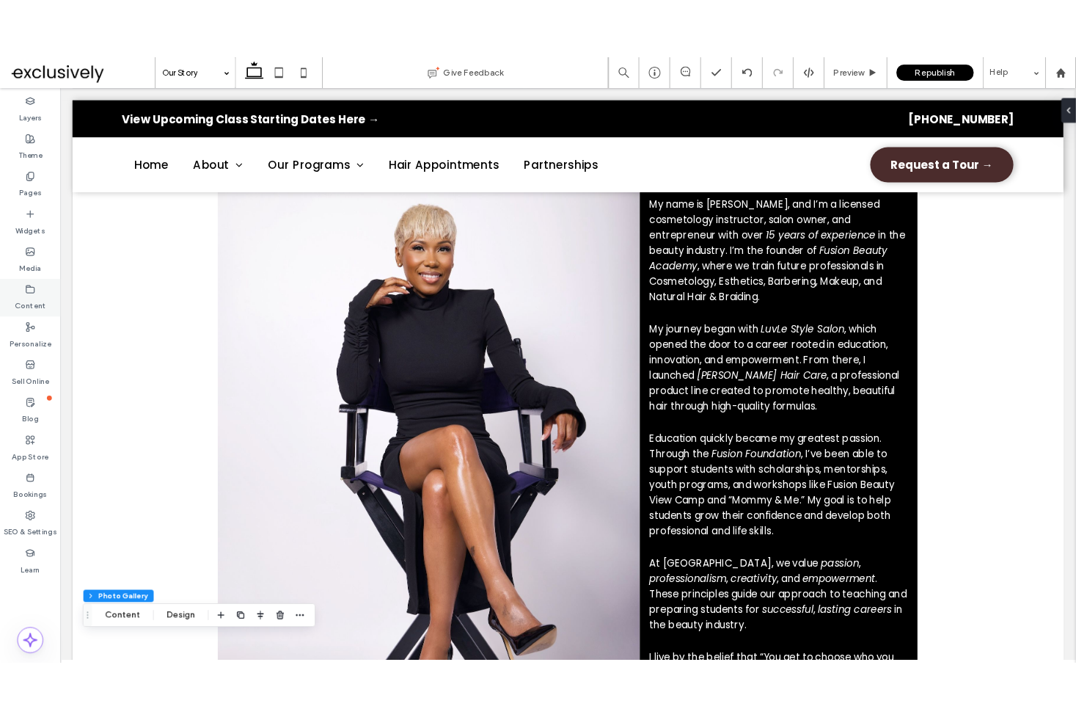
scroll to position [277, 0]
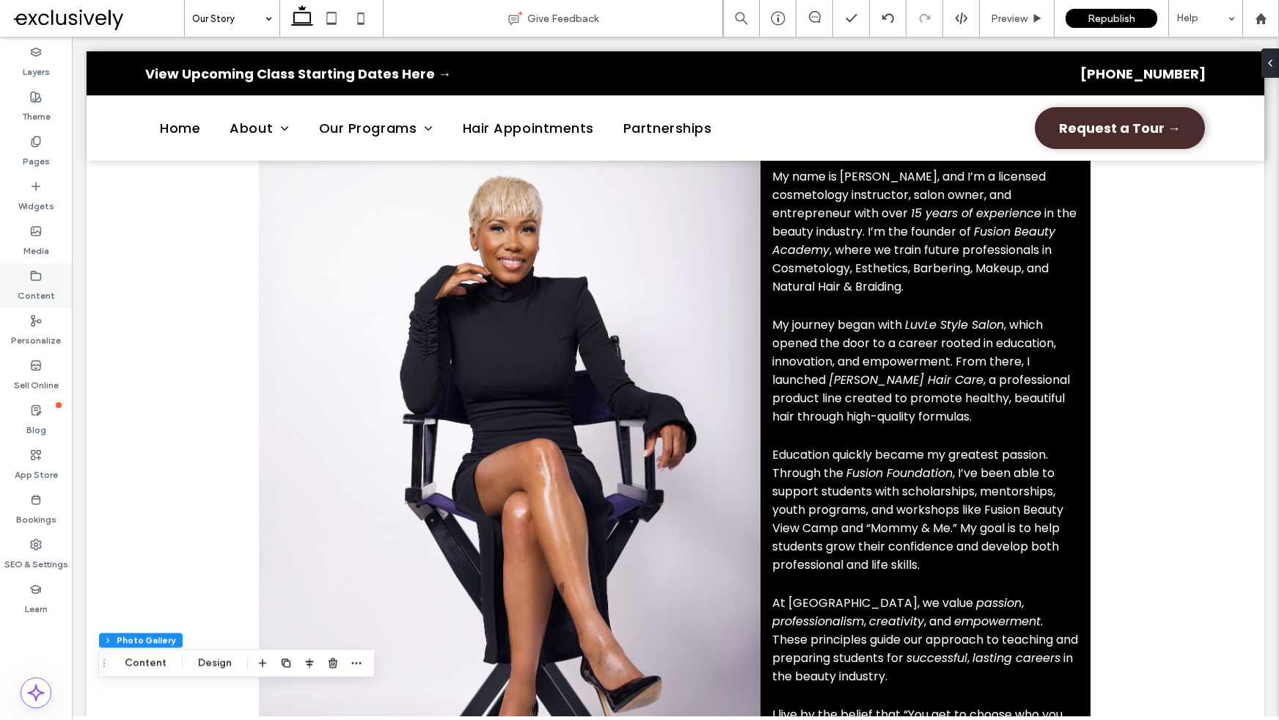
click at [4, 272] on div "Content" at bounding box center [36, 285] width 72 height 45
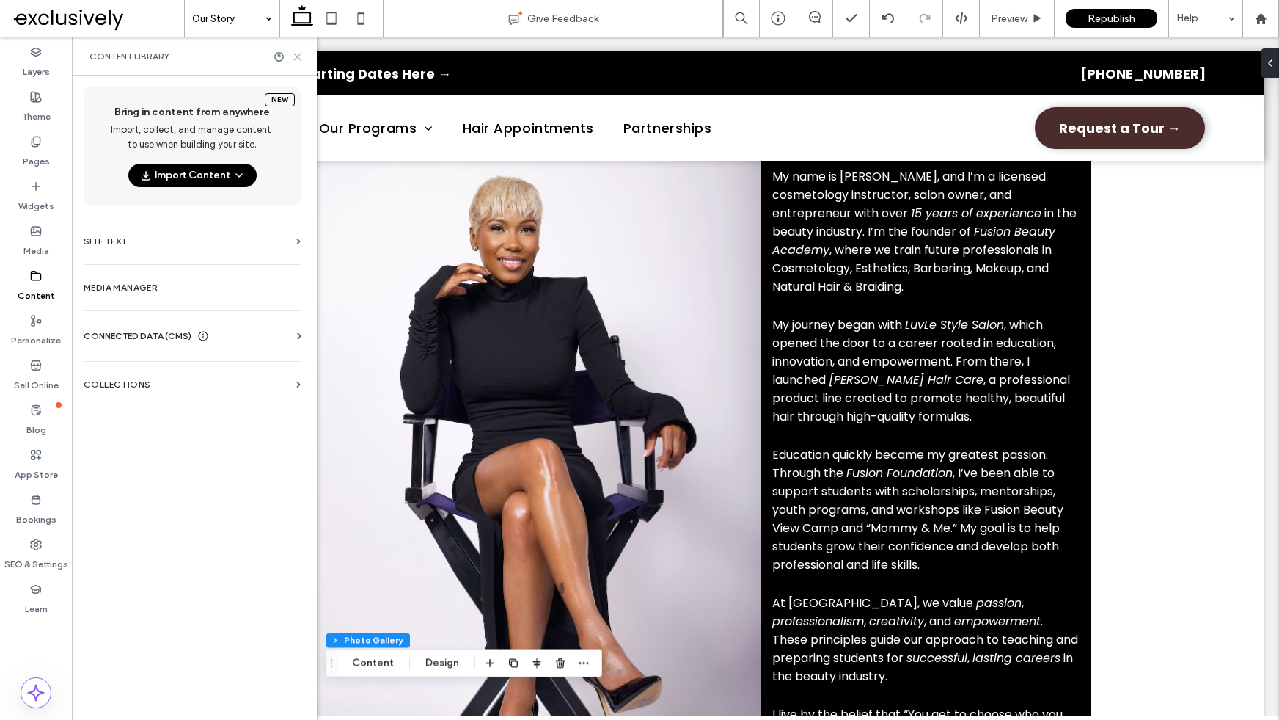
click at [294, 56] on icon at bounding box center [297, 56] width 11 height 11
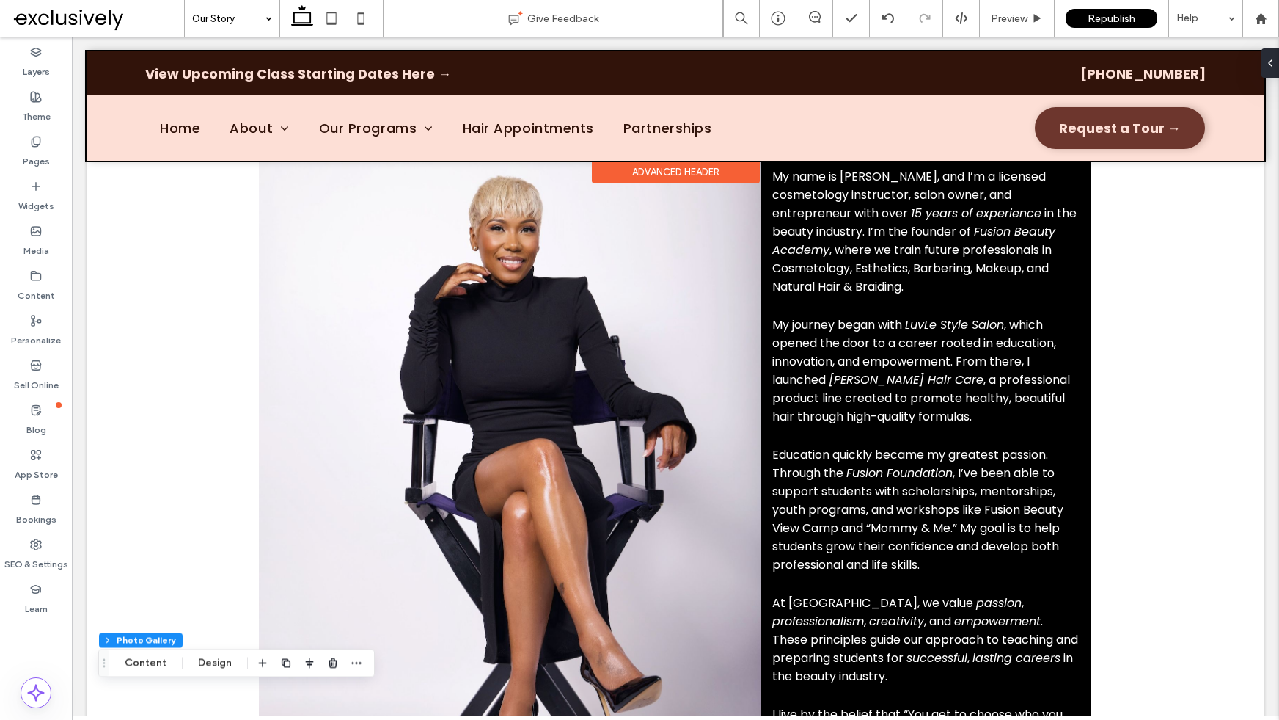
click at [379, 123] on div at bounding box center [676, 105] width 1178 height 109
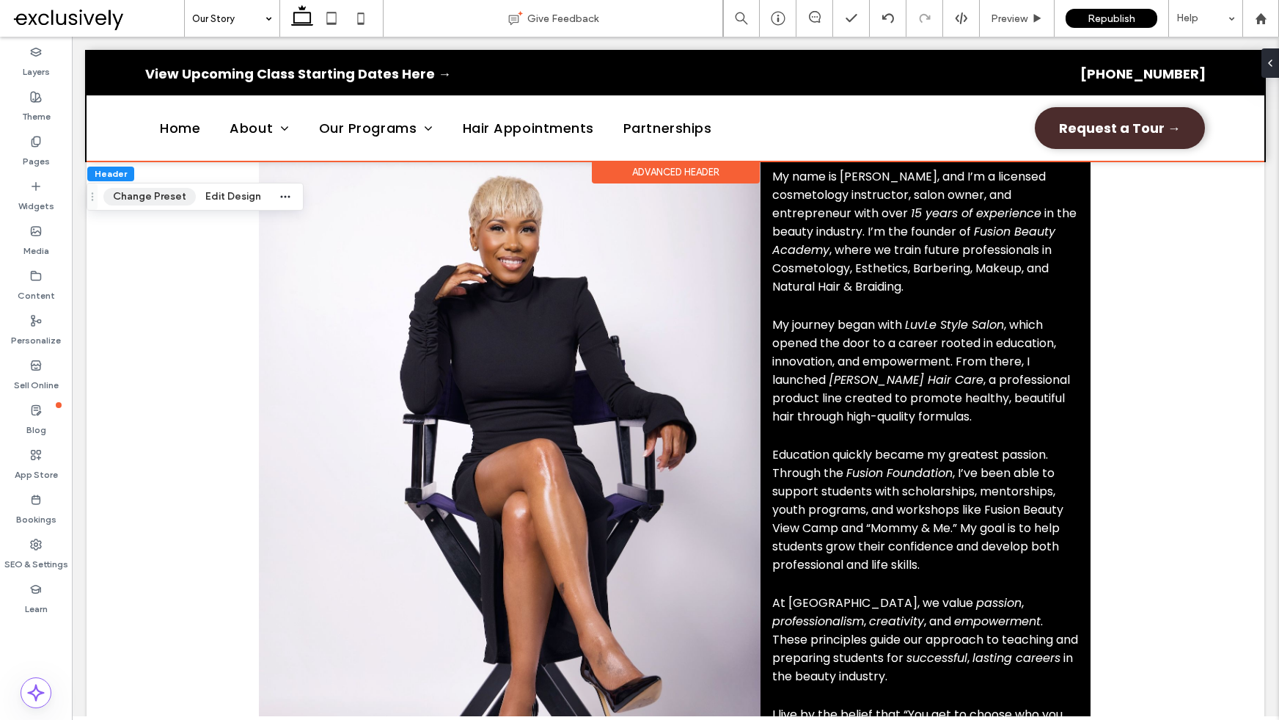
click at [172, 202] on button "Change Preset" at bounding box center [149, 197] width 92 height 18
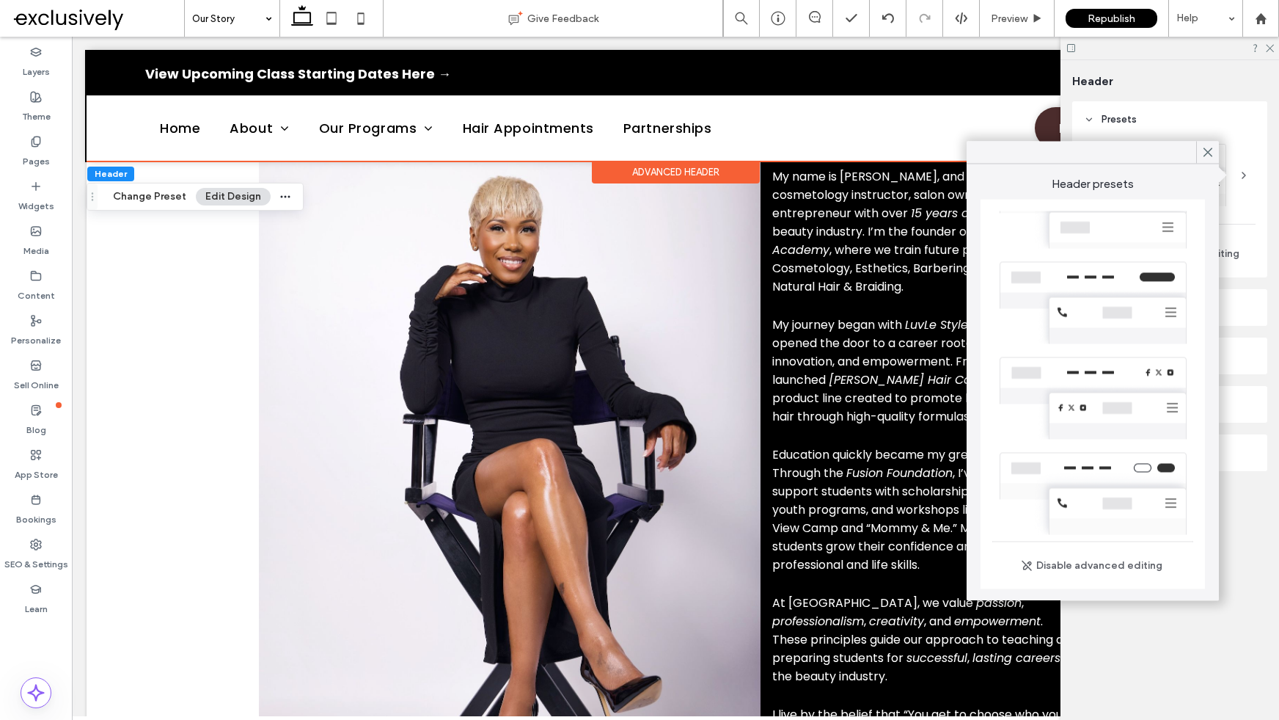
scroll to position [321, 0]
click at [1209, 152] on use at bounding box center [1208, 152] width 7 height 8
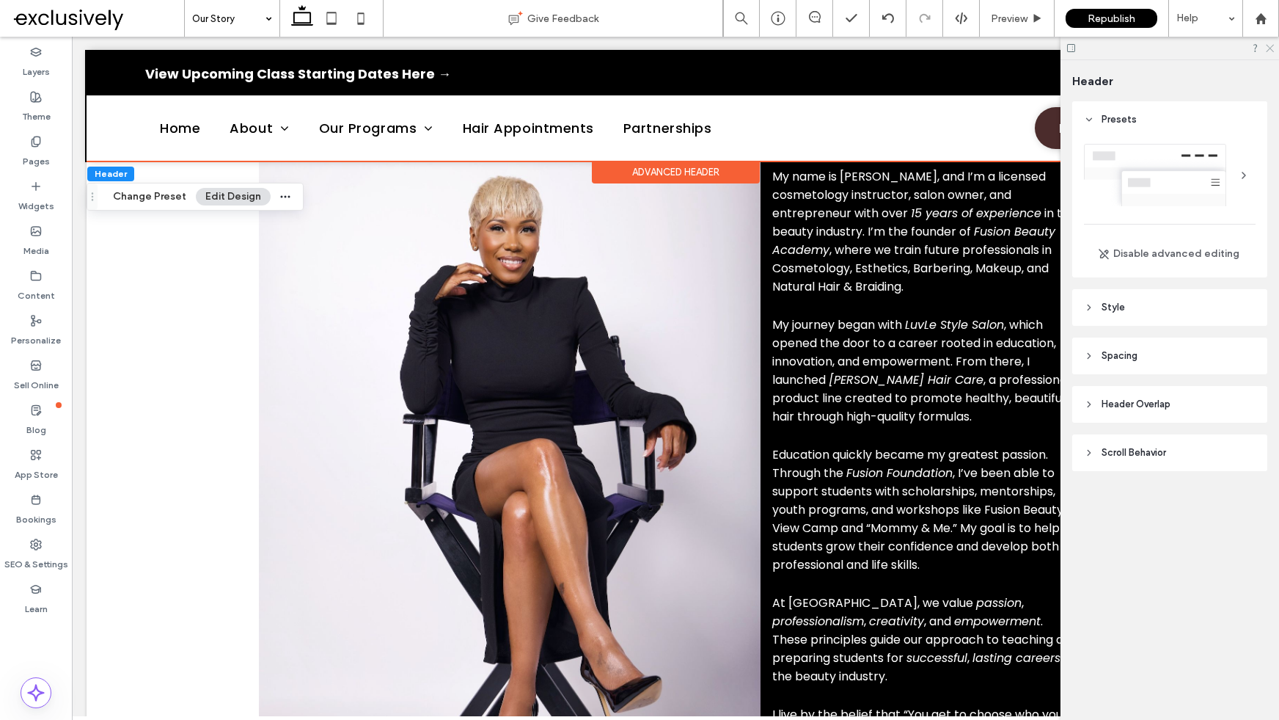
click at [1271, 48] on use at bounding box center [1270, 49] width 8 height 8
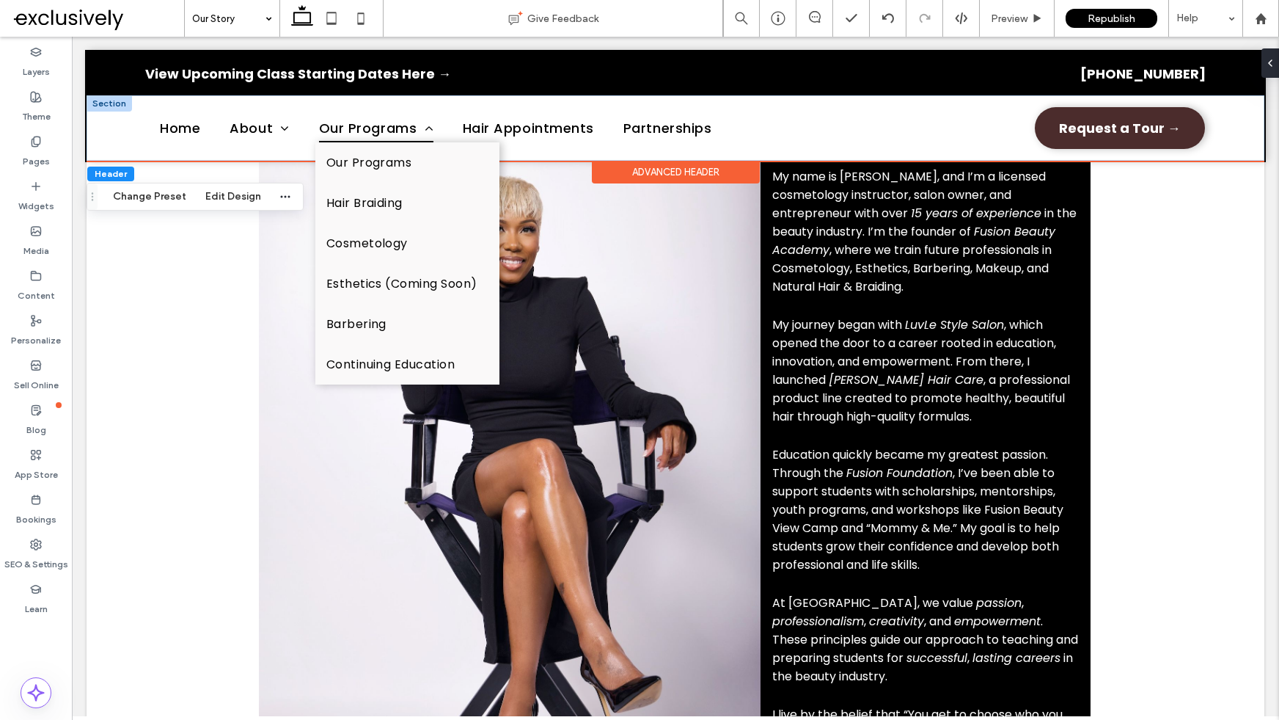
click at [373, 124] on span "Our Programs" at bounding box center [376, 128] width 114 height 28
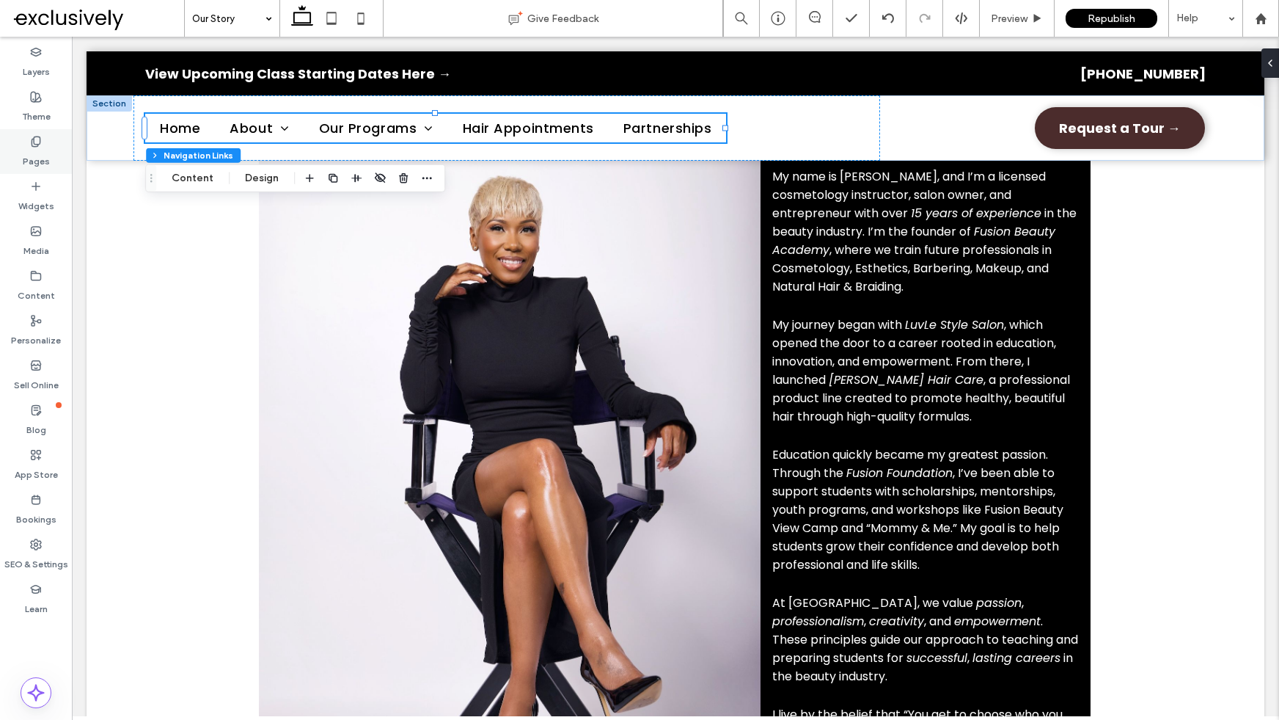
click at [35, 158] on label "Pages" at bounding box center [36, 157] width 27 height 21
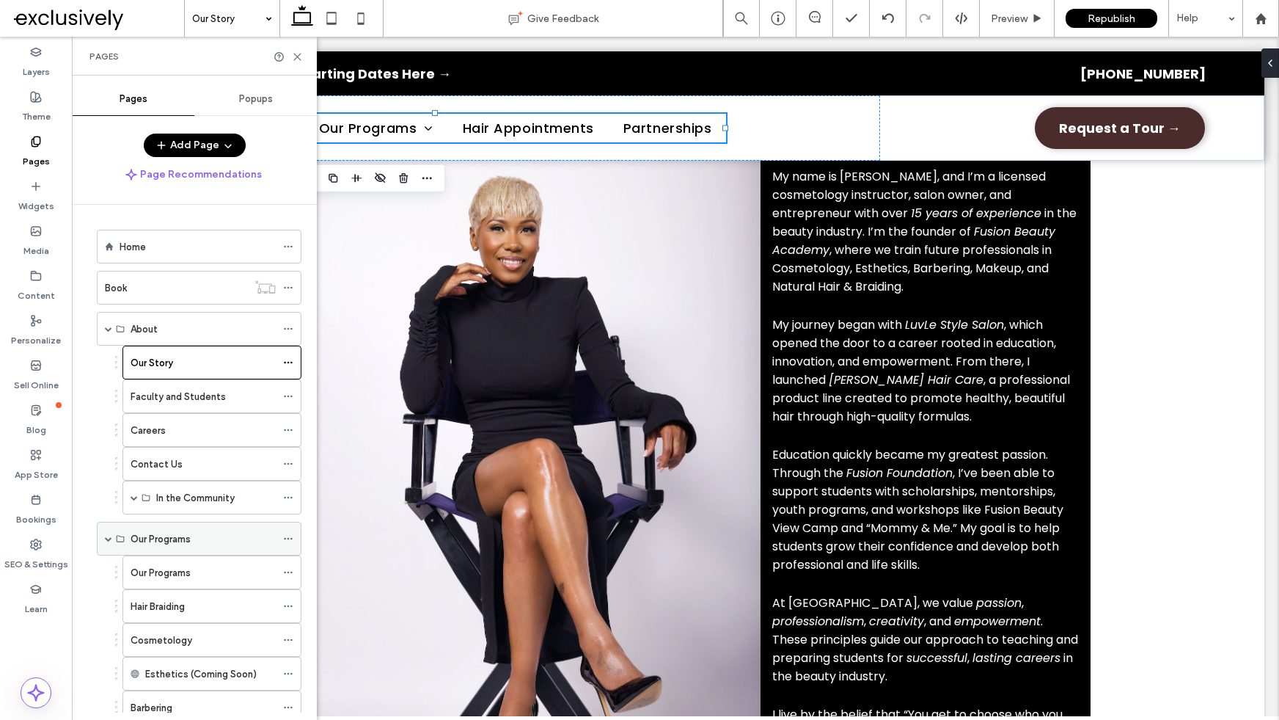
click at [293, 539] on icon at bounding box center [288, 538] width 10 height 10
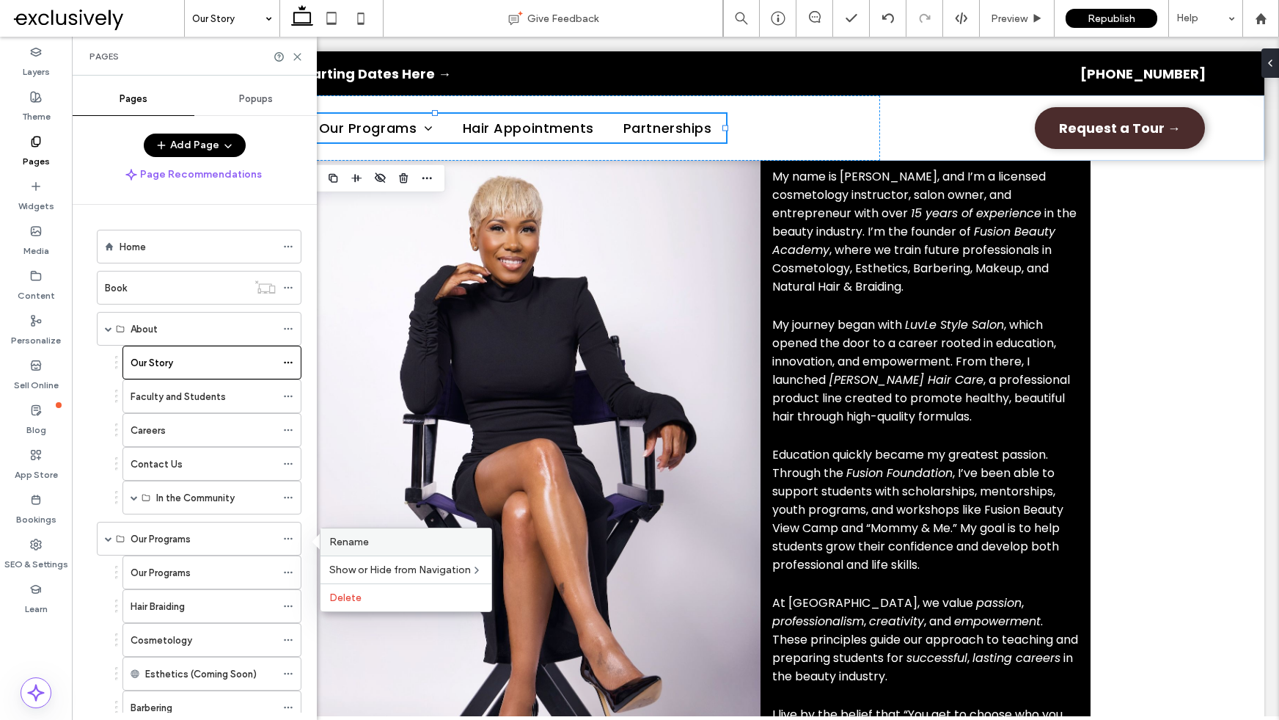
click at [347, 545] on span "Rename" at bounding box center [349, 542] width 40 height 12
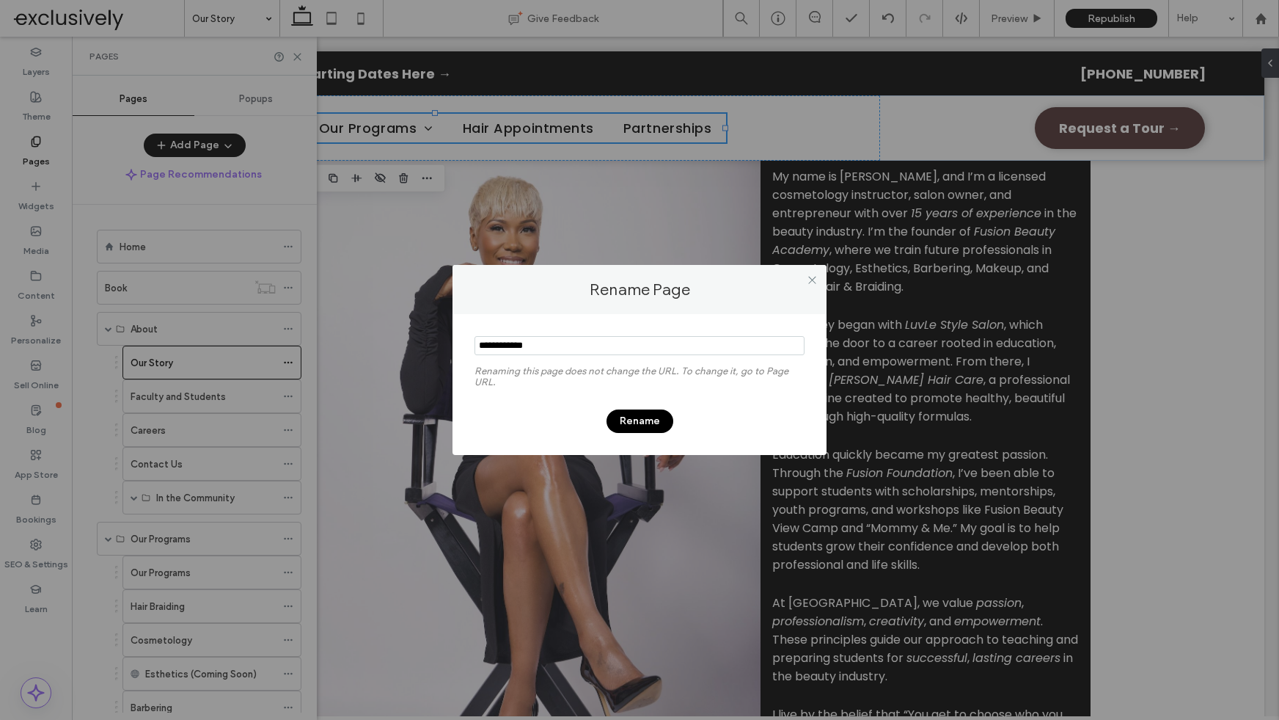
click at [499, 344] on input "notEmpty" at bounding box center [640, 345] width 330 height 19
type input "********"
click at [634, 420] on button "Rename" at bounding box center [640, 420] width 67 height 23
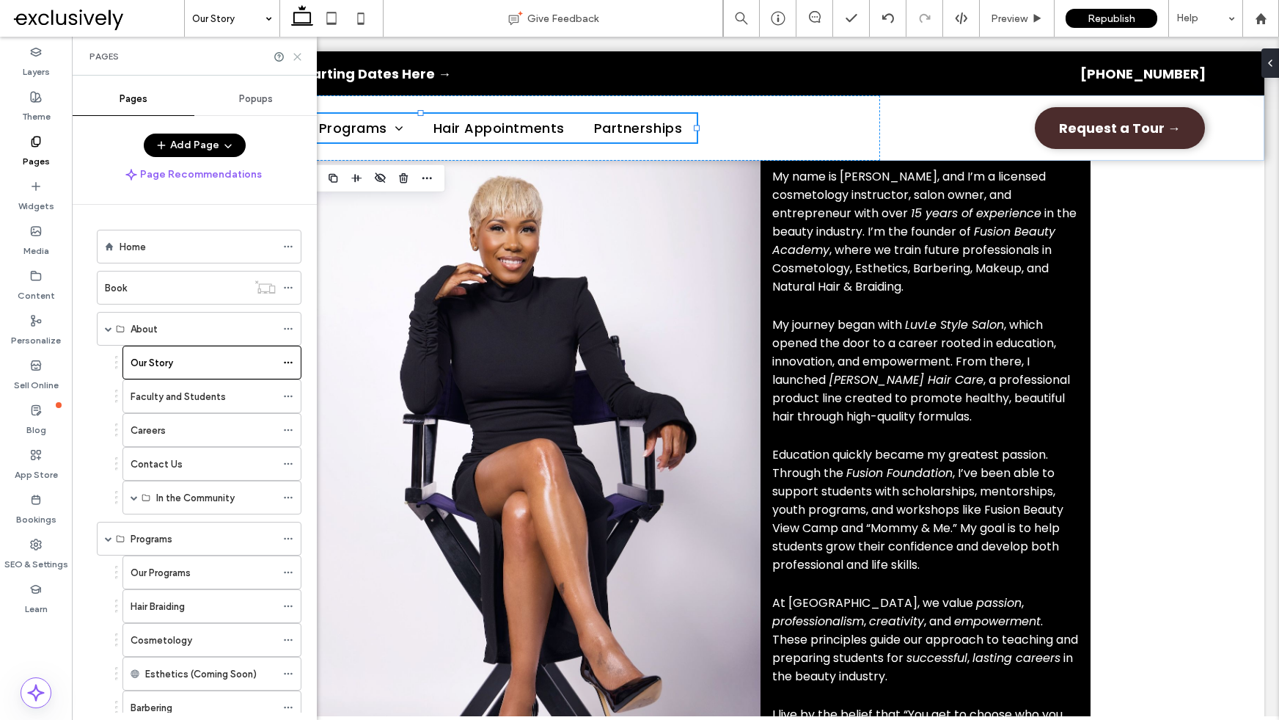
click at [296, 56] on icon at bounding box center [297, 56] width 11 height 11
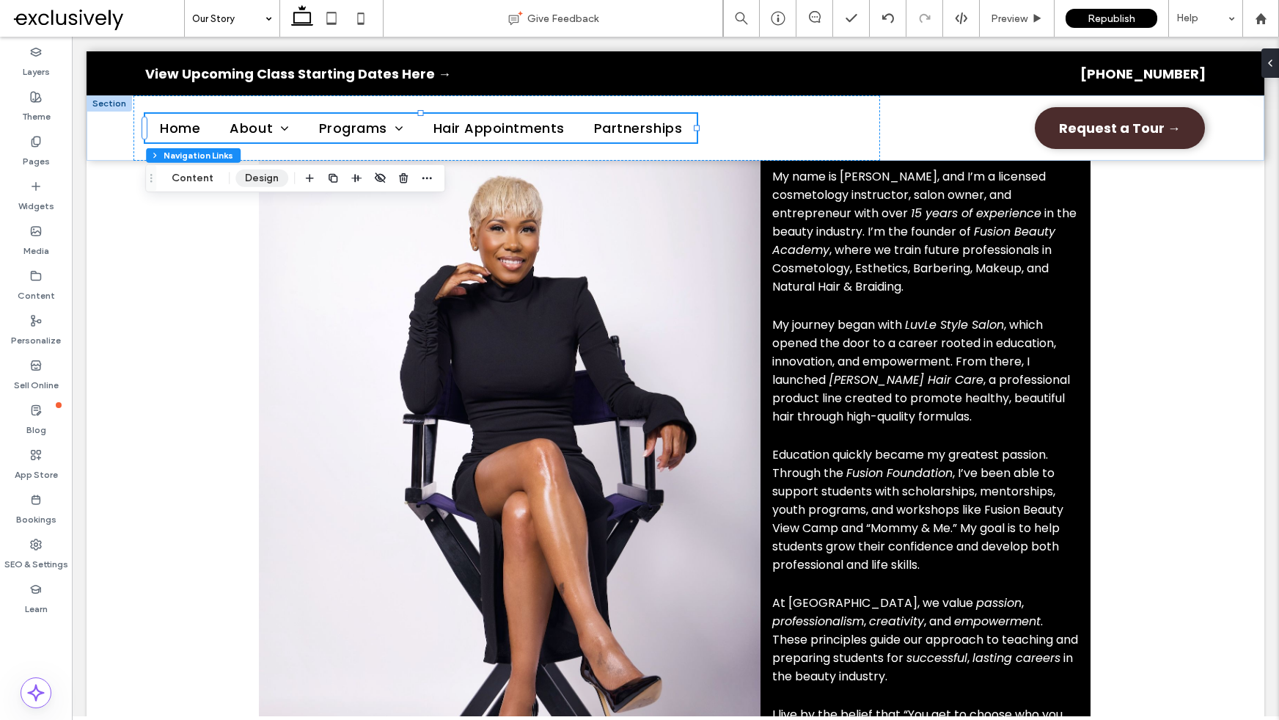
click at [244, 178] on button "Design" at bounding box center [261, 178] width 53 height 18
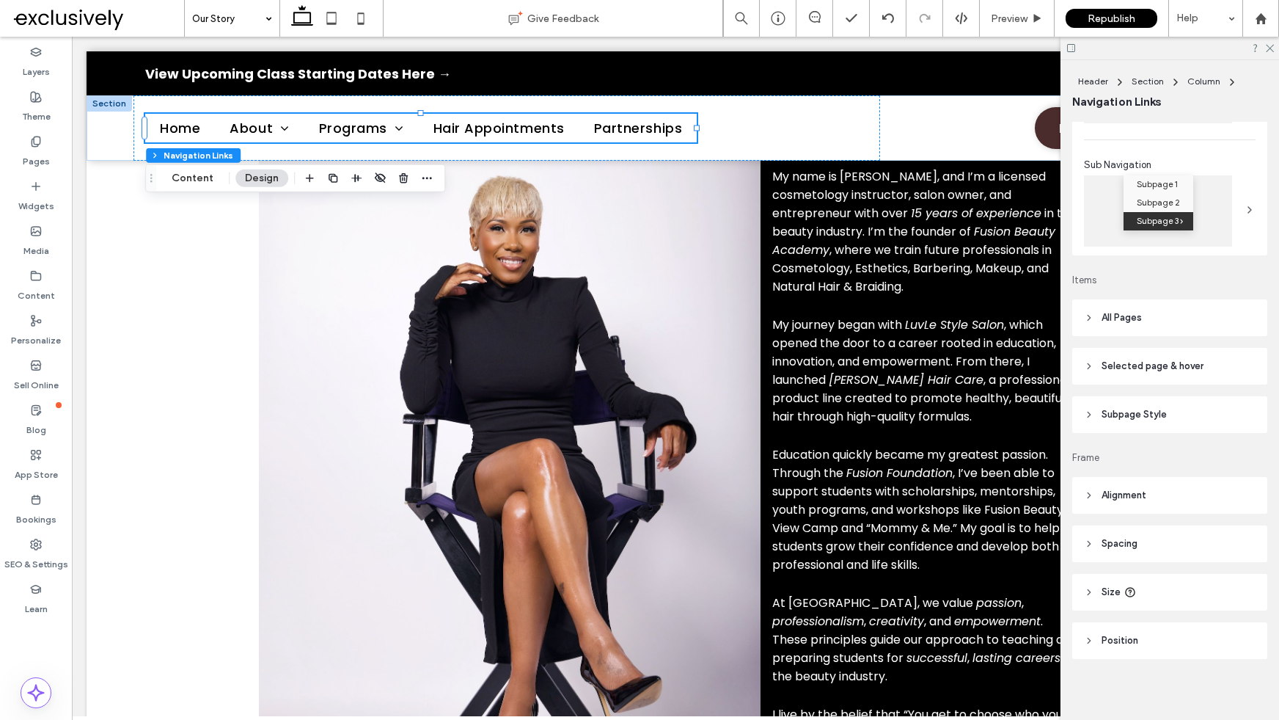
scroll to position [194, 0]
click at [1093, 588] on icon at bounding box center [1089, 588] width 10 height 10
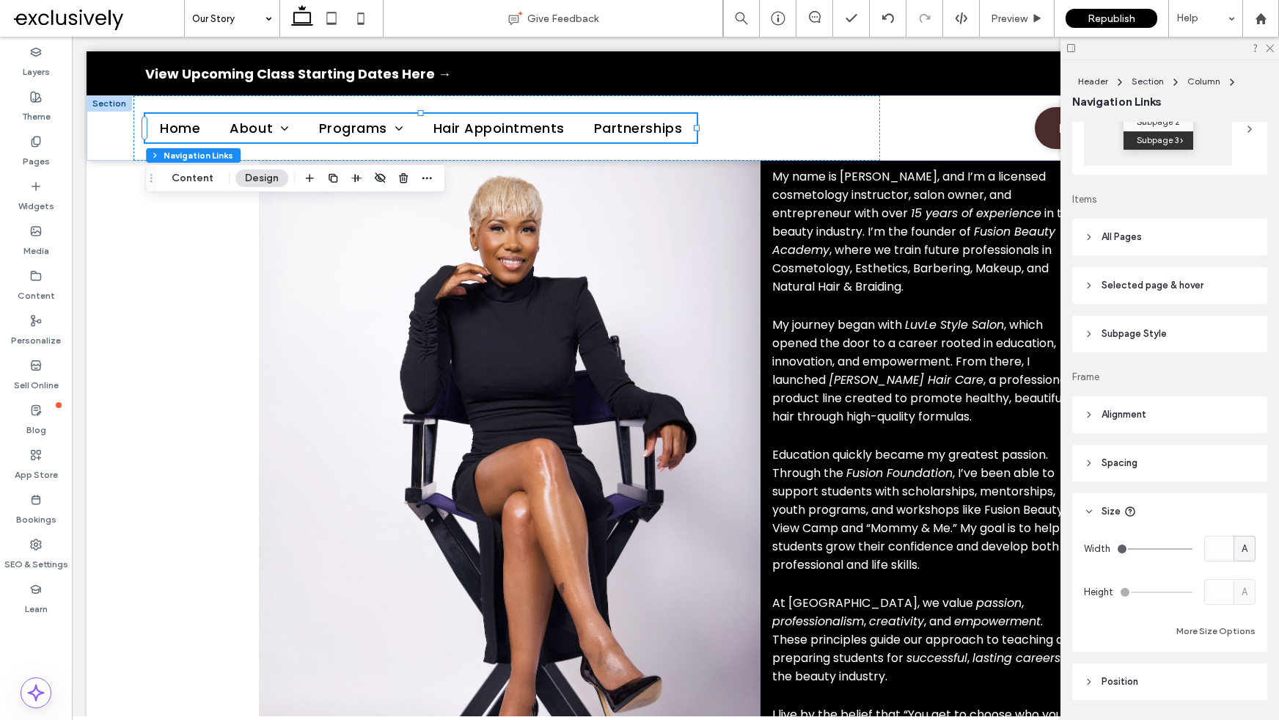
scroll to position [316, 0]
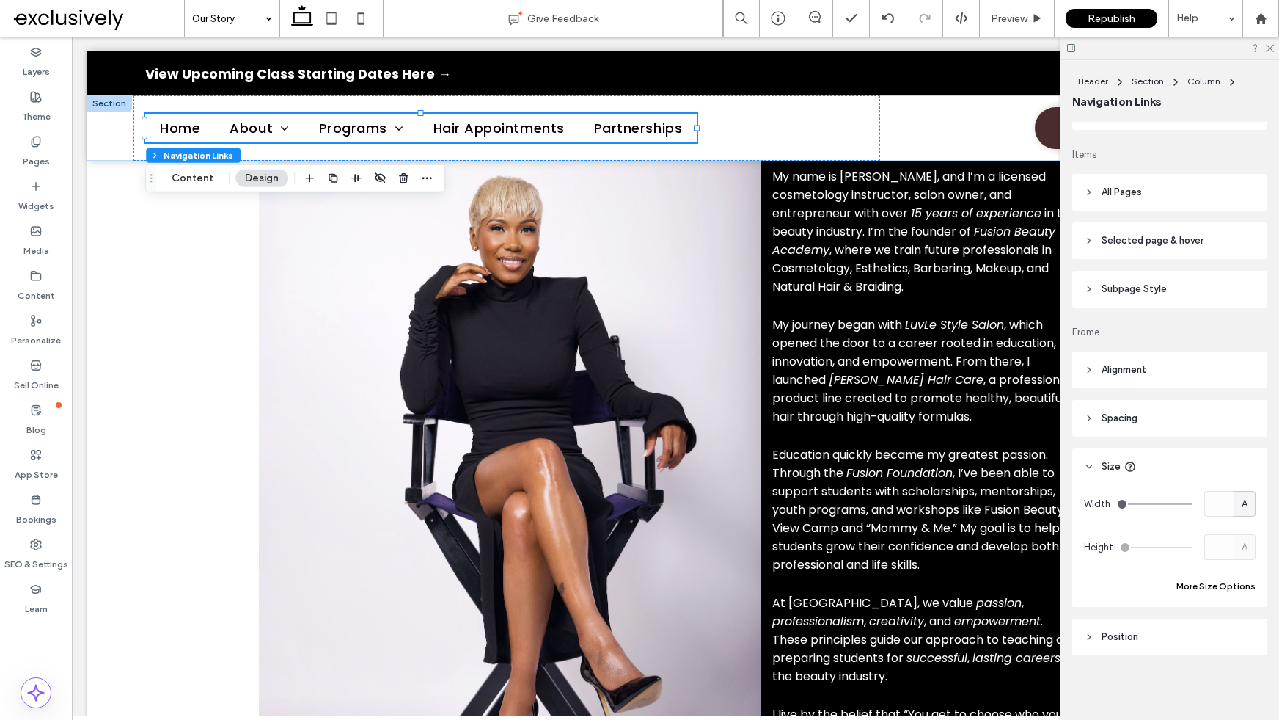
click at [1227, 583] on button "More Size Options" at bounding box center [1216, 586] width 79 height 18
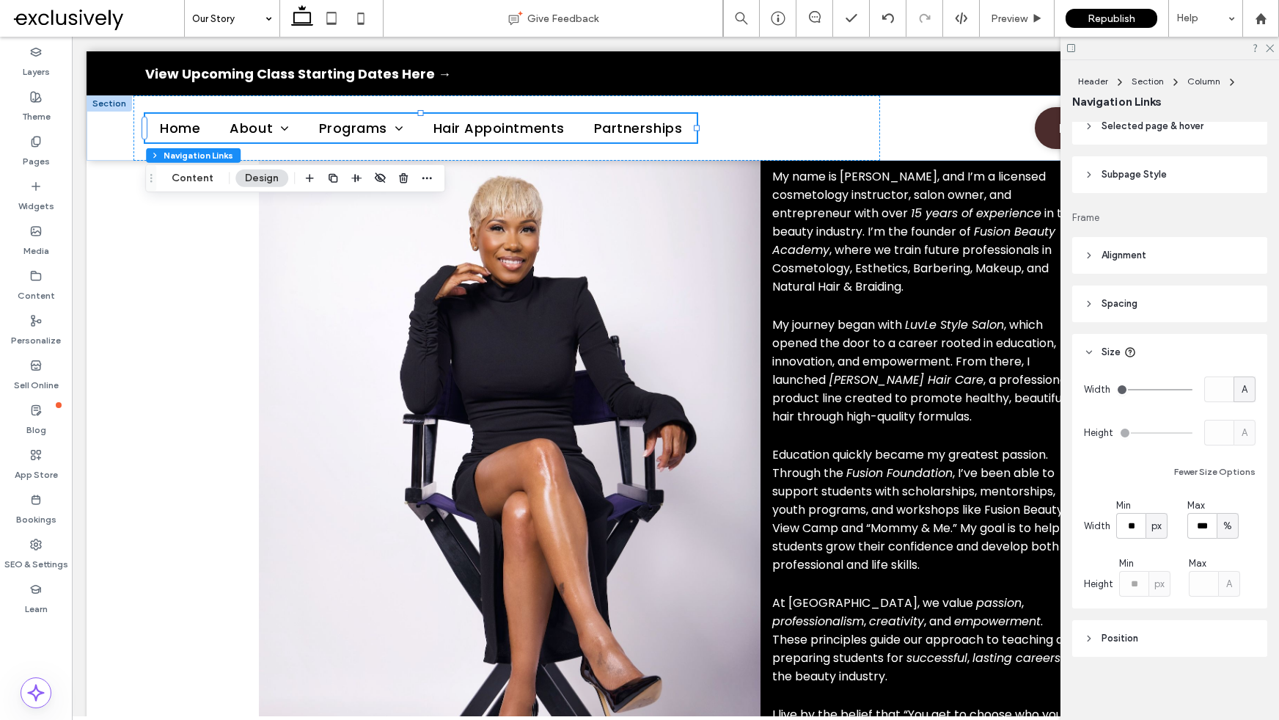
scroll to position [432, 0]
click at [1085, 352] on icon at bounding box center [1089, 351] width 10 height 10
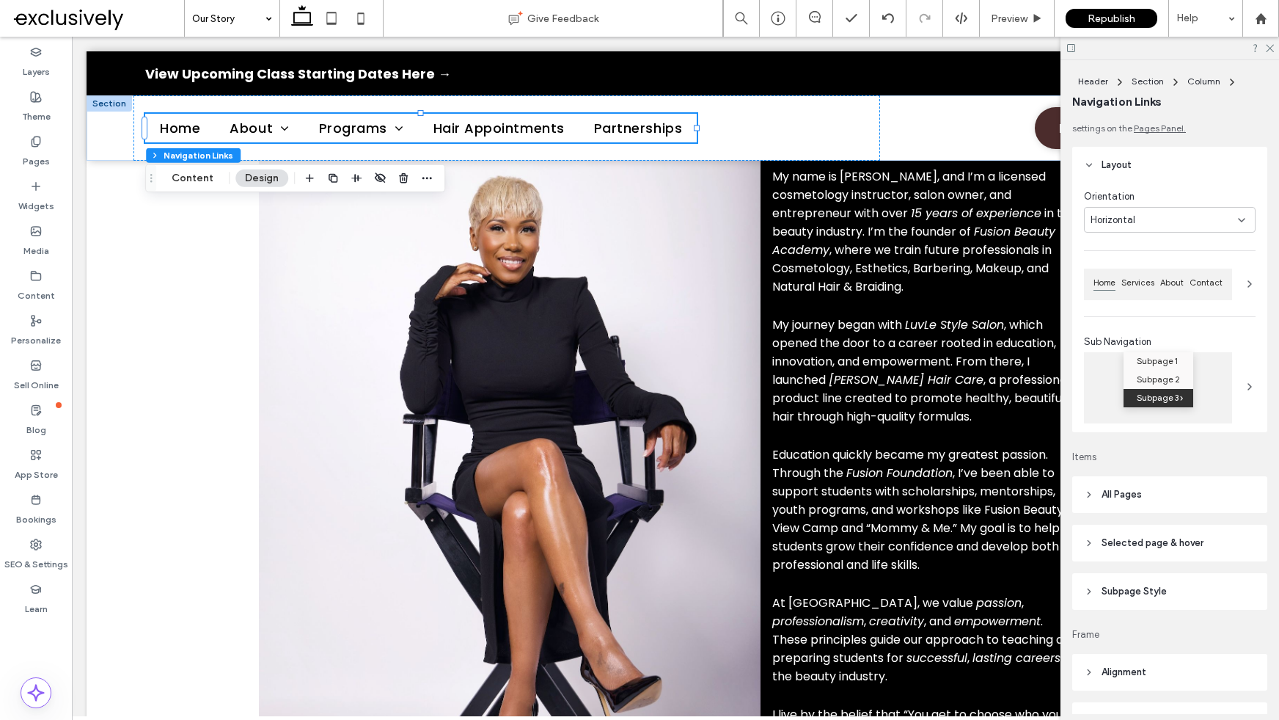
scroll to position [0, 0]
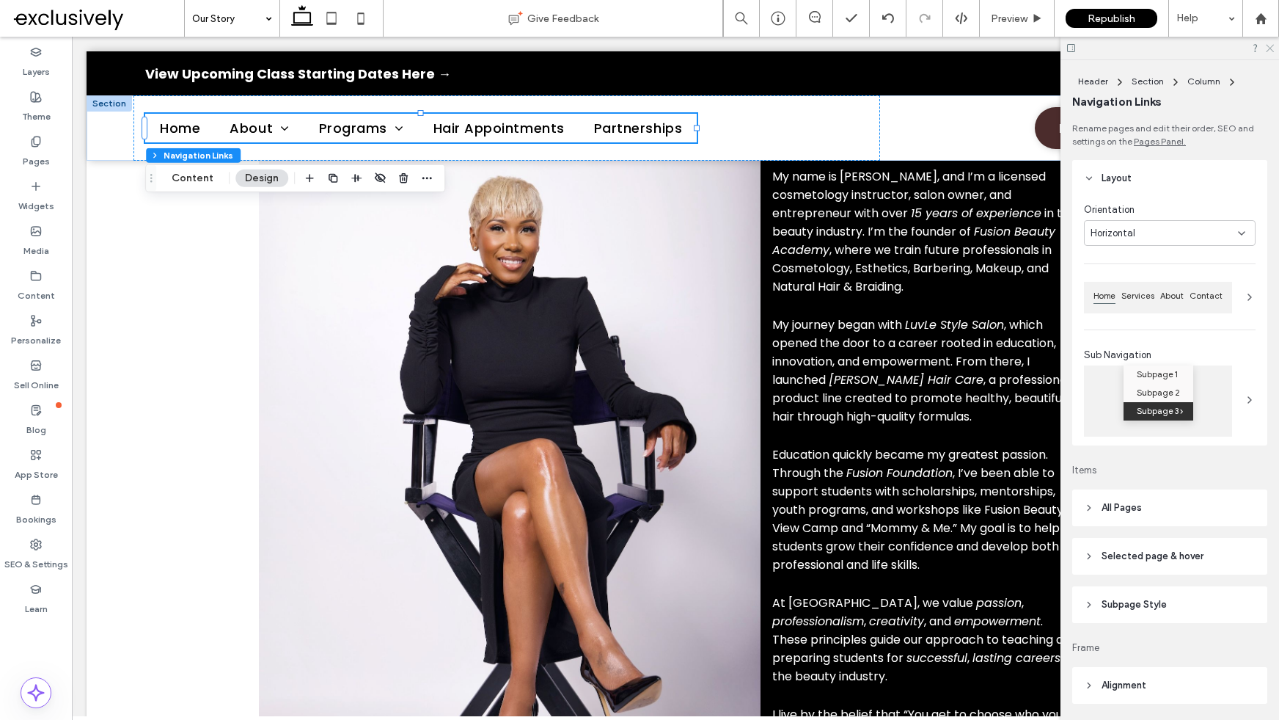
click at [1270, 52] on icon at bounding box center [1270, 48] width 10 height 10
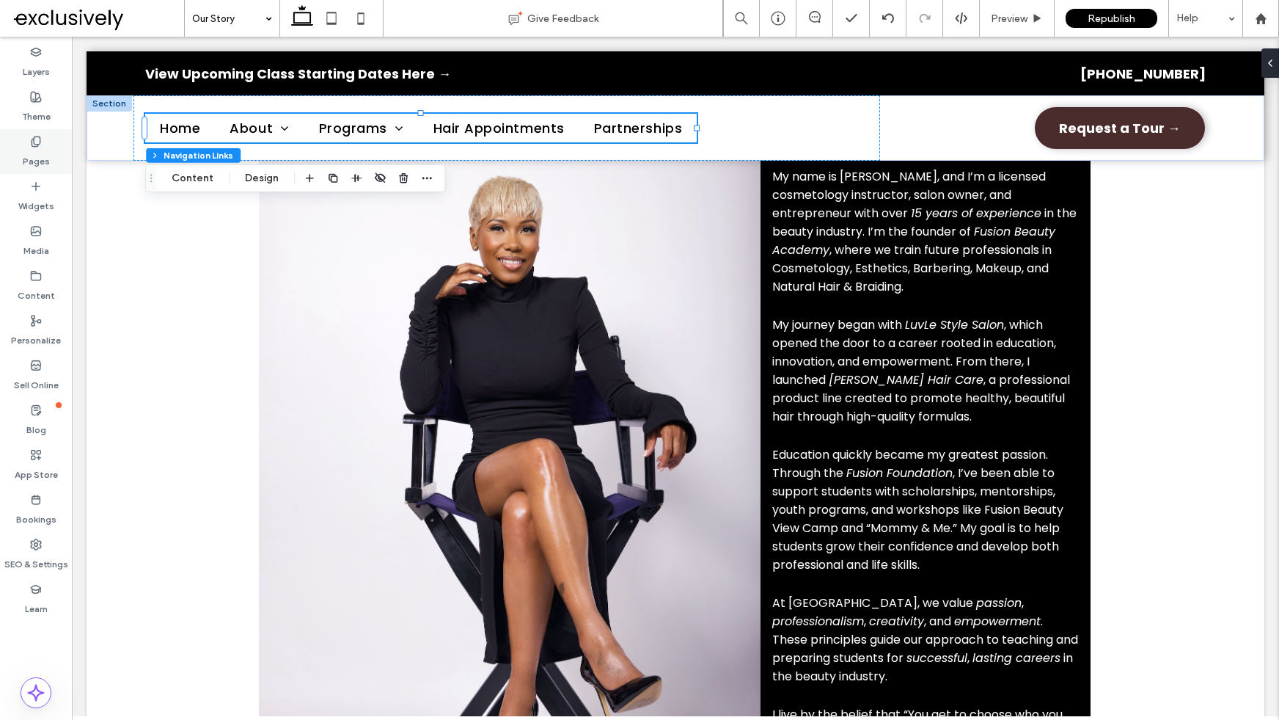
click at [37, 155] on label "Pages" at bounding box center [36, 157] width 27 height 21
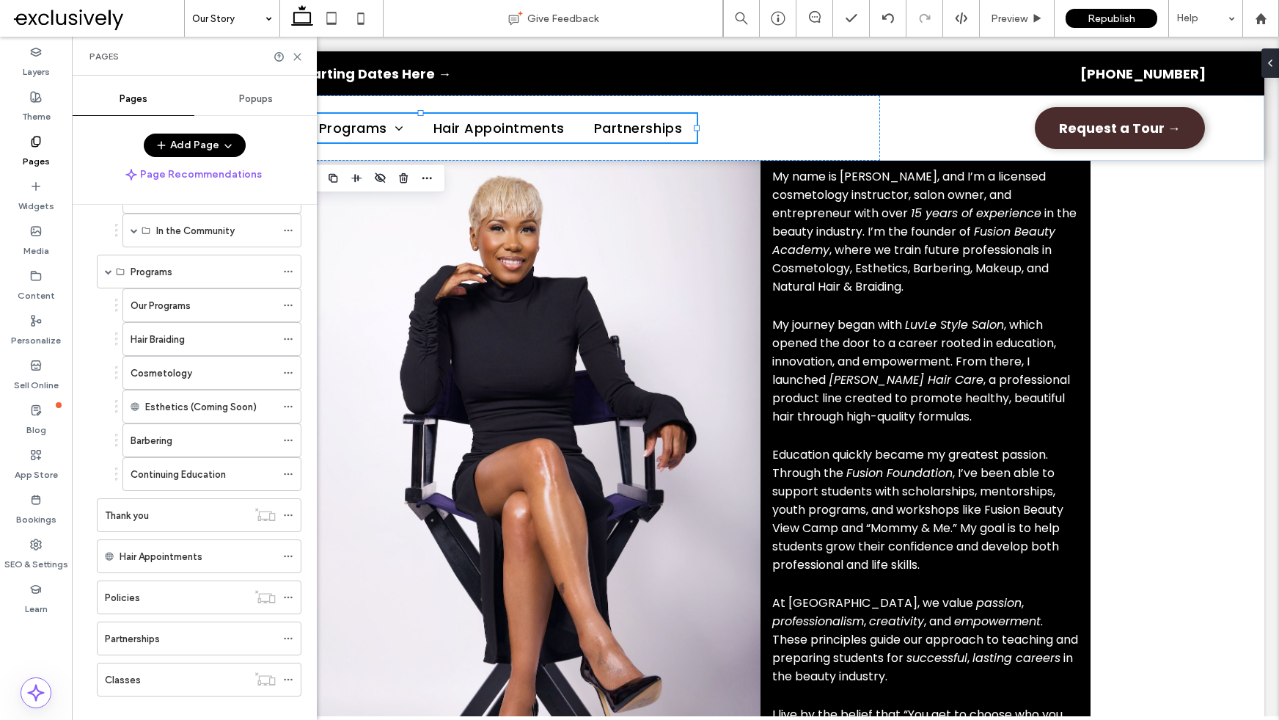
scroll to position [288, 0]
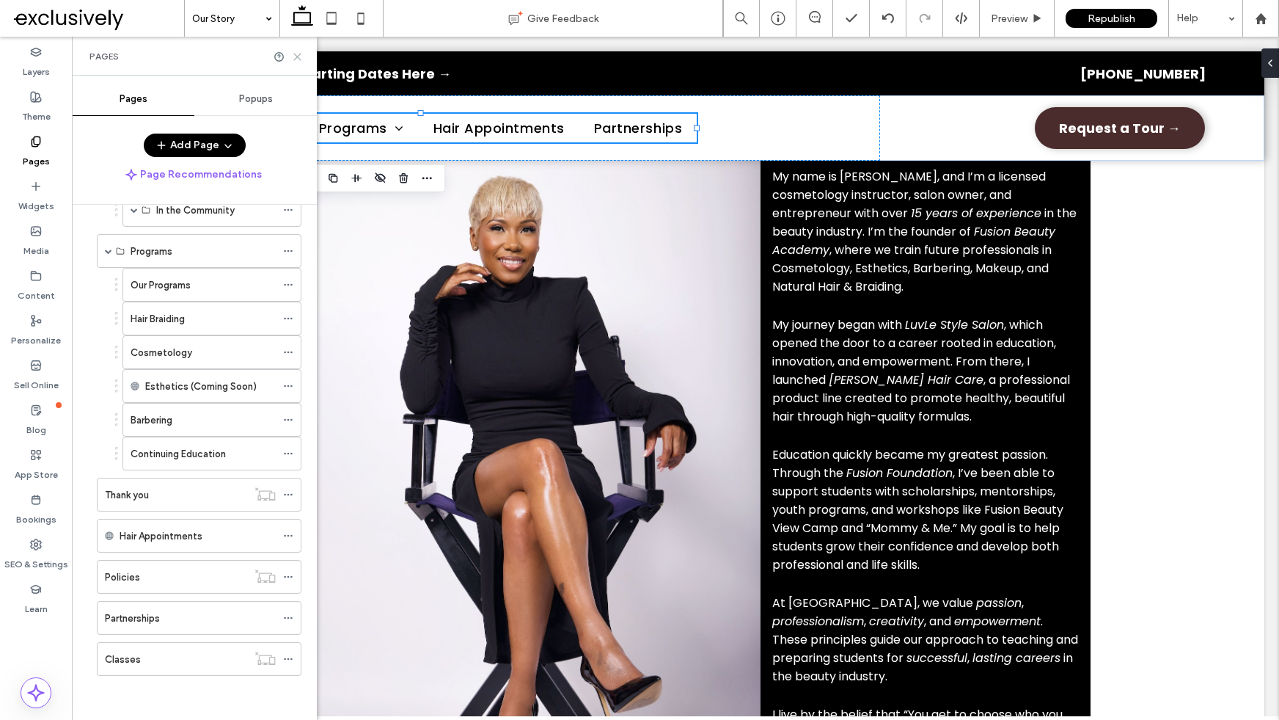
click at [299, 56] on use at bounding box center [297, 57] width 7 height 7
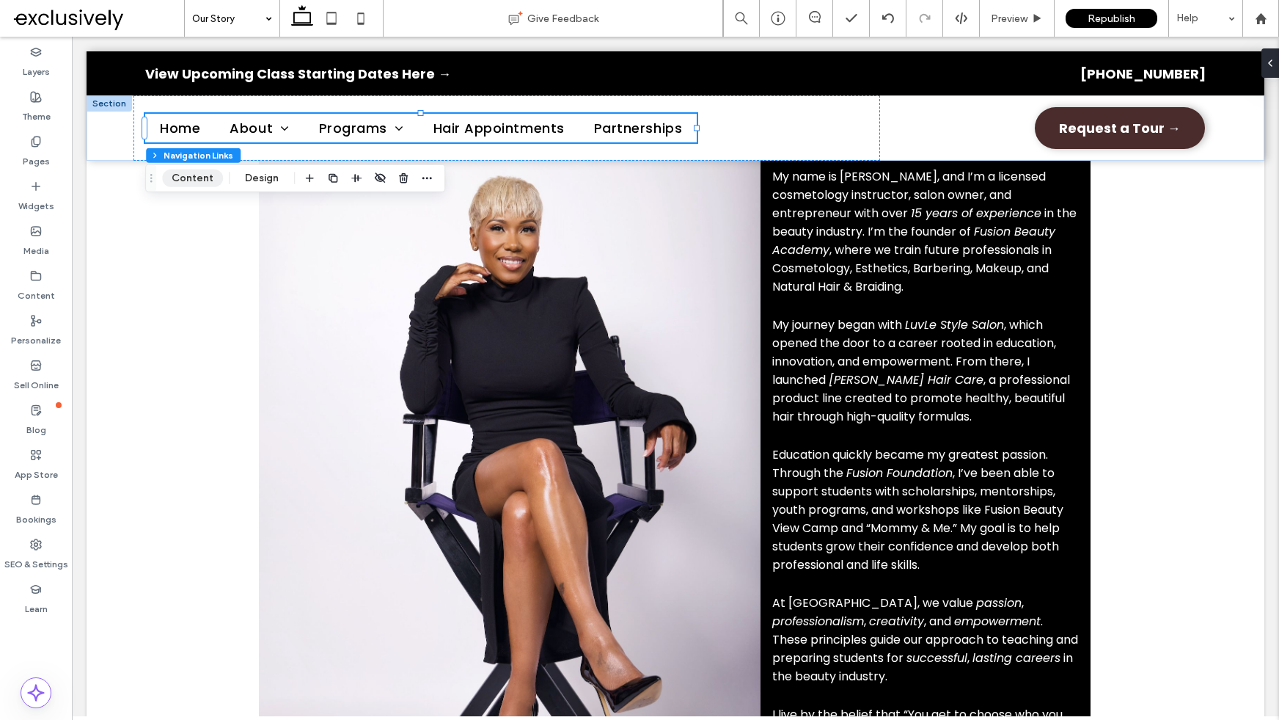
click at [202, 180] on button "Content" at bounding box center [192, 178] width 61 height 18
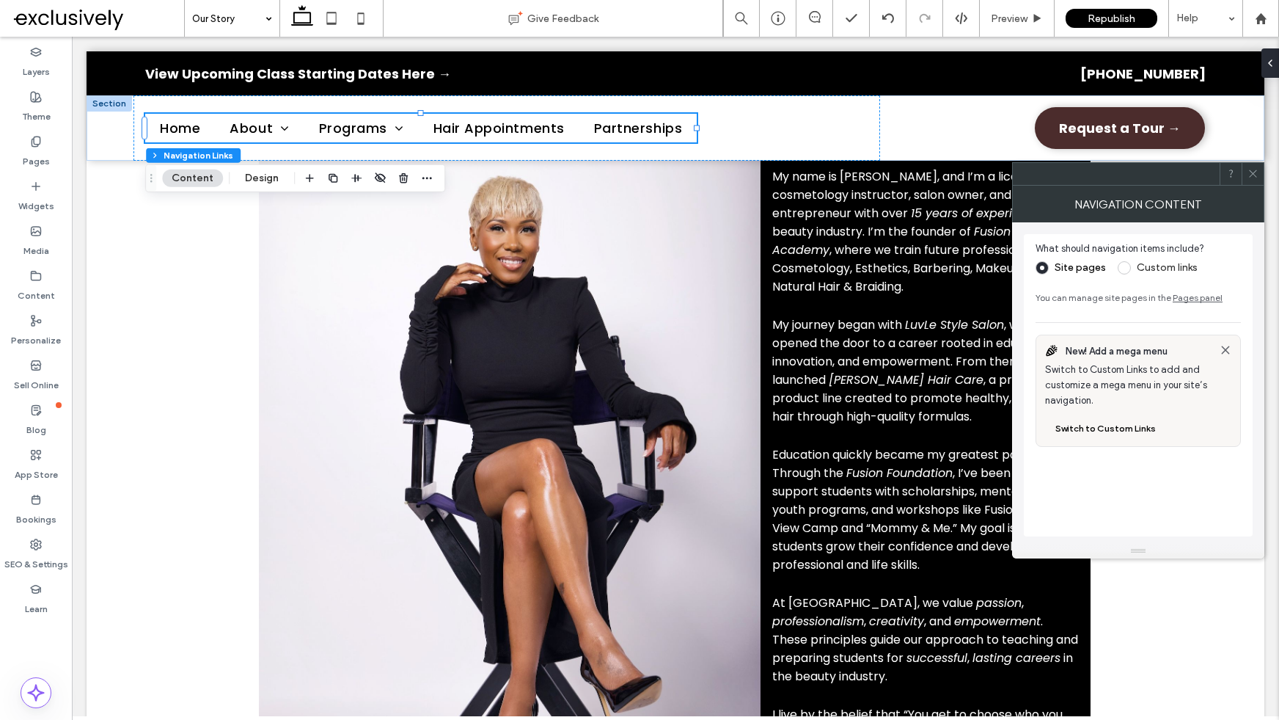
click at [1255, 173] on icon at bounding box center [1253, 173] width 11 height 11
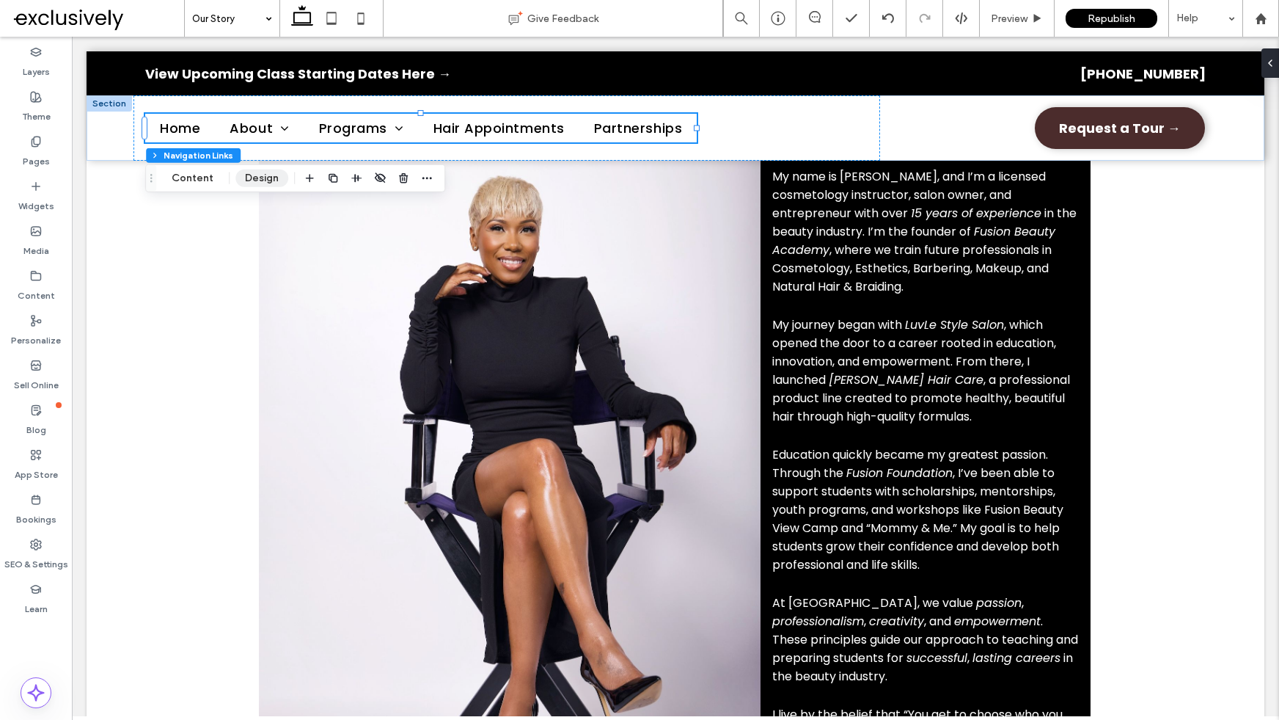
click at [251, 179] on button "Design" at bounding box center [261, 178] width 53 height 18
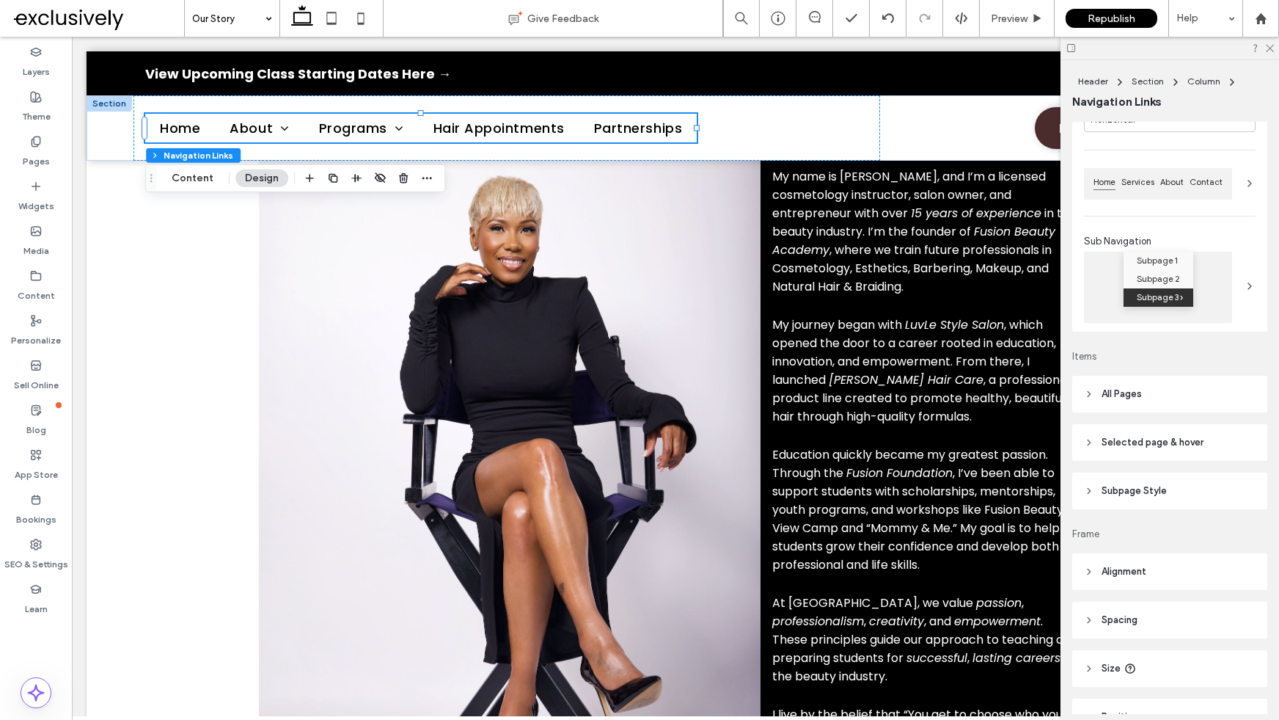
scroll to position [194, 0]
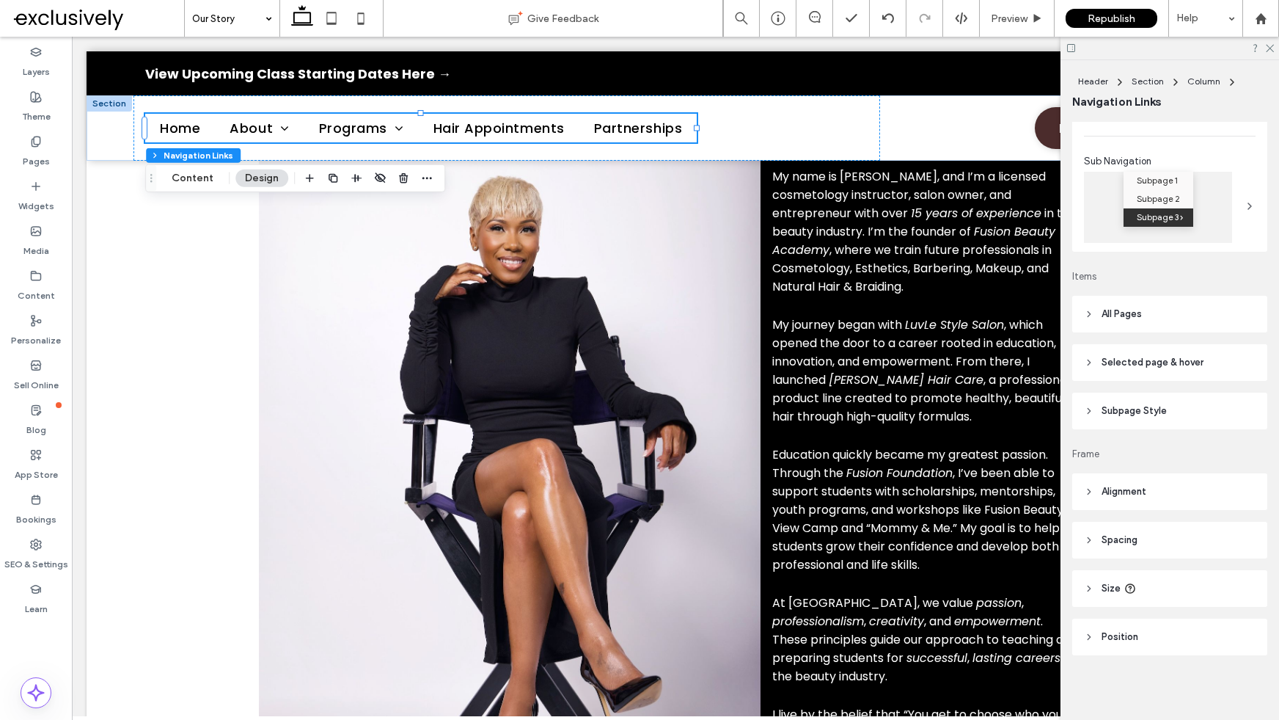
click at [1090, 307] on header "All Pages" at bounding box center [1170, 314] width 195 height 37
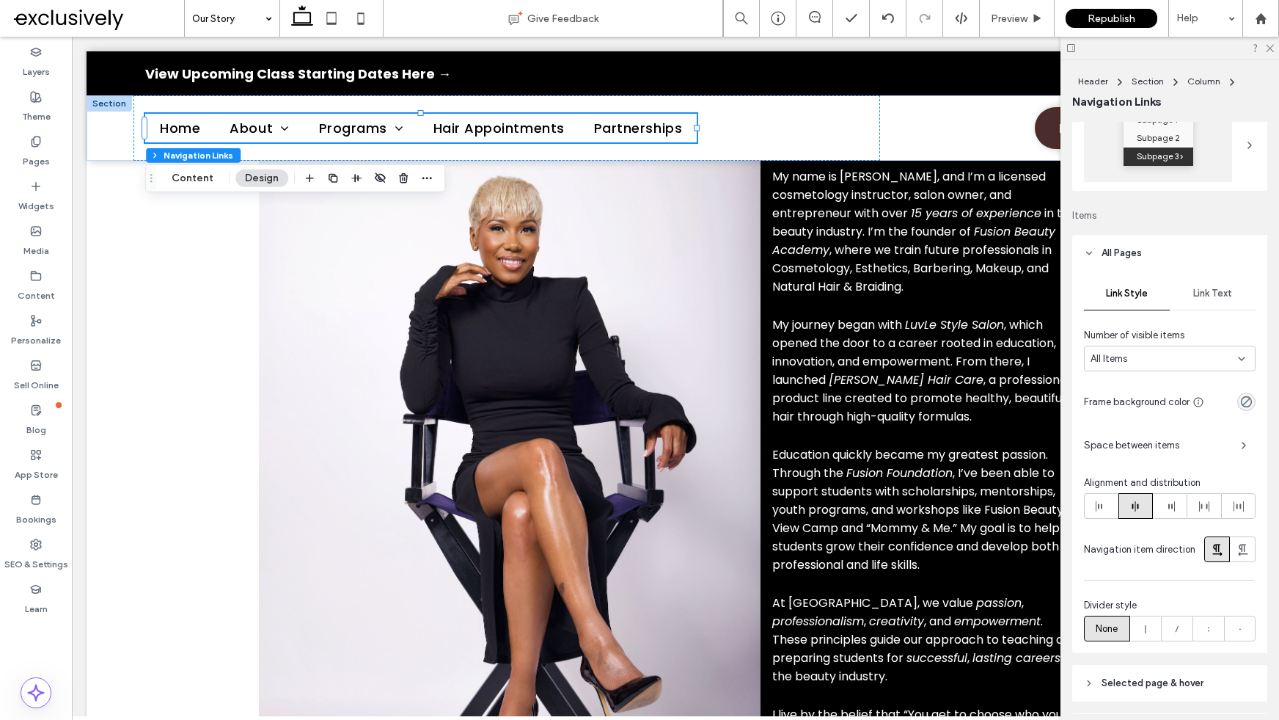
scroll to position [256, 0]
click at [1193, 291] on div "Link Text" at bounding box center [1213, 292] width 86 height 32
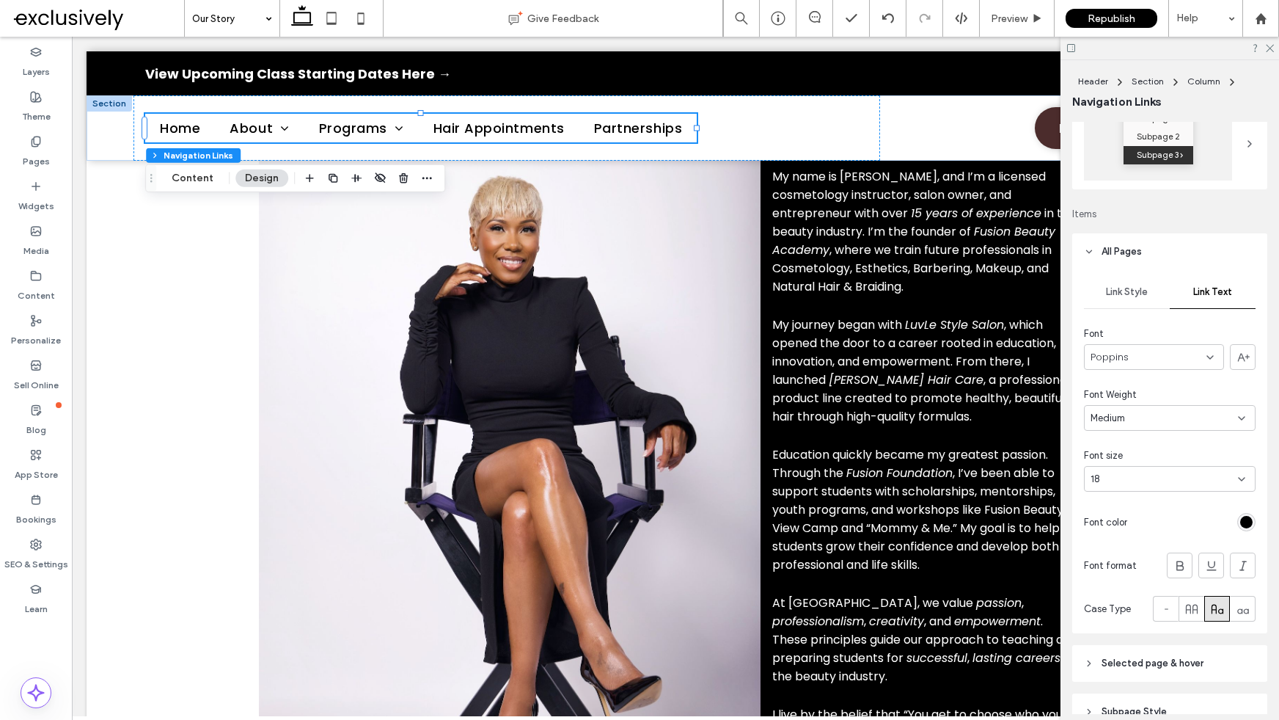
click at [1226, 488] on div "18" at bounding box center [1170, 479] width 172 height 26
click at [1149, 549] on div "16" at bounding box center [1170, 540] width 170 height 26
click at [1163, 485] on input at bounding box center [1164, 479] width 147 height 12
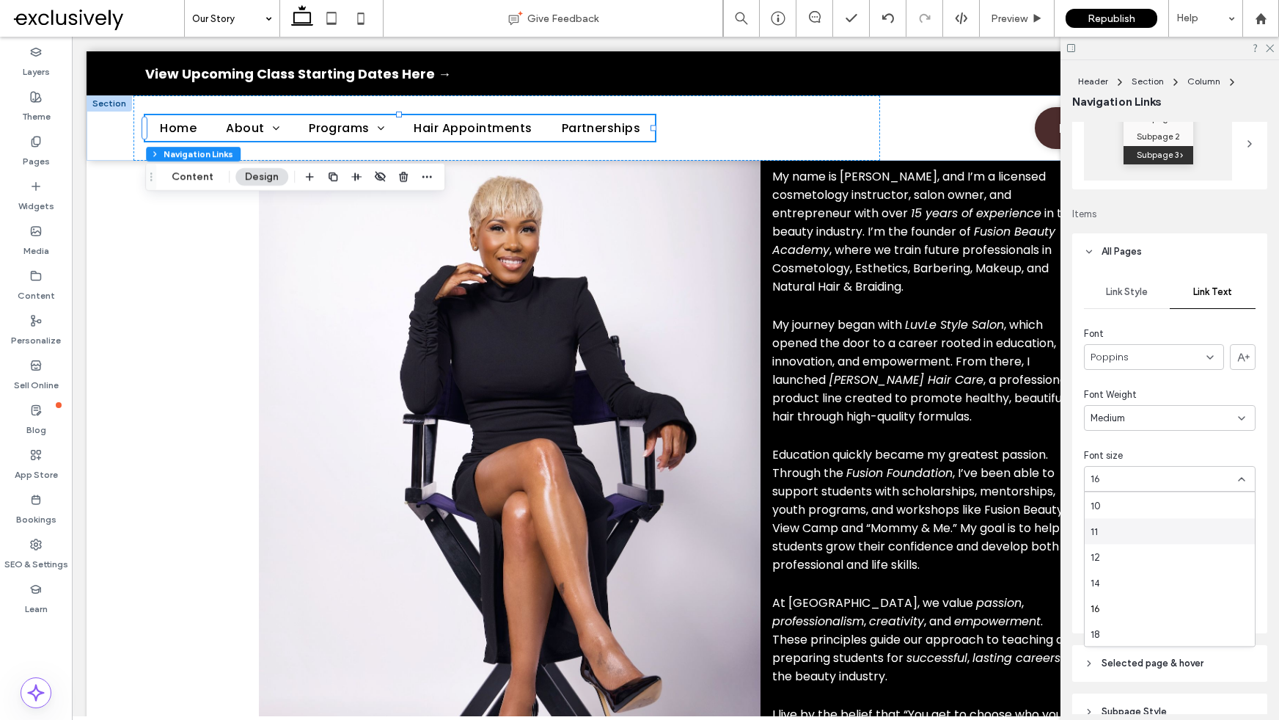
scroll to position [63, 0]
click at [1115, 629] on div "18" at bounding box center [1170, 622] width 170 height 26
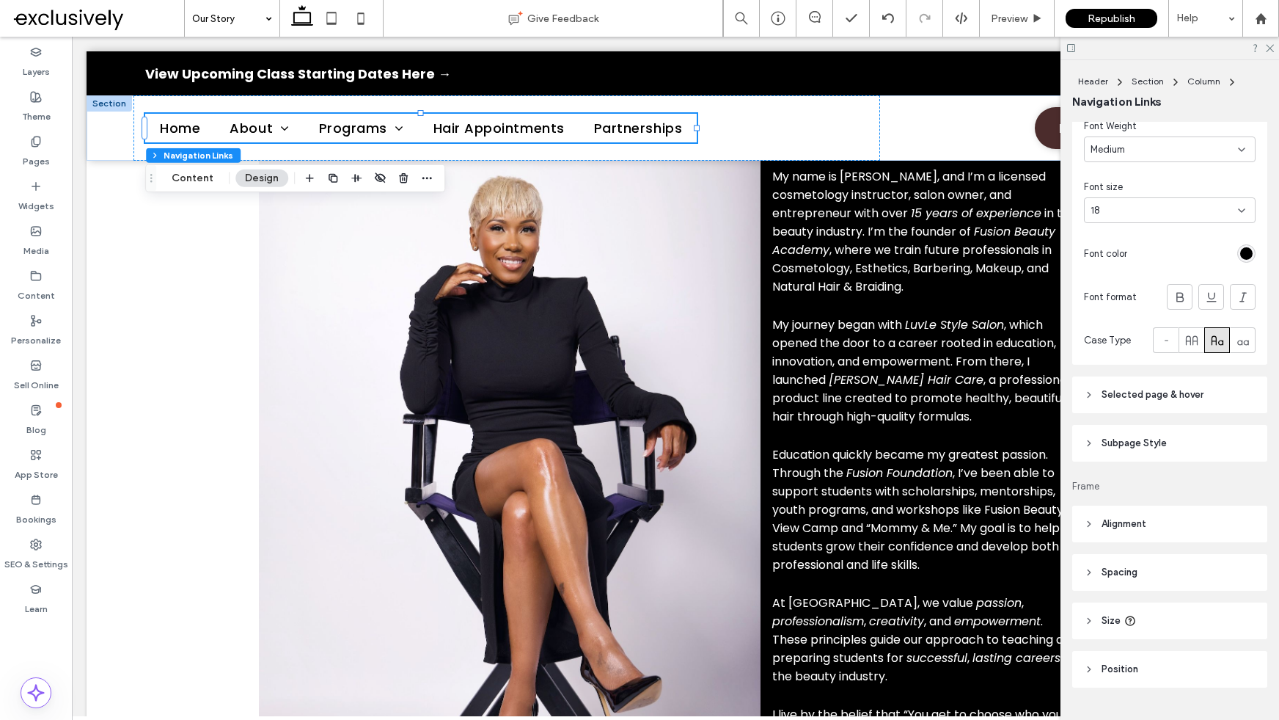
scroll to position [558, 0]
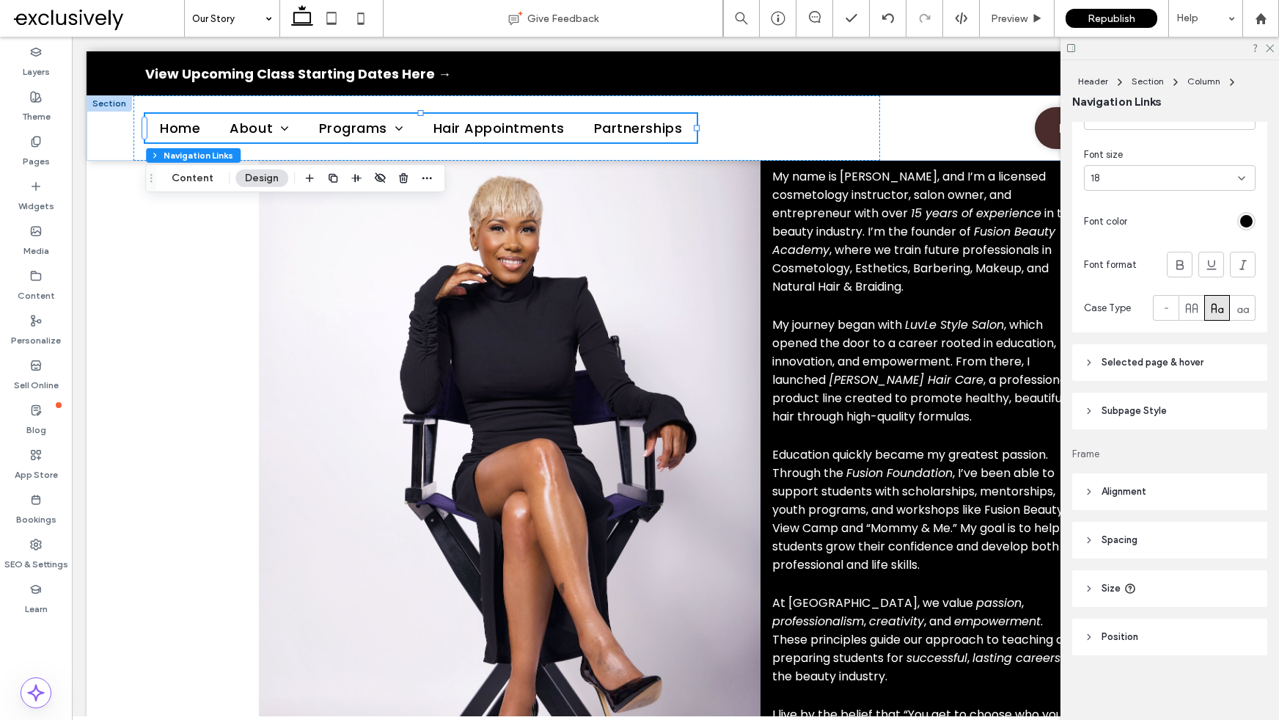
click at [1125, 547] on header "Spacing" at bounding box center [1170, 540] width 195 height 37
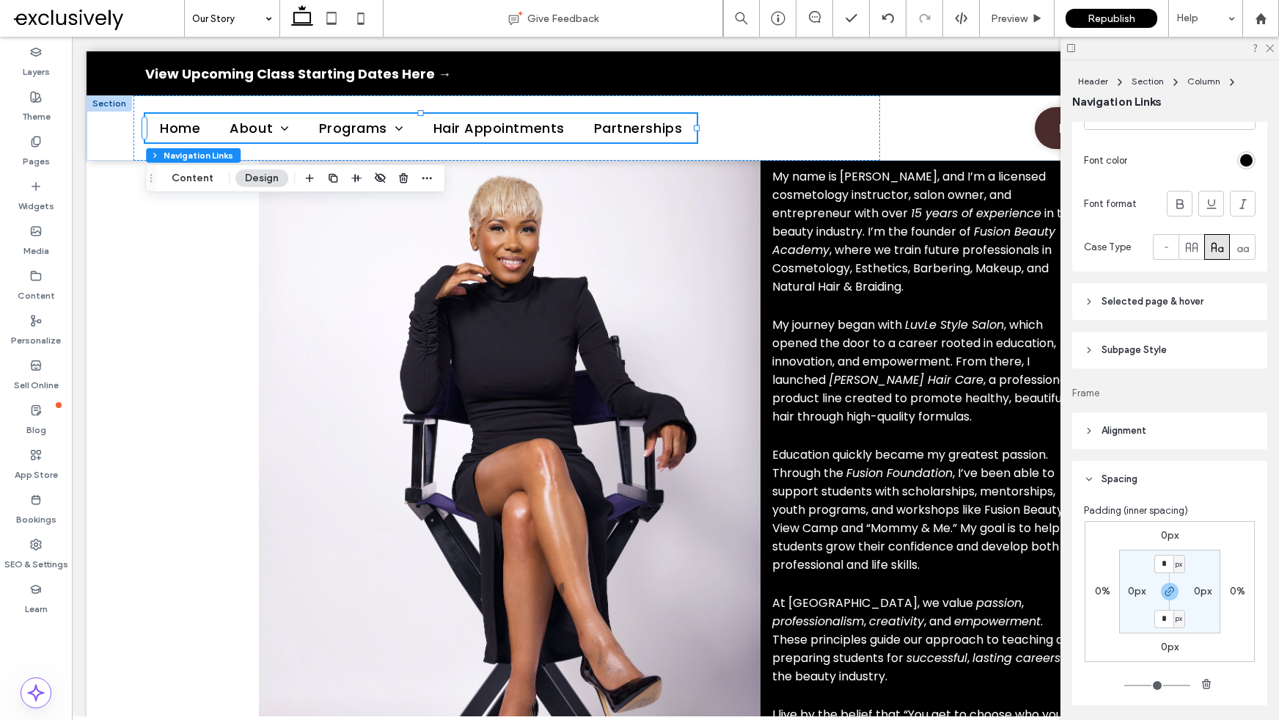
scroll to position [618, 0]
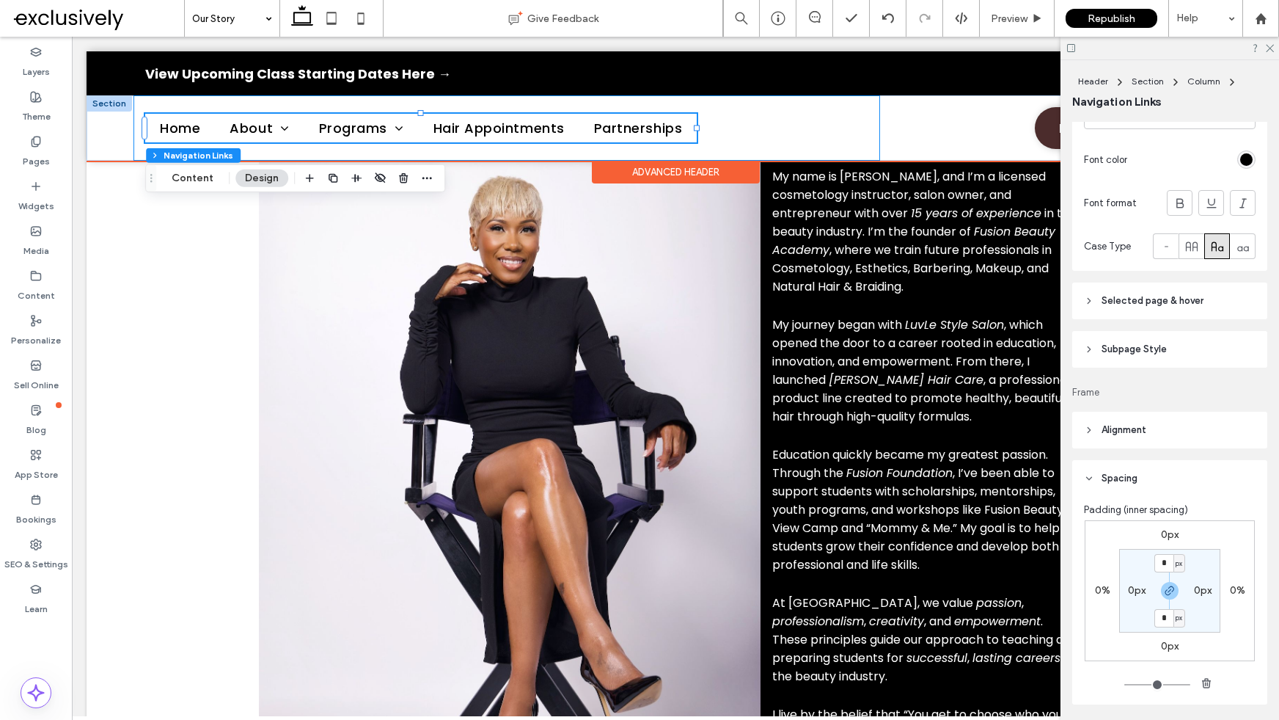
click at [773, 118] on div "Home About Our Story Faculty and Students Careers Contact Us In the Community T…" at bounding box center [507, 127] width 746 height 65
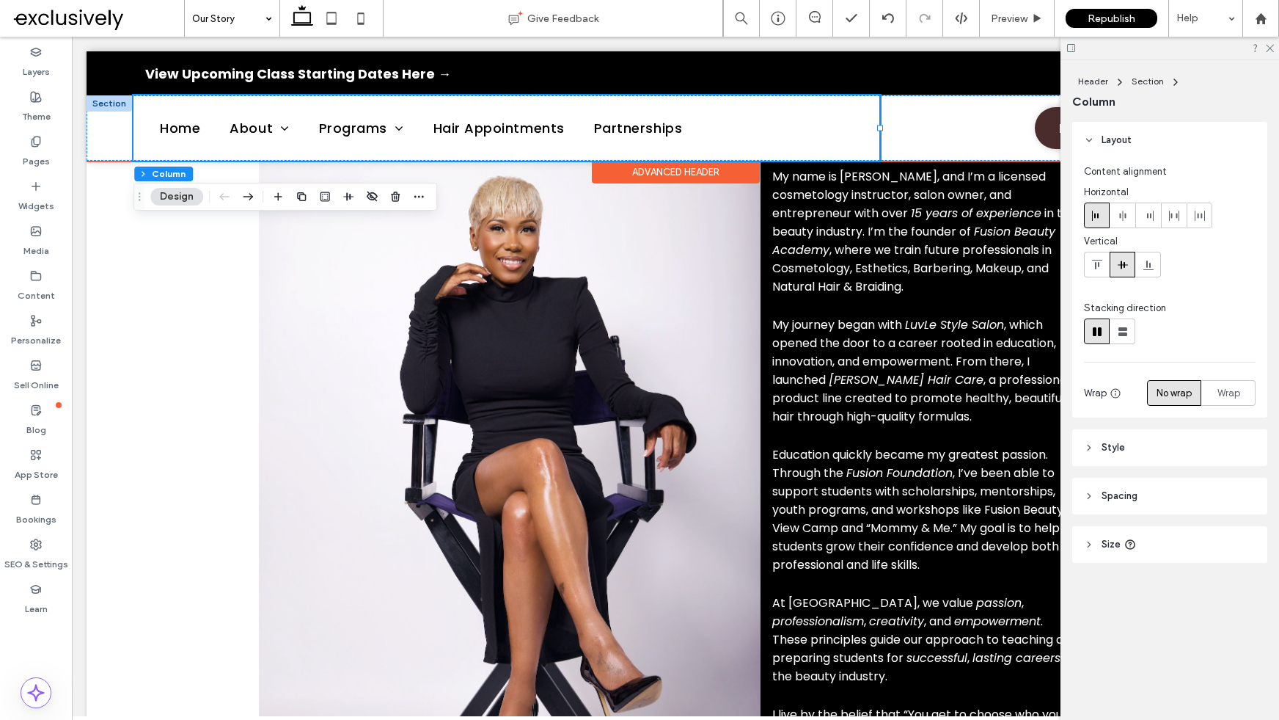
click at [929, 150] on div "Request a Tour →" at bounding box center [1048, 127] width 337 height 65
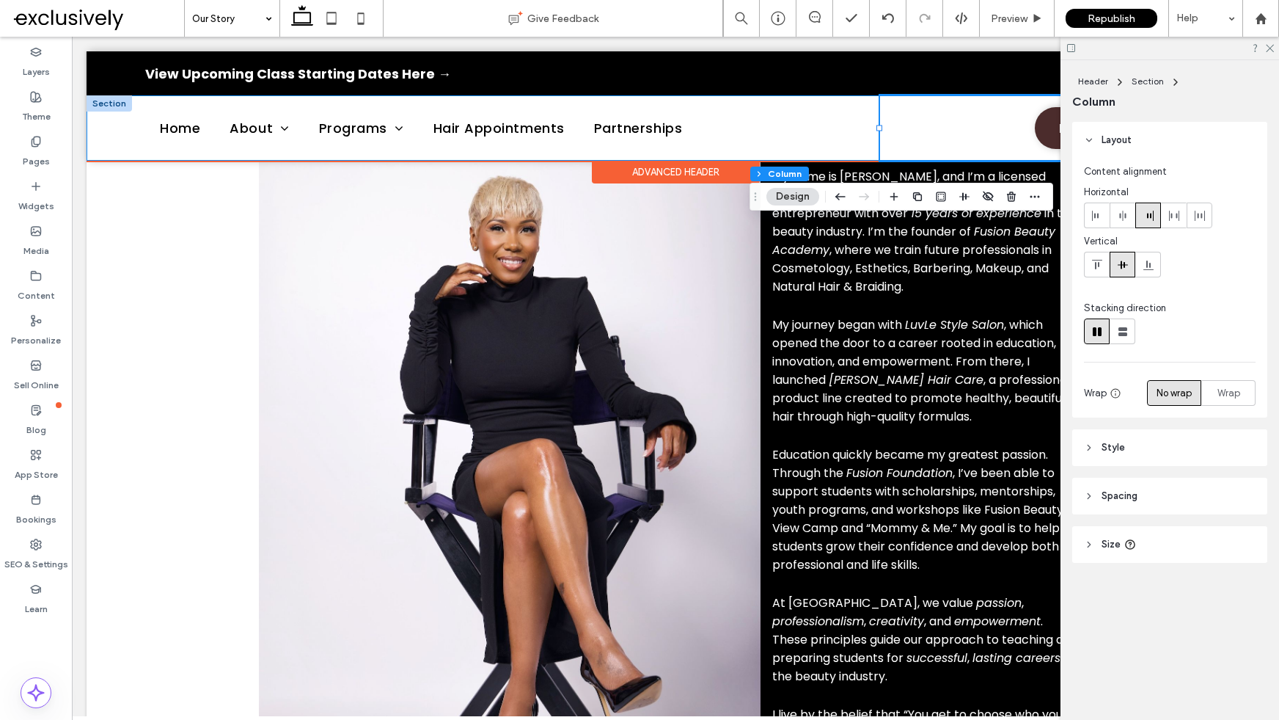
click at [96, 145] on div "Home About Our Story Faculty and Students Careers Contact Us In the Community T…" at bounding box center [676, 127] width 1178 height 65
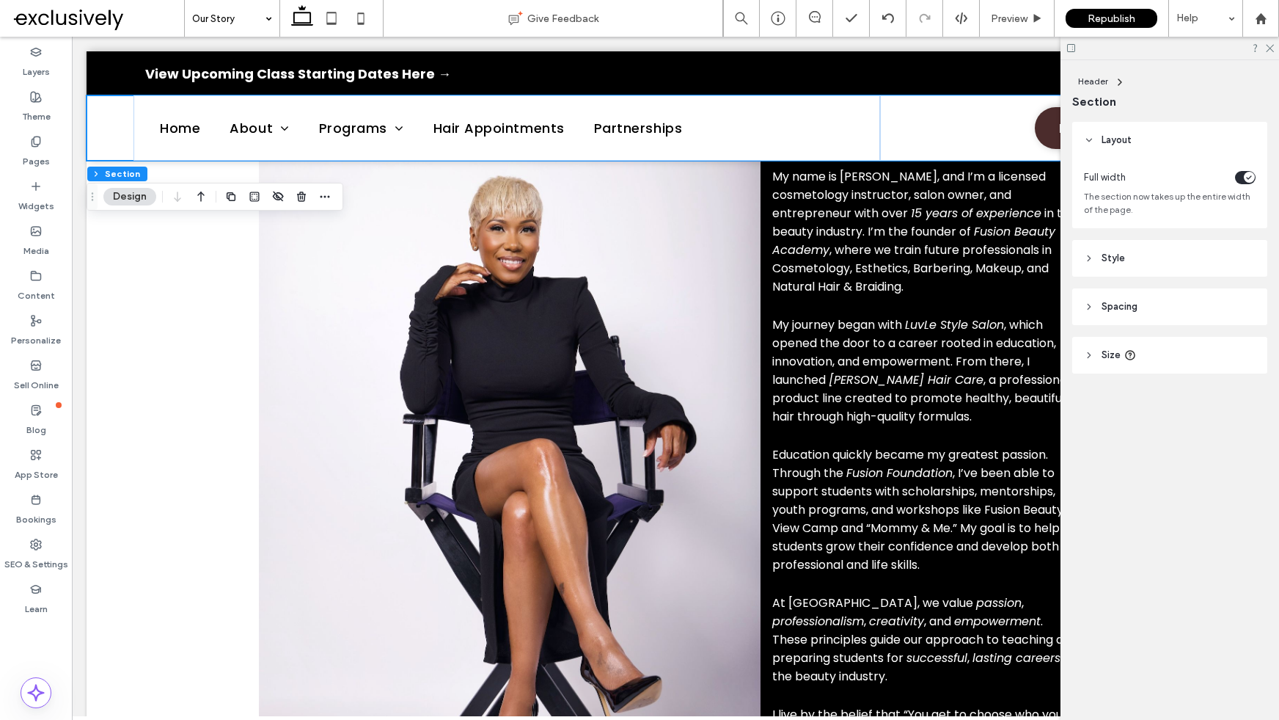
click at [1107, 306] on span "Spacing" at bounding box center [1120, 306] width 36 height 15
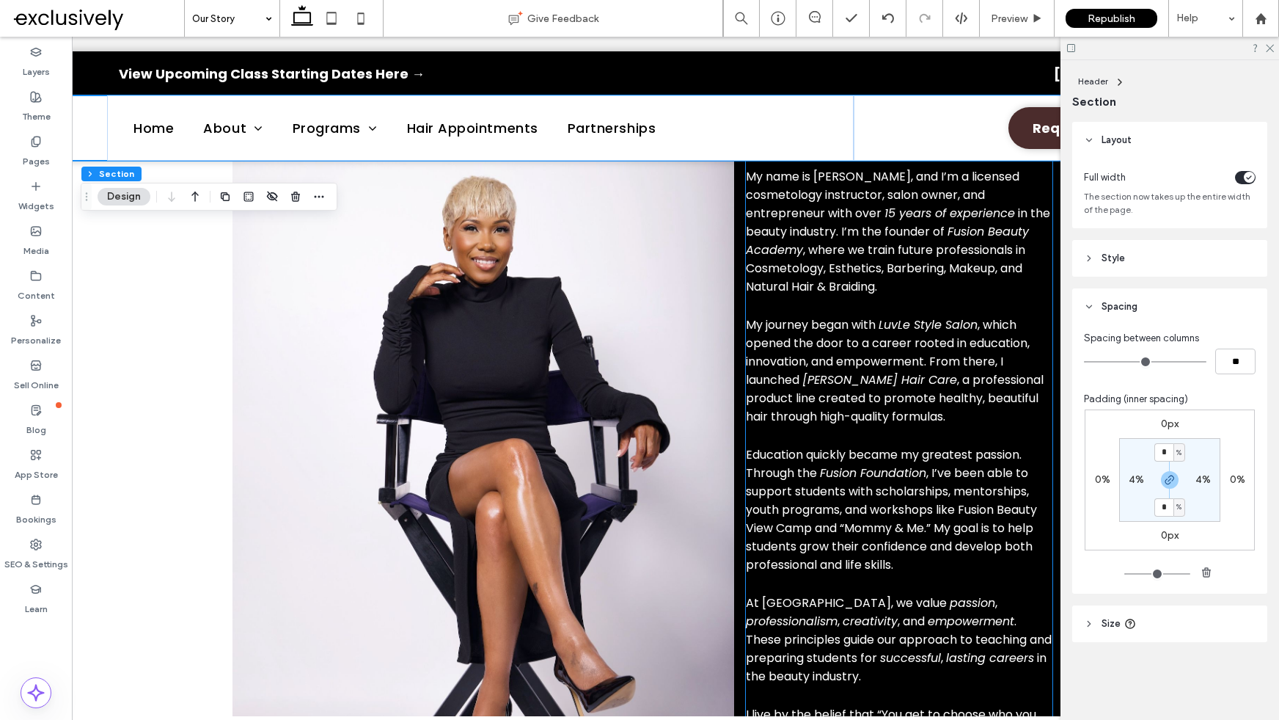
scroll to position [0, 0]
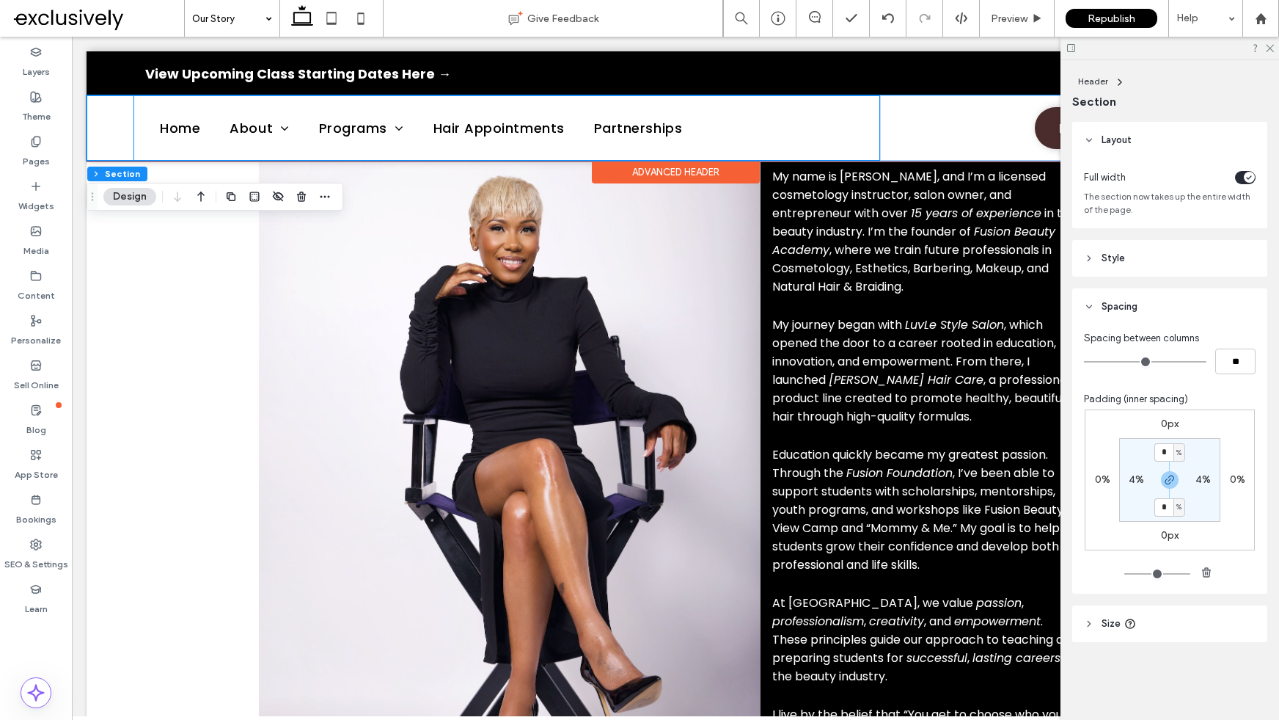
click at [819, 133] on div "Home About Our Story Faculty and Students Careers Contact Us In the Community T…" at bounding box center [507, 127] width 746 height 65
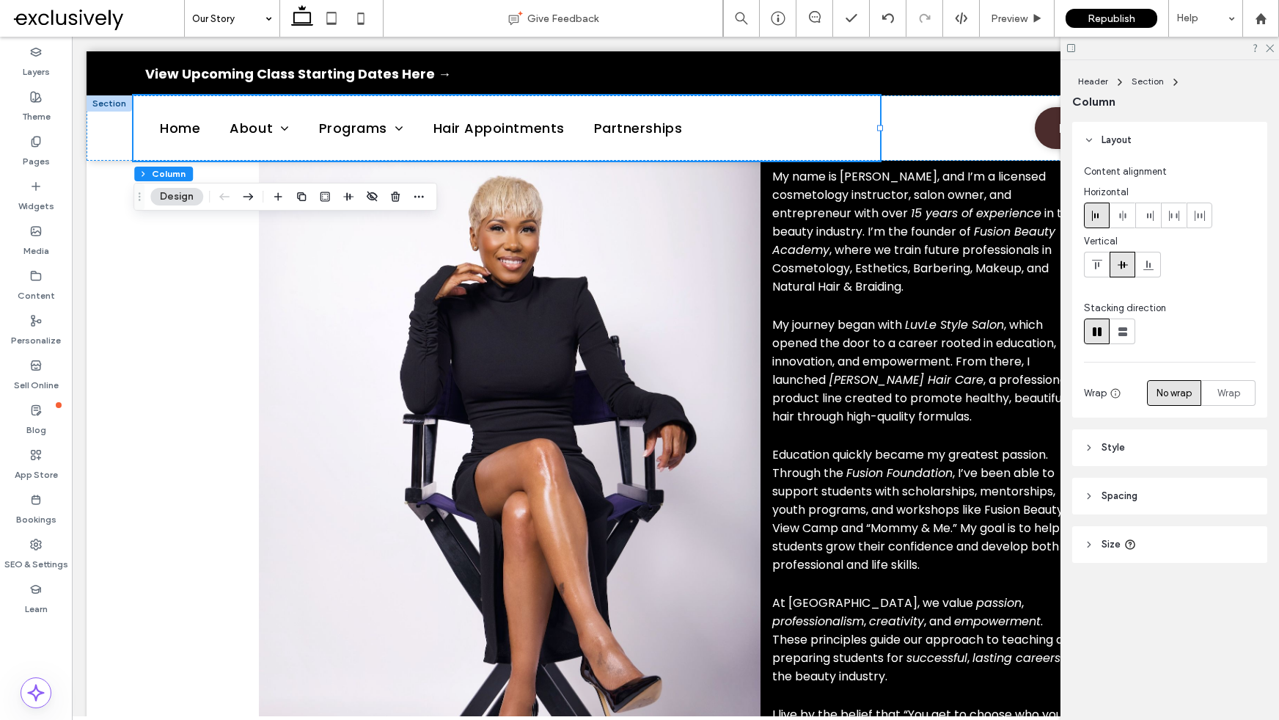
click at [1137, 499] on span "Spacing" at bounding box center [1120, 496] width 36 height 15
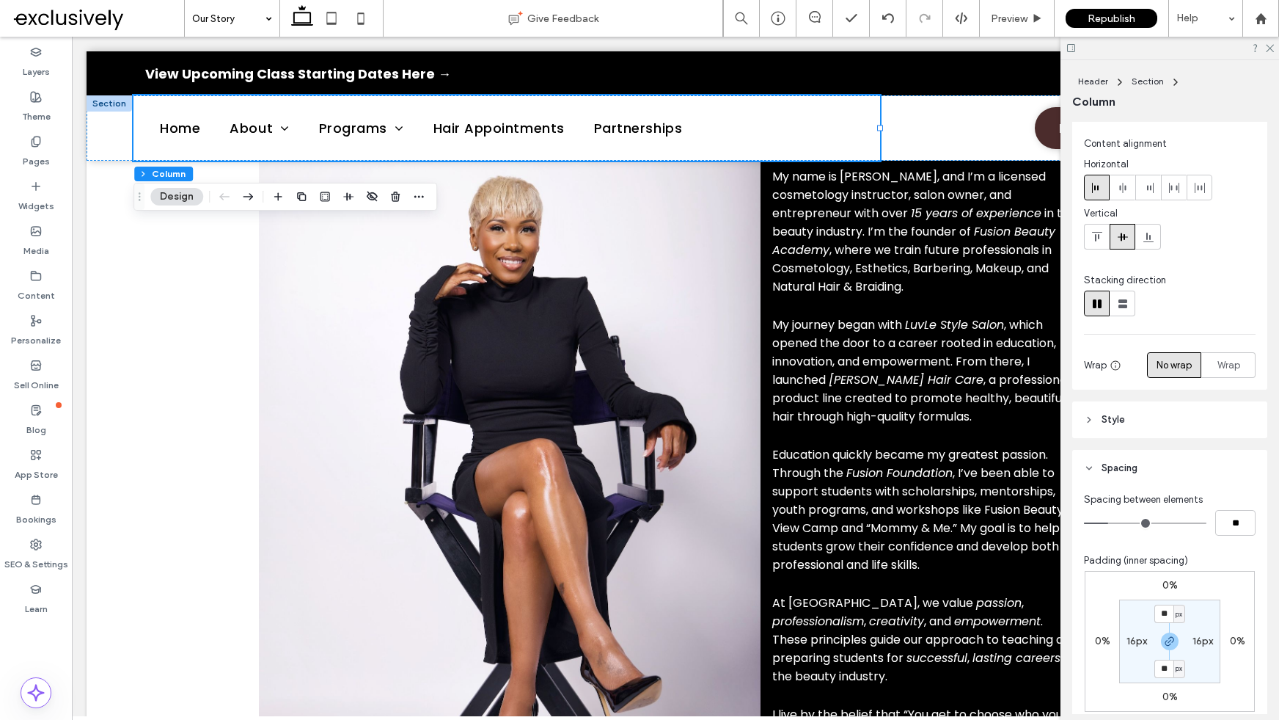
scroll to position [29, 0]
click at [1196, 640] on label "16px" at bounding box center [1203, 639] width 21 height 12
type input "**"
type input "*"
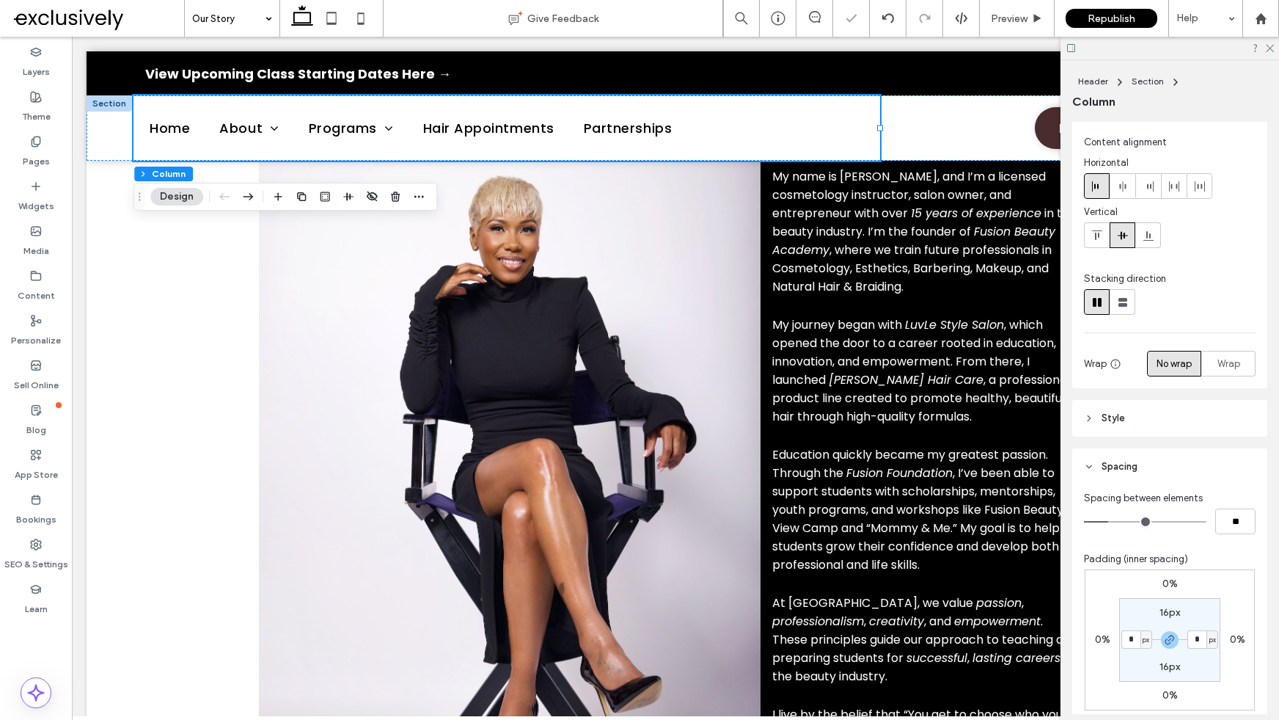
type input "*"
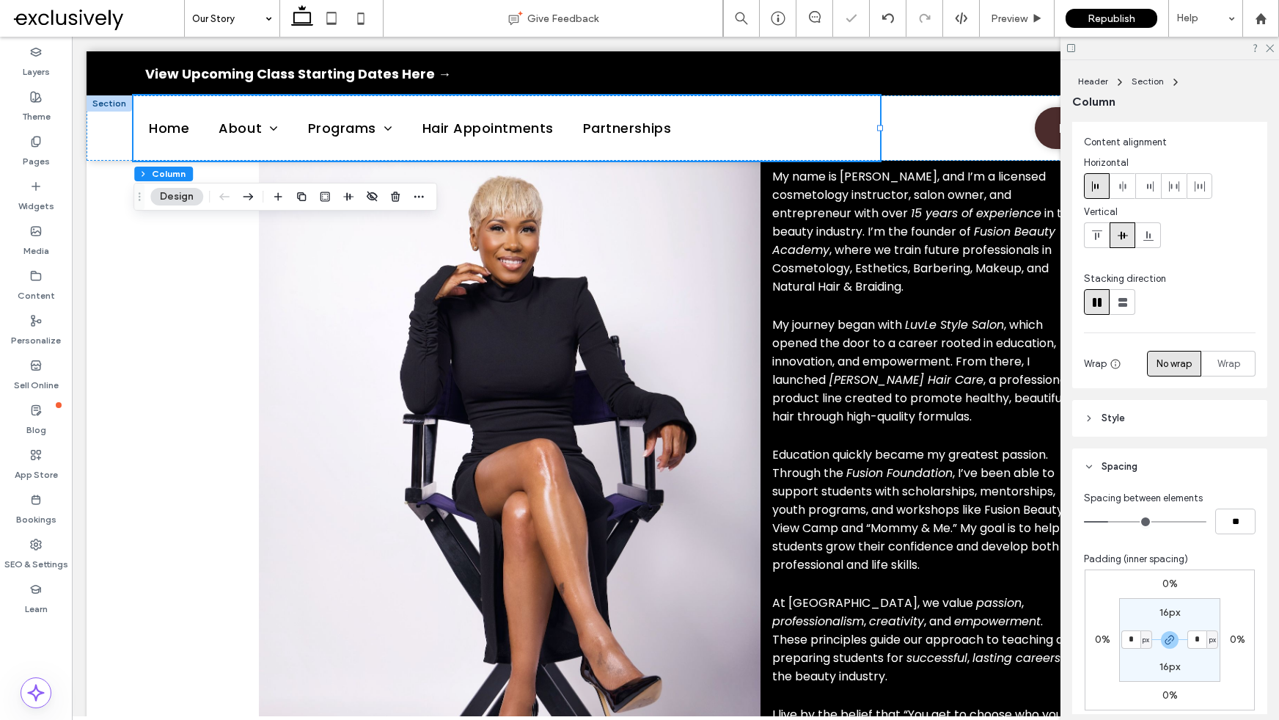
type input "*"
click at [1271, 49] on use at bounding box center [1270, 49] width 8 height 8
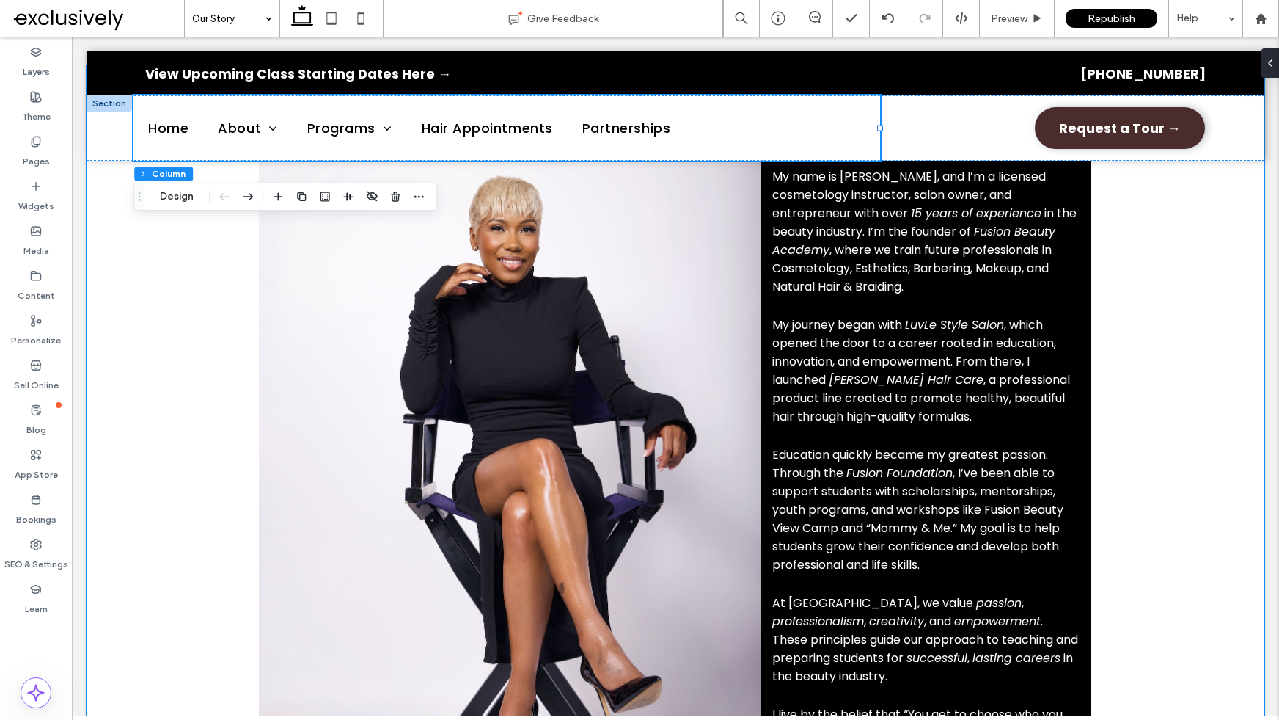
click at [129, 270] on div "Welcome! My name is LeAnn Drake, and I’m a licensed cosmetology instructor, sal…" at bounding box center [676, 497] width 1178 height 864
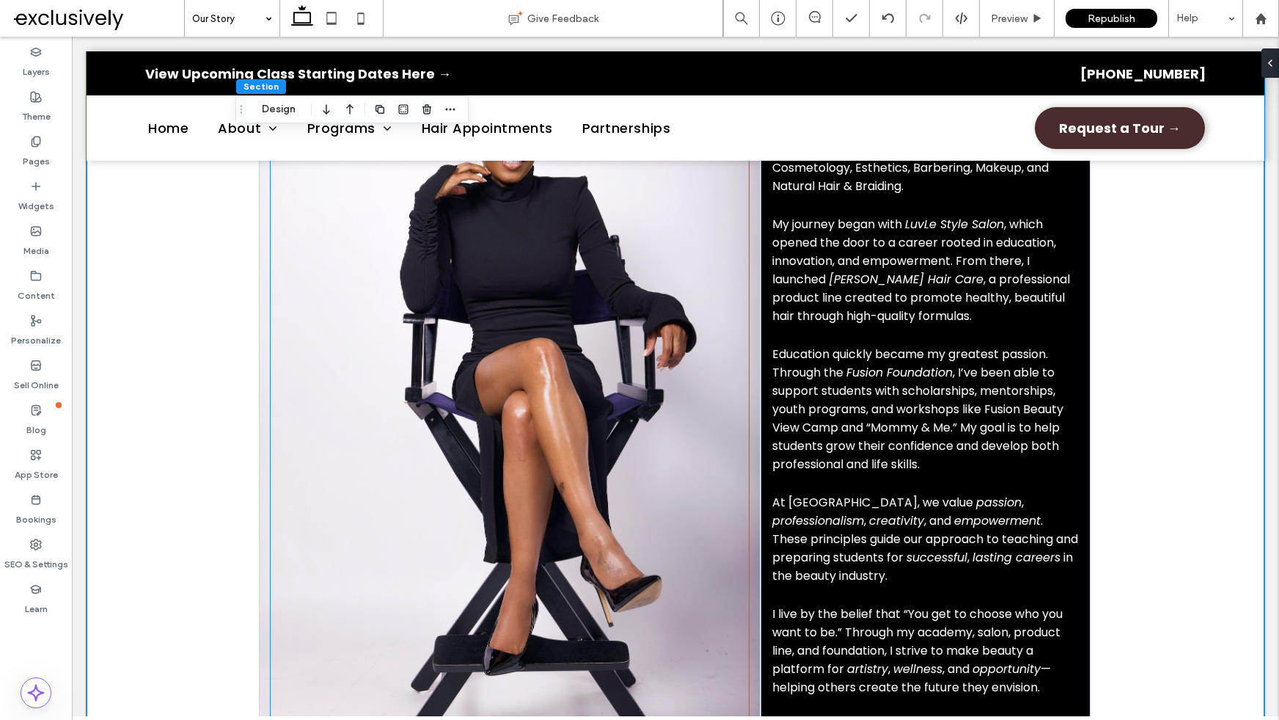
scroll to position [0, 0]
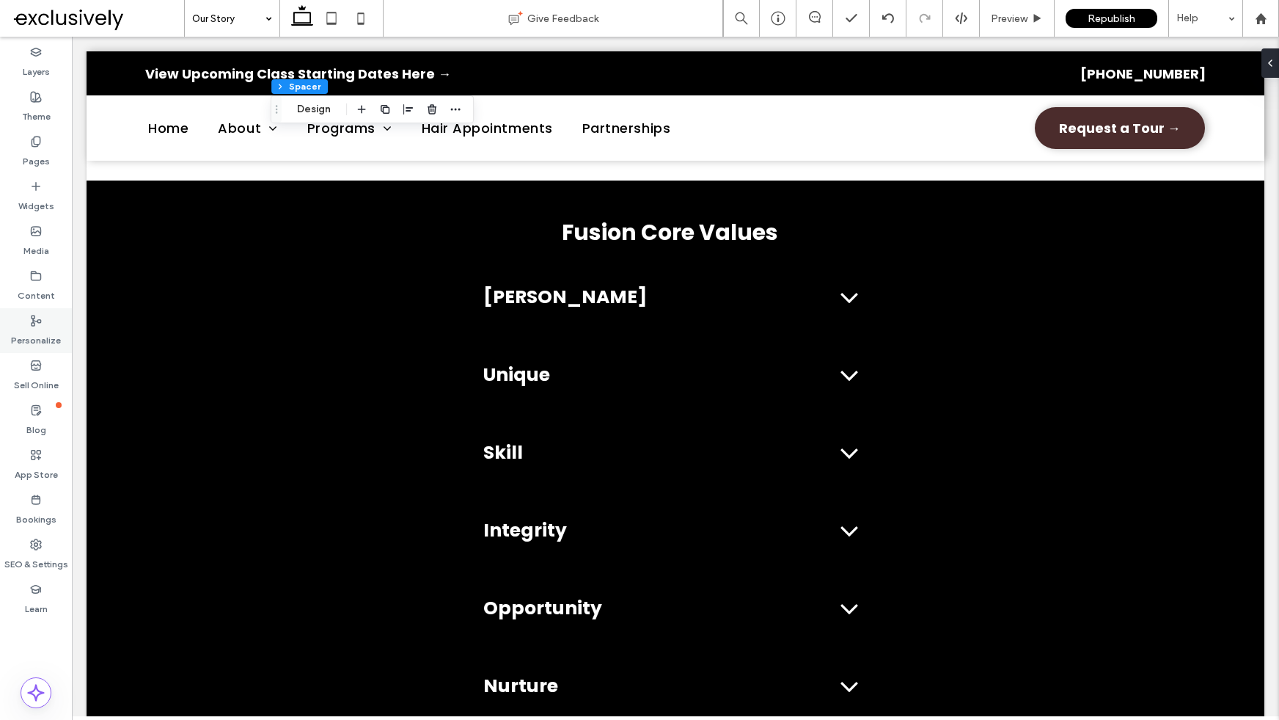
scroll to position [1719, 0]
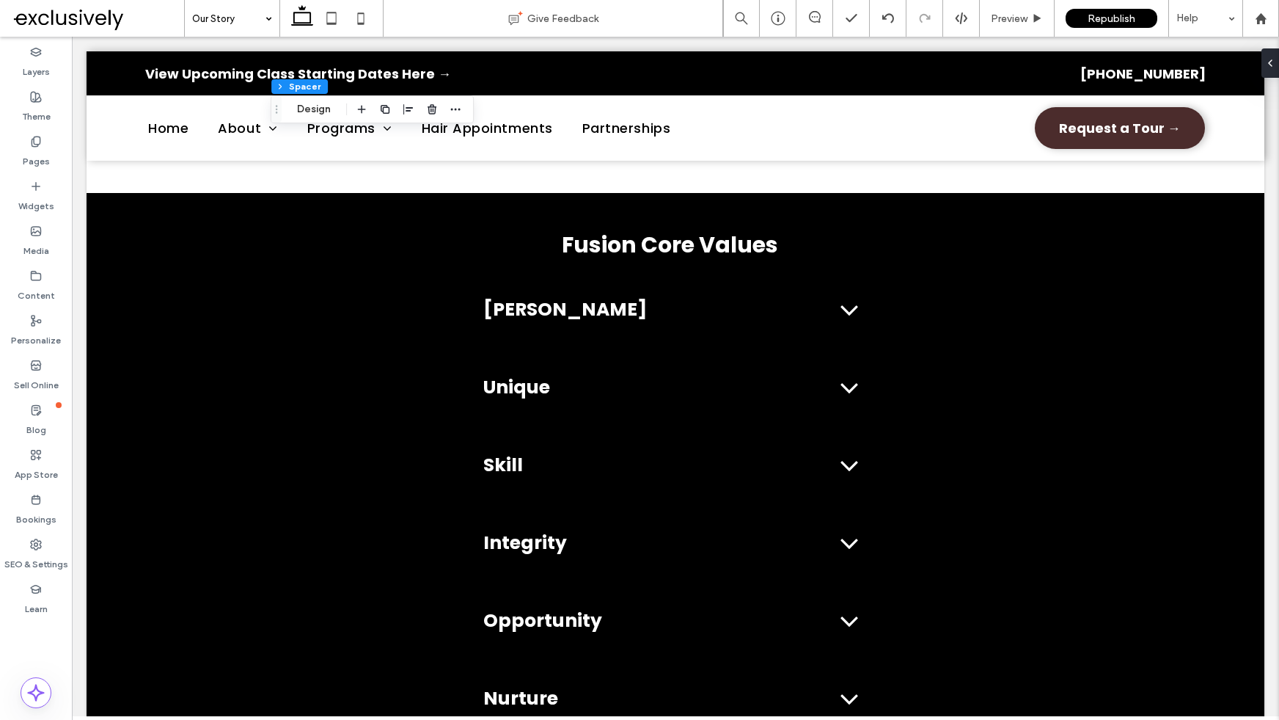
click at [244, 23] on input at bounding box center [228, 18] width 73 height 37
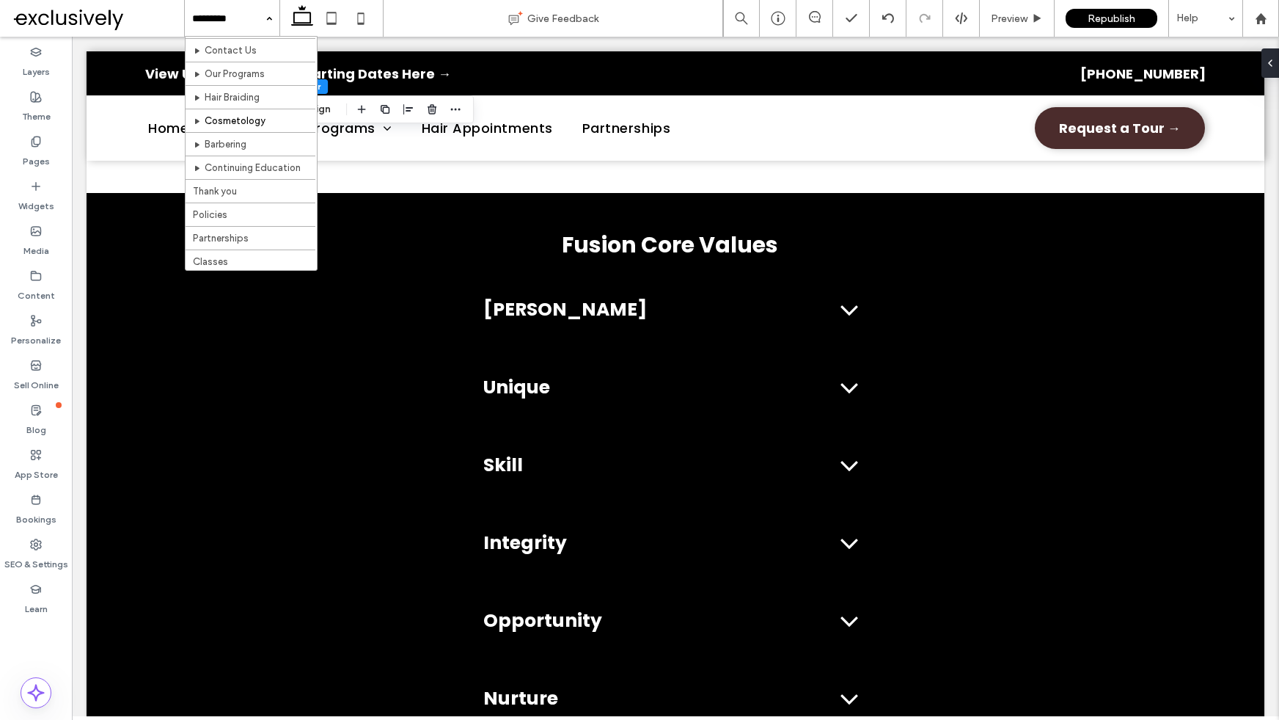
scroll to position [128, 0]
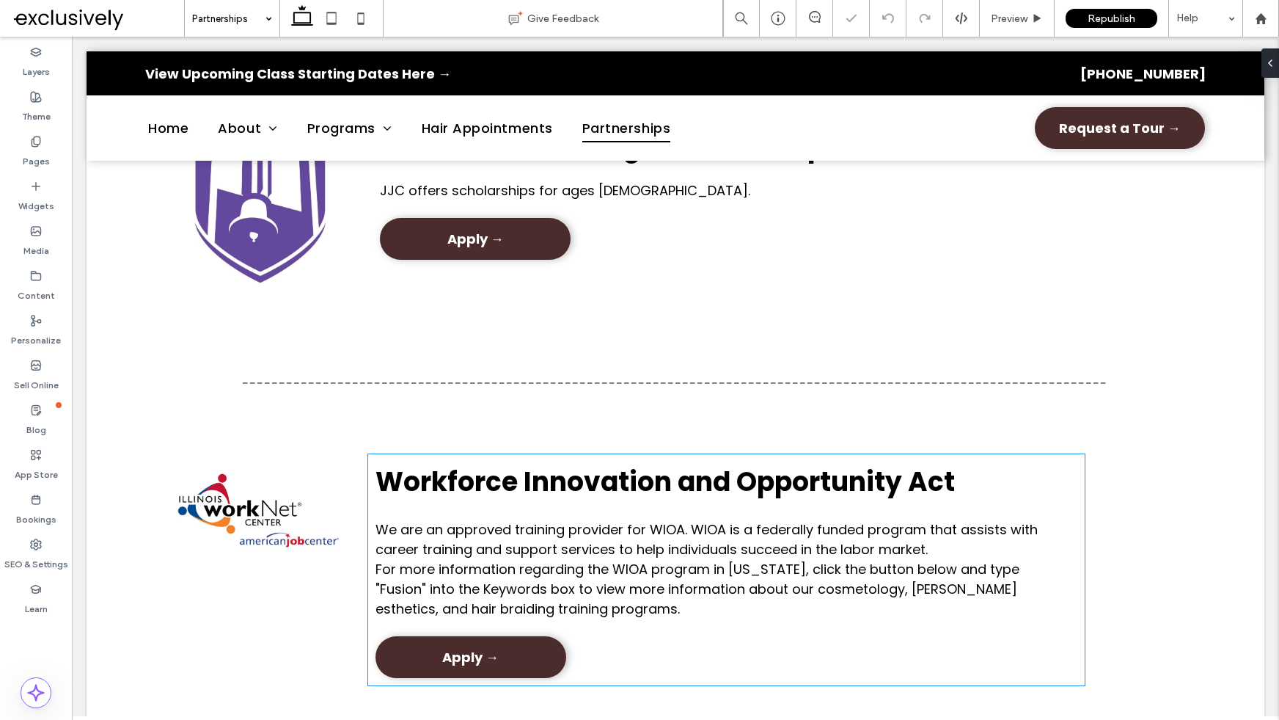
scroll to position [357, 0]
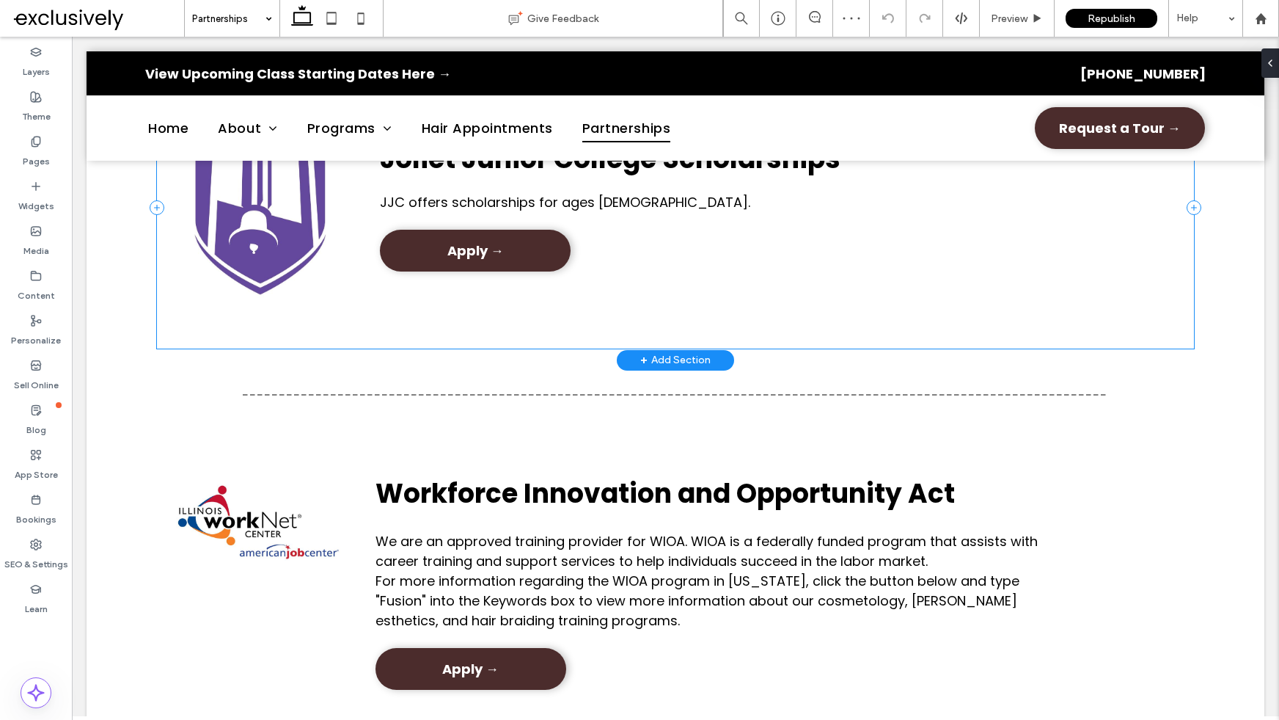
click at [359, 315] on div "Joliet Junior College Scholarships JJC offers scholarships for ages 18-24. Appl…" at bounding box center [675, 208] width 1037 height 282
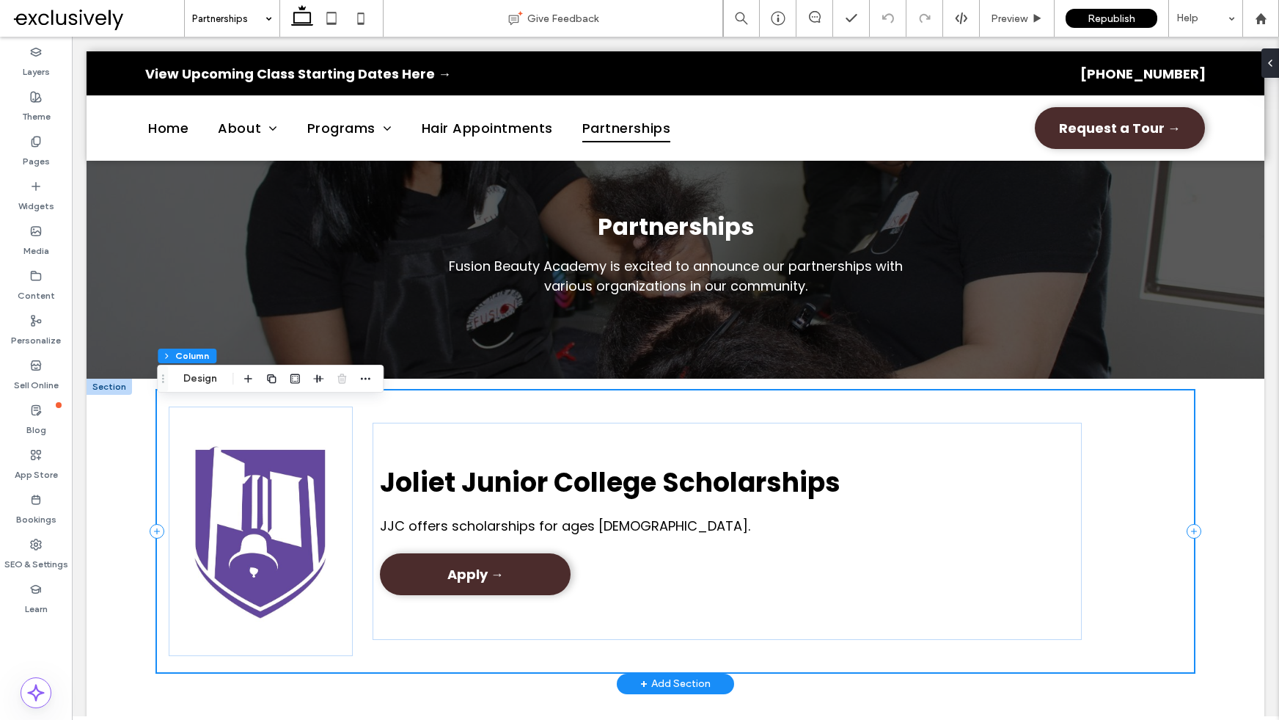
scroll to position [22, 0]
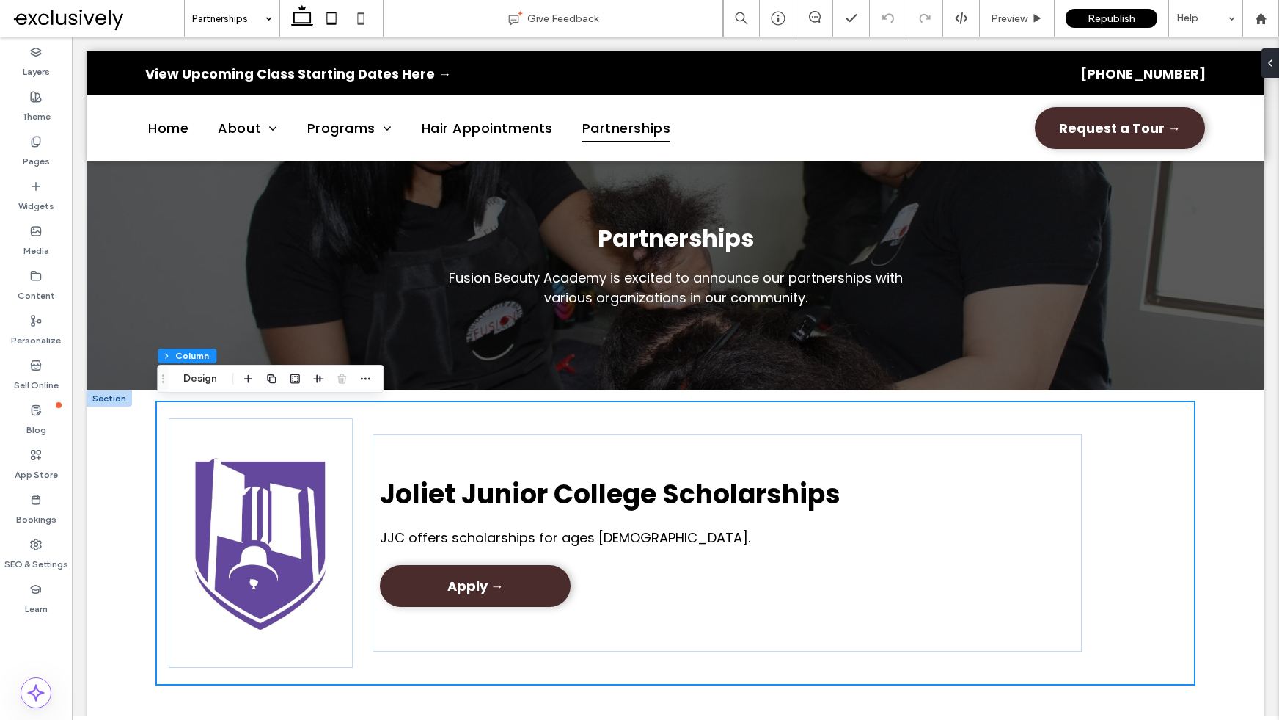
click at [338, 20] on icon at bounding box center [331, 18] width 29 height 29
type input "**"
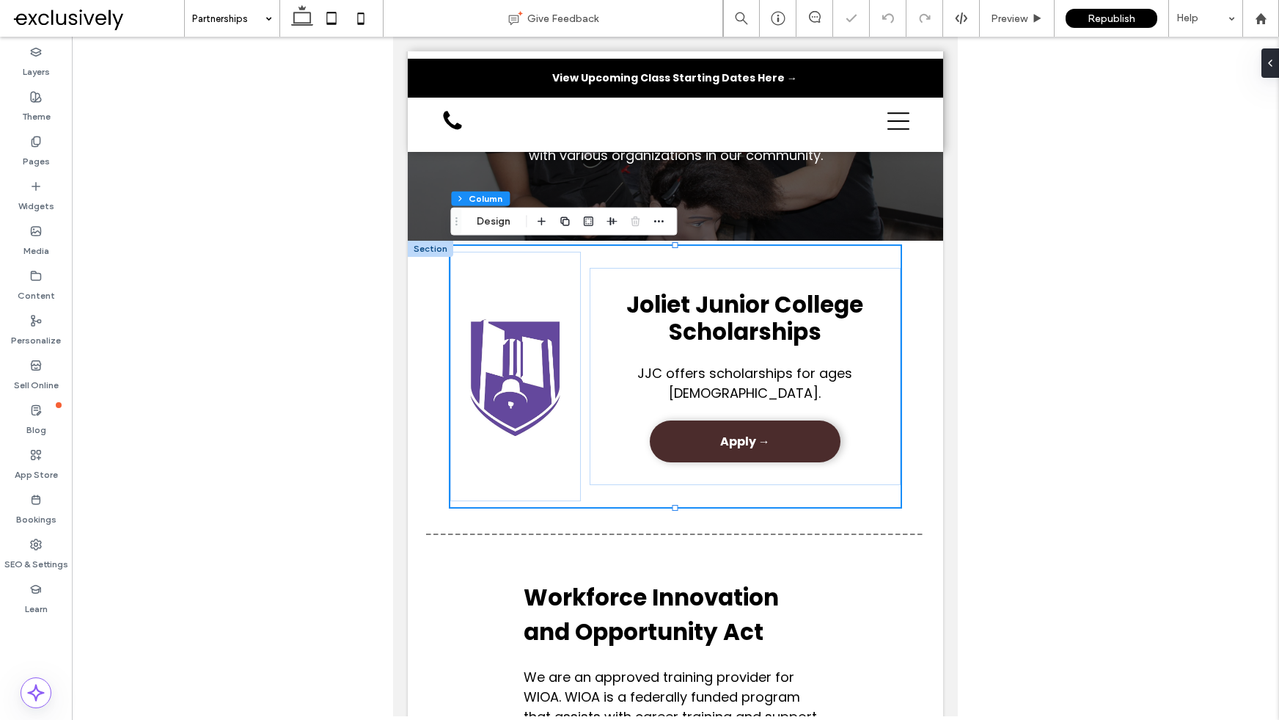
click at [363, 24] on use at bounding box center [361, 18] width 7 height 12
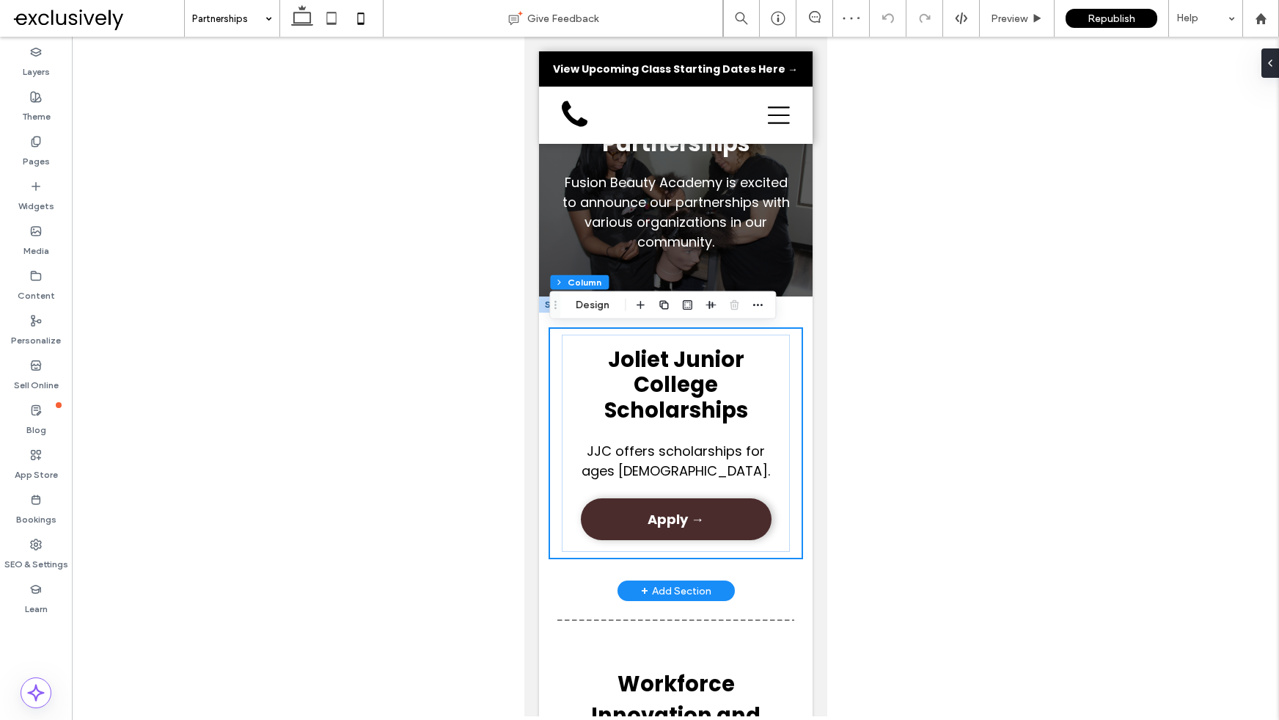
scroll to position [0, 0]
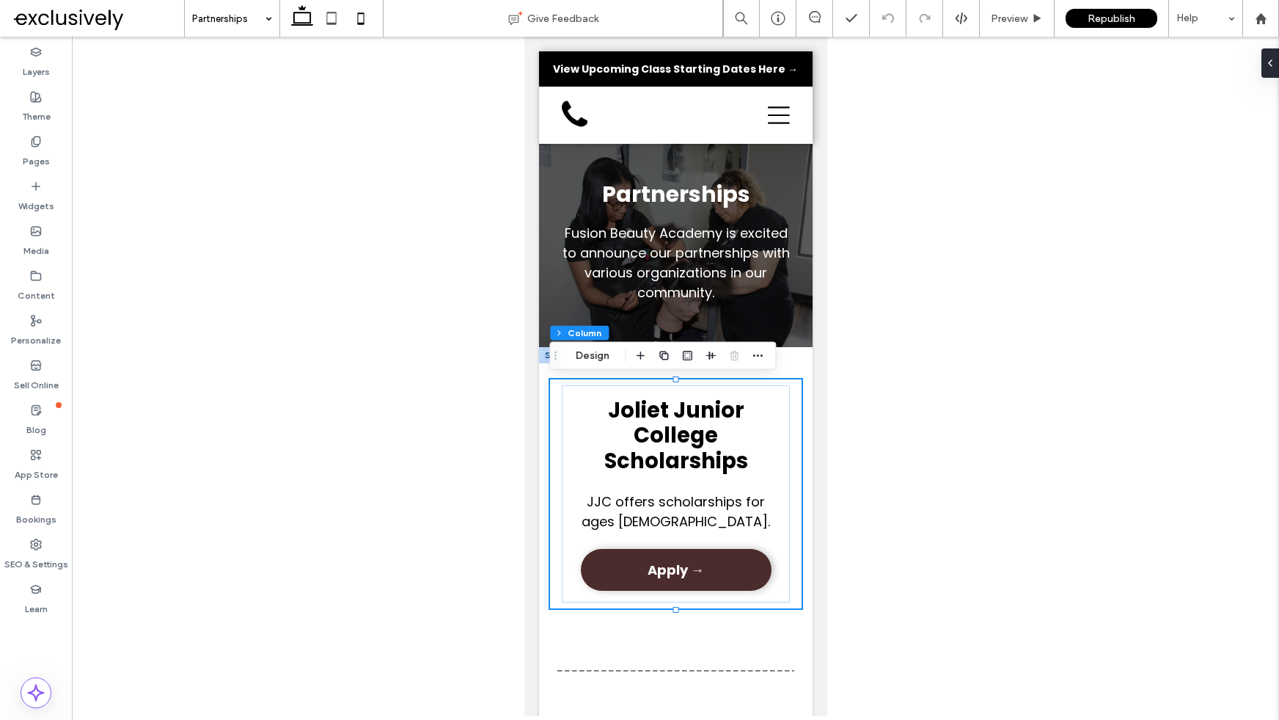
click at [296, 15] on icon at bounding box center [302, 18] width 29 height 29
type input "***"
type input "****"
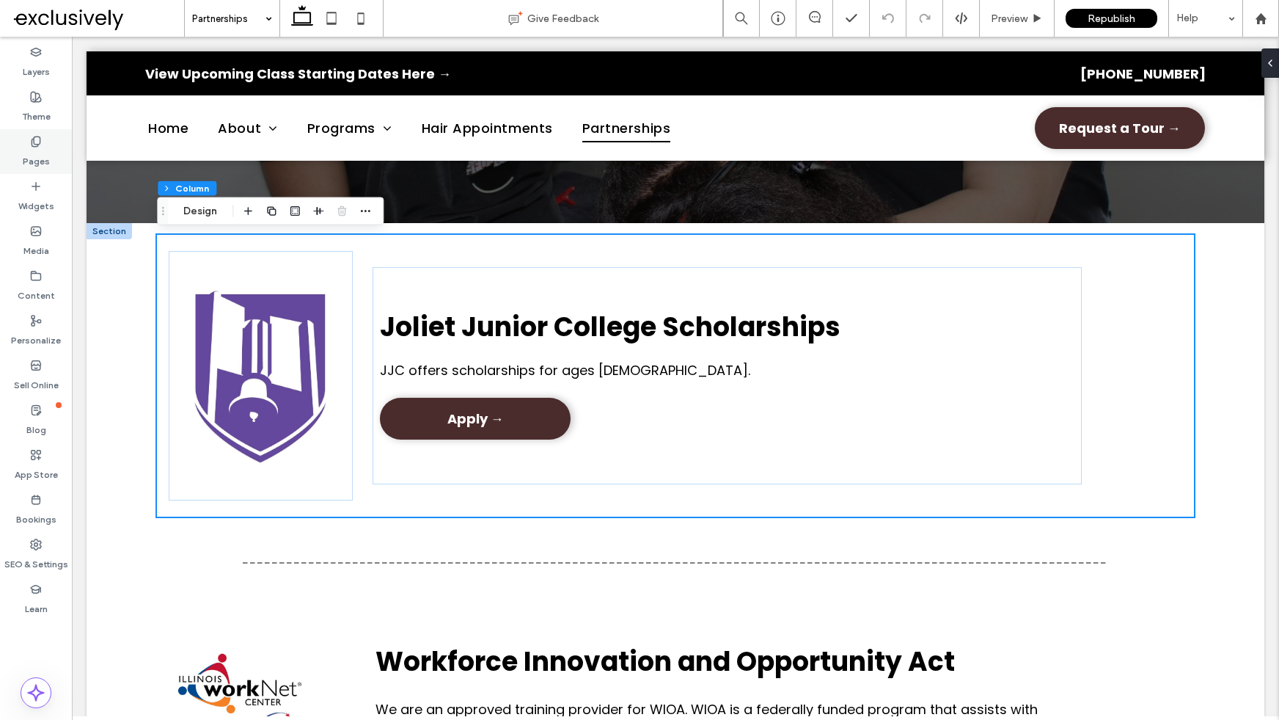
click at [37, 146] on use at bounding box center [36, 141] width 8 height 10
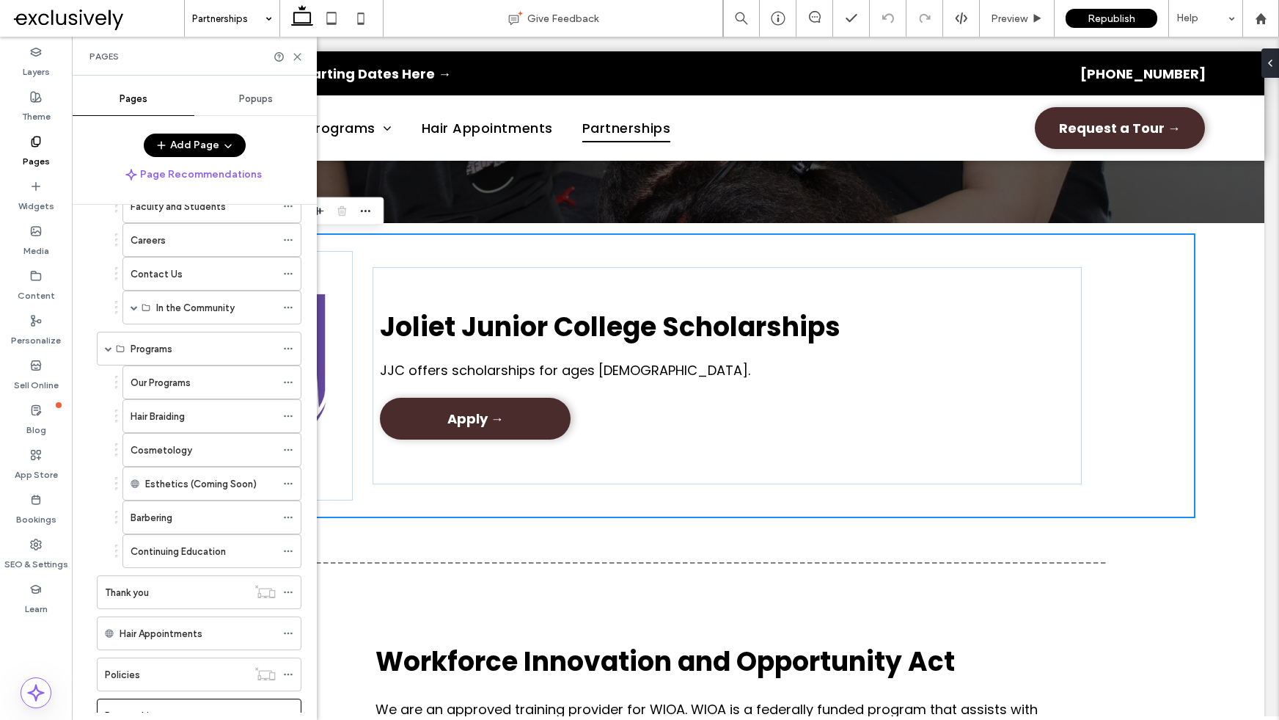
scroll to position [288, 0]
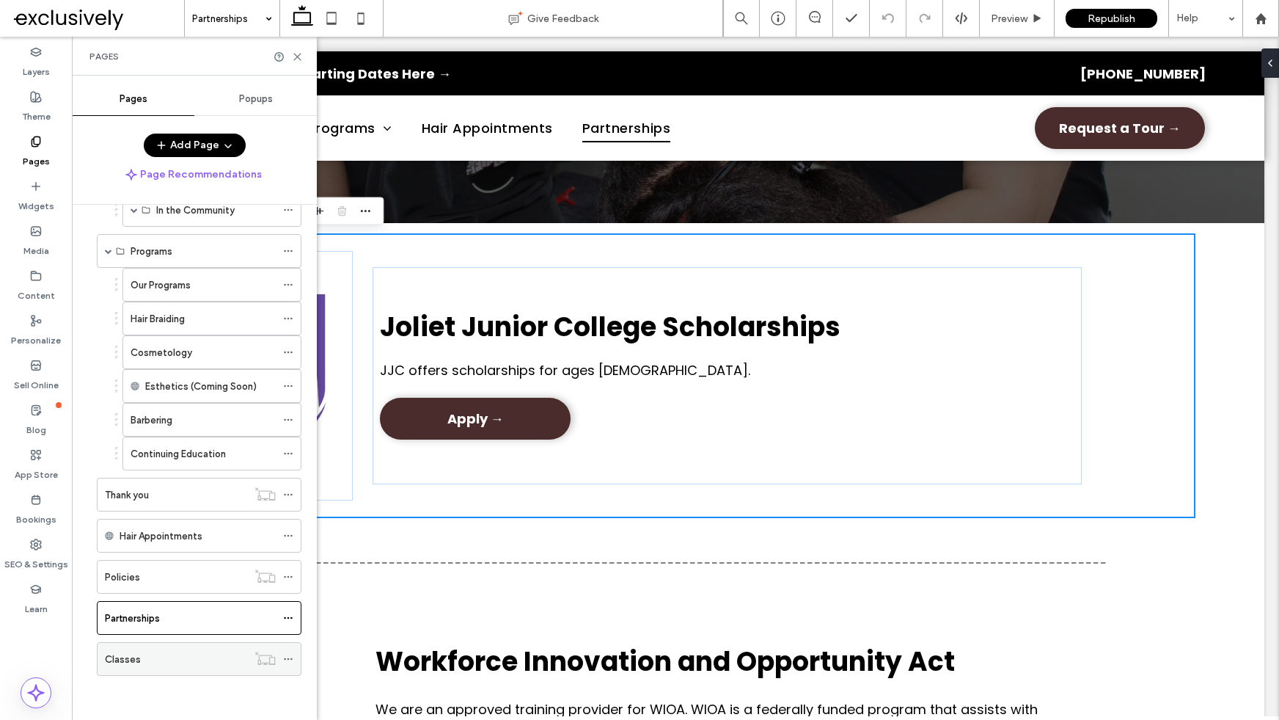
click at [293, 660] on icon at bounding box center [288, 659] width 10 height 10
click at [300, 54] on icon at bounding box center [297, 56] width 11 height 11
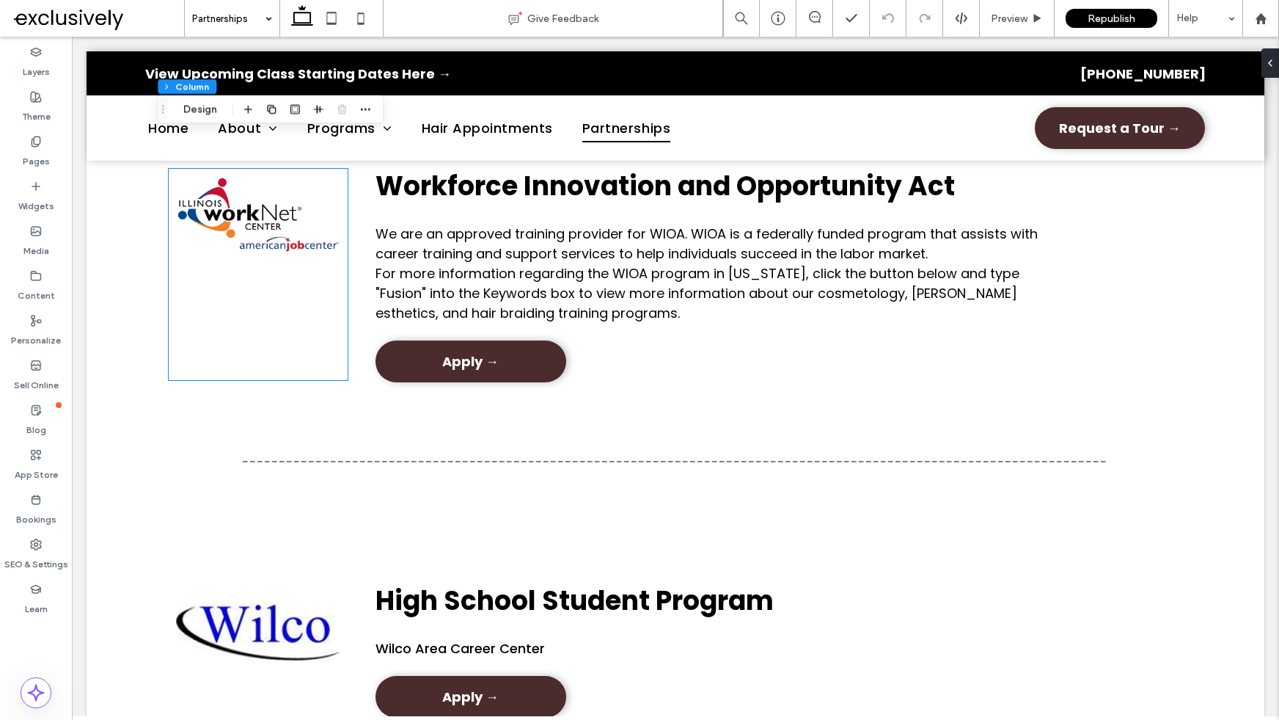
scroll to position [0, 0]
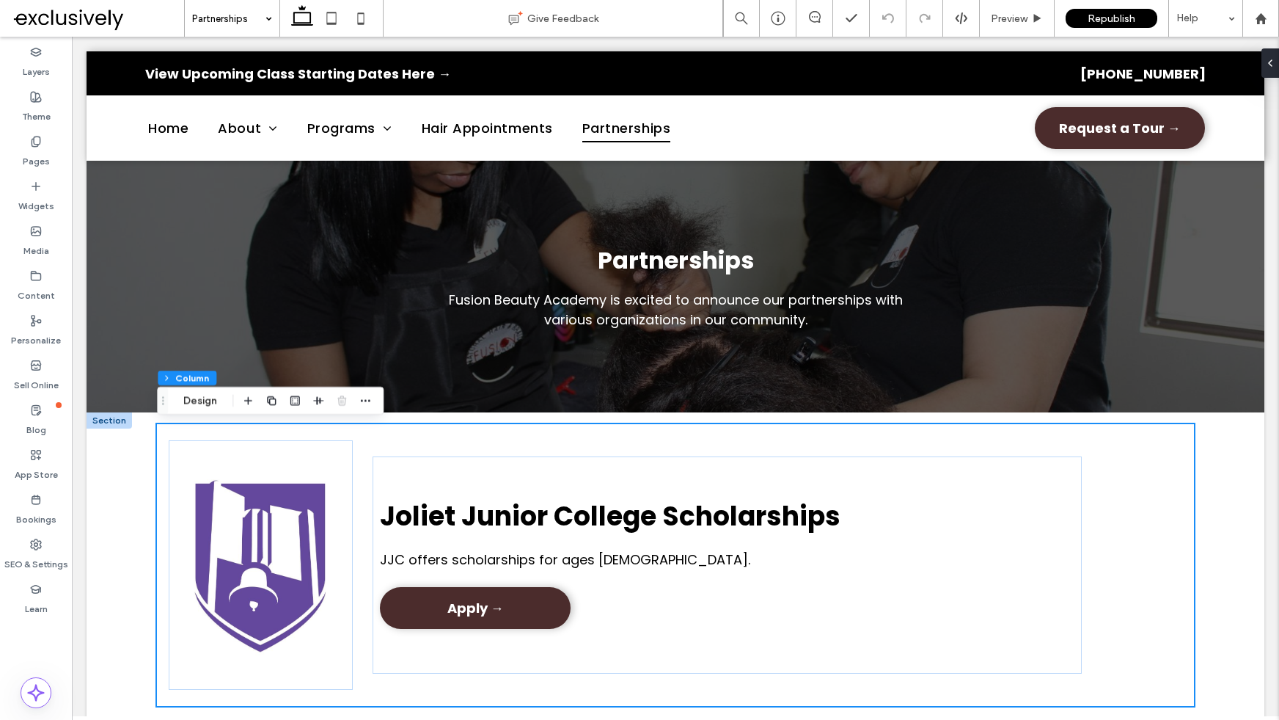
click at [226, 12] on input at bounding box center [228, 18] width 73 height 37
